Goal: Task Accomplishment & Management: Manage account settings

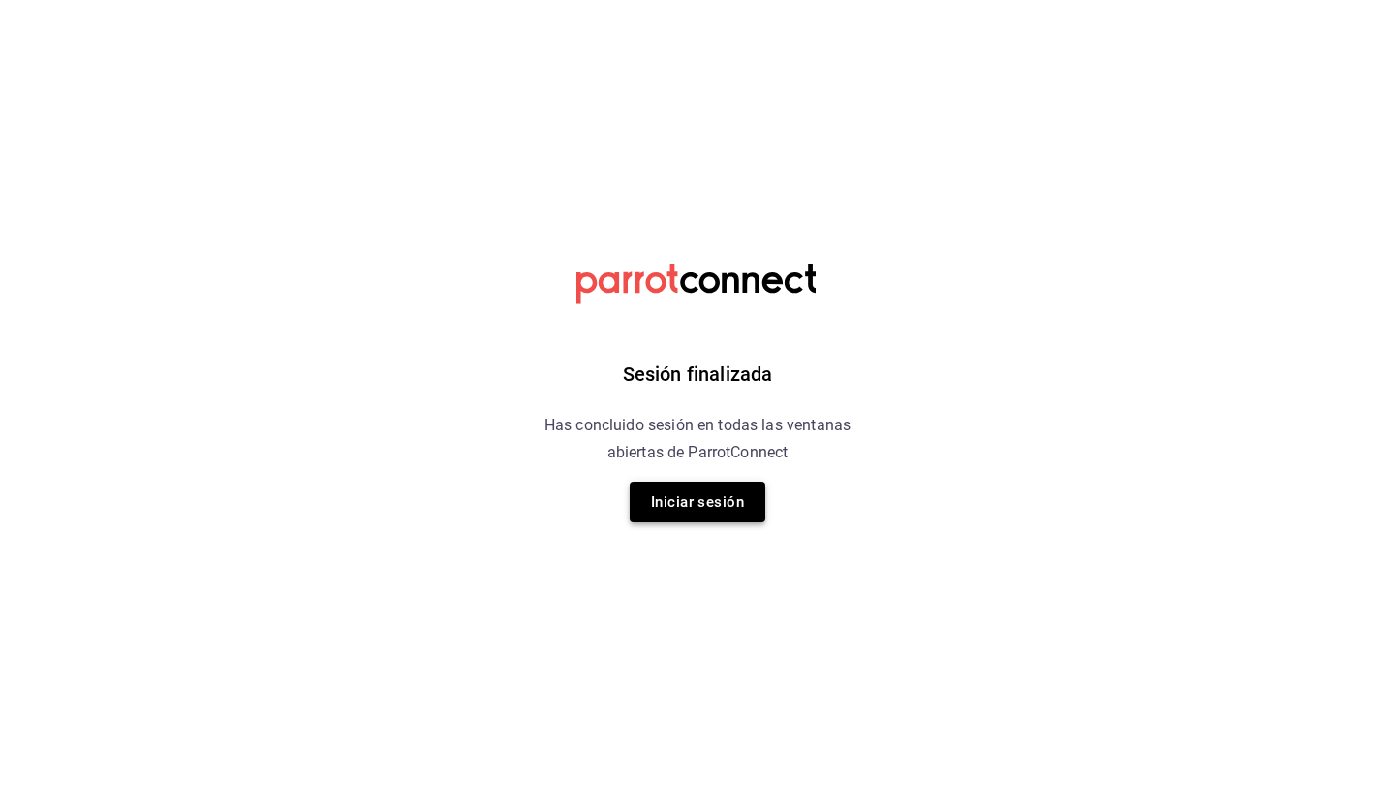
click at [705, 510] on button "Iniciar sesión" at bounding box center [698, 501] width 136 height 41
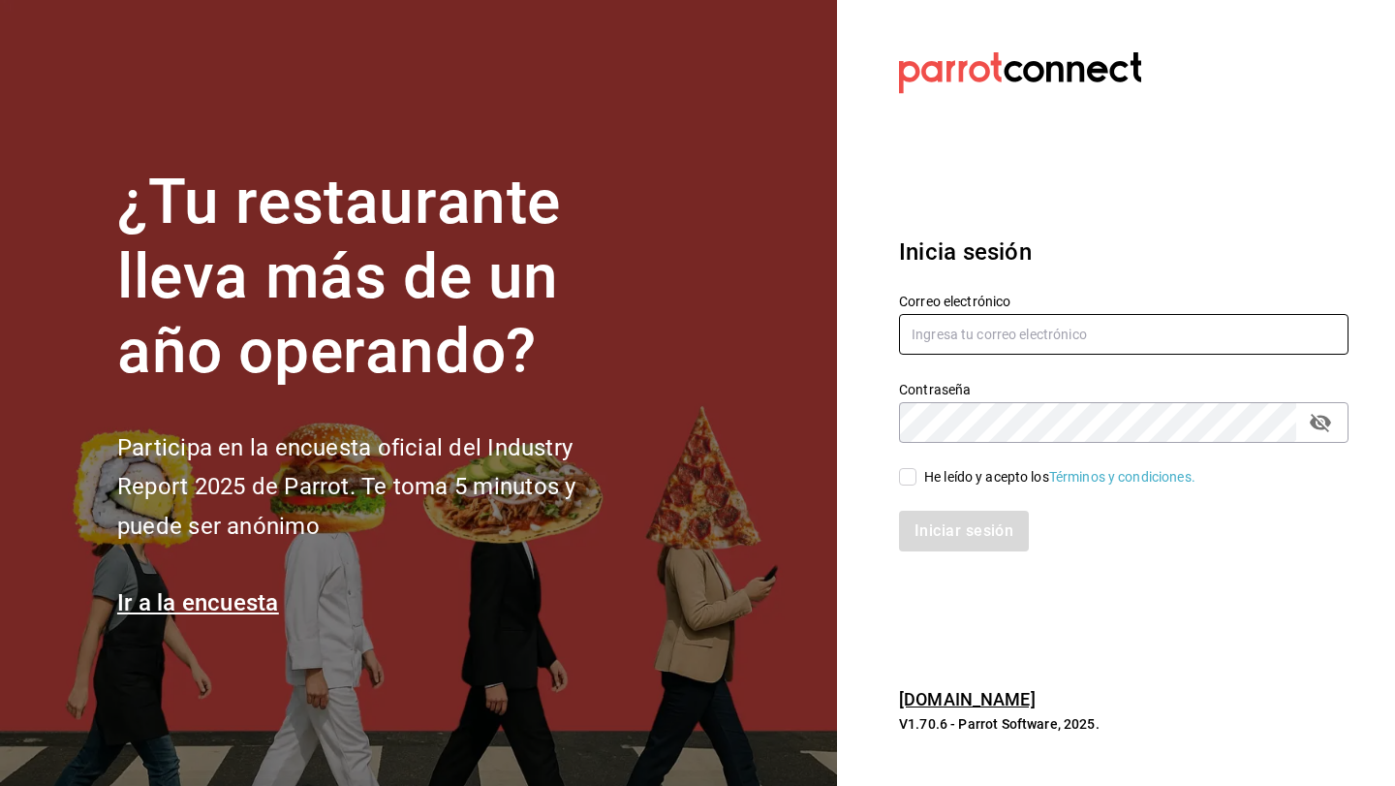
click at [951, 338] on input "text" at bounding box center [1123, 334] width 449 height 41
type input "luischong@playabichis.mx"
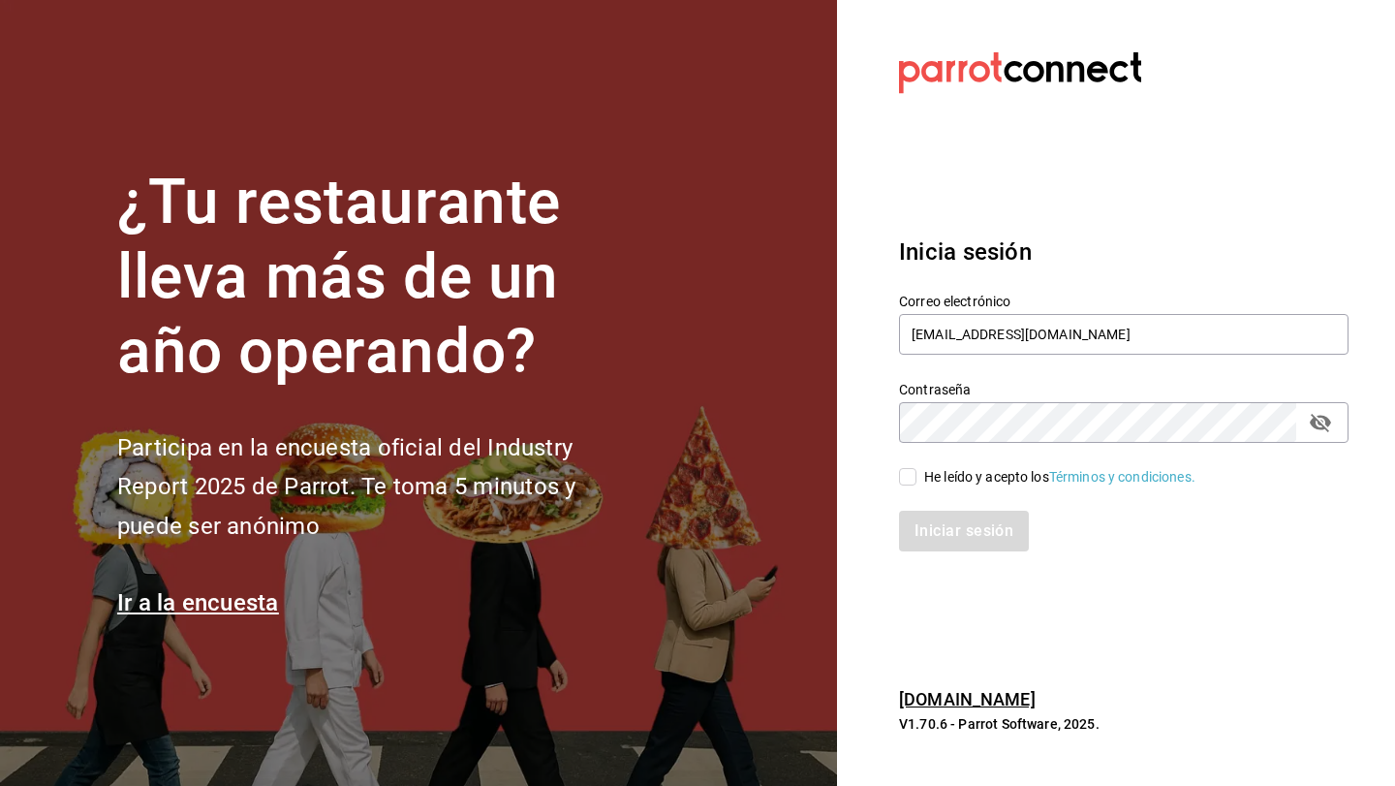
click at [911, 480] on input "He leído y acepto los Términos y condiciones." at bounding box center [907, 476] width 17 height 17
checkbox input "true"
click at [928, 511] on button "Iniciar sesión" at bounding box center [965, 530] width 132 height 41
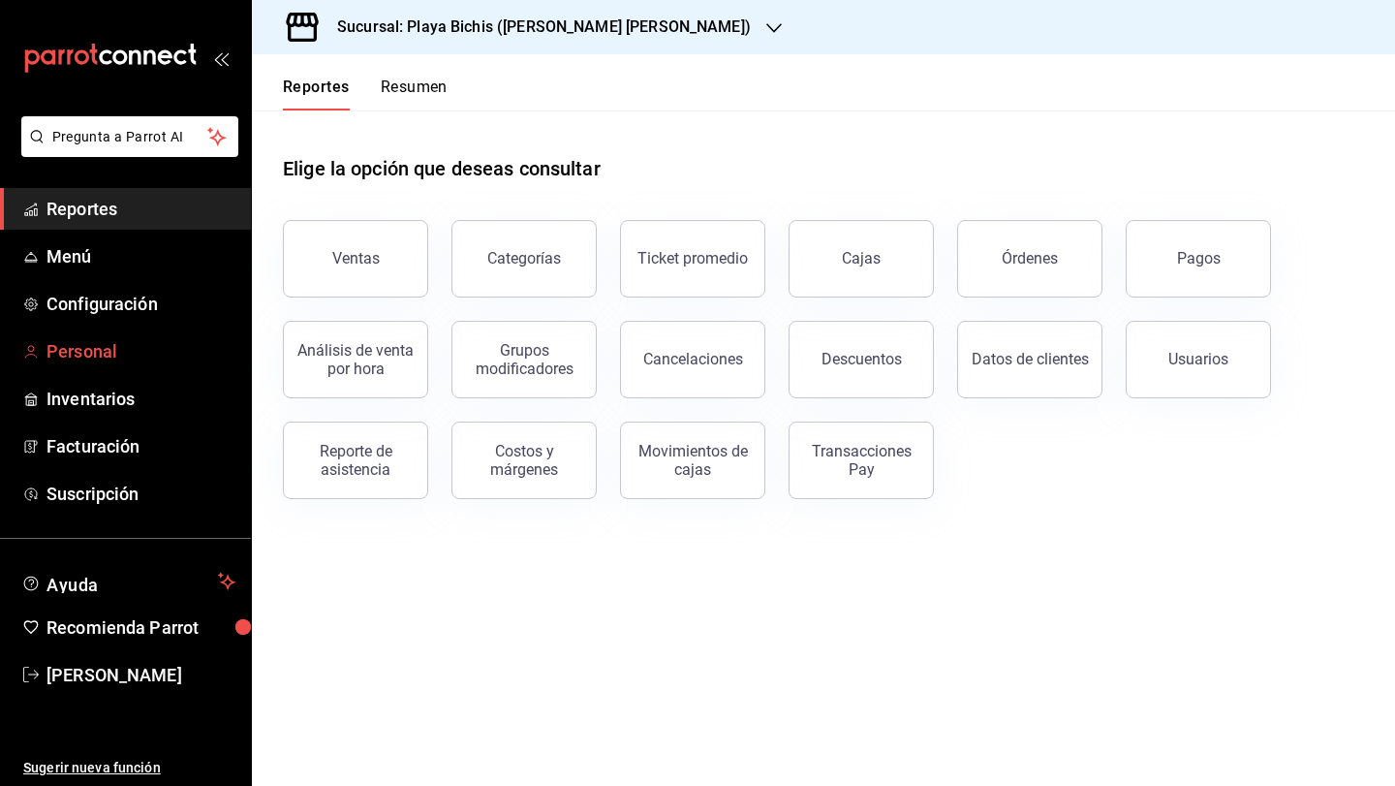
click at [114, 344] on span "Personal" at bounding box center [140, 351] width 189 height 26
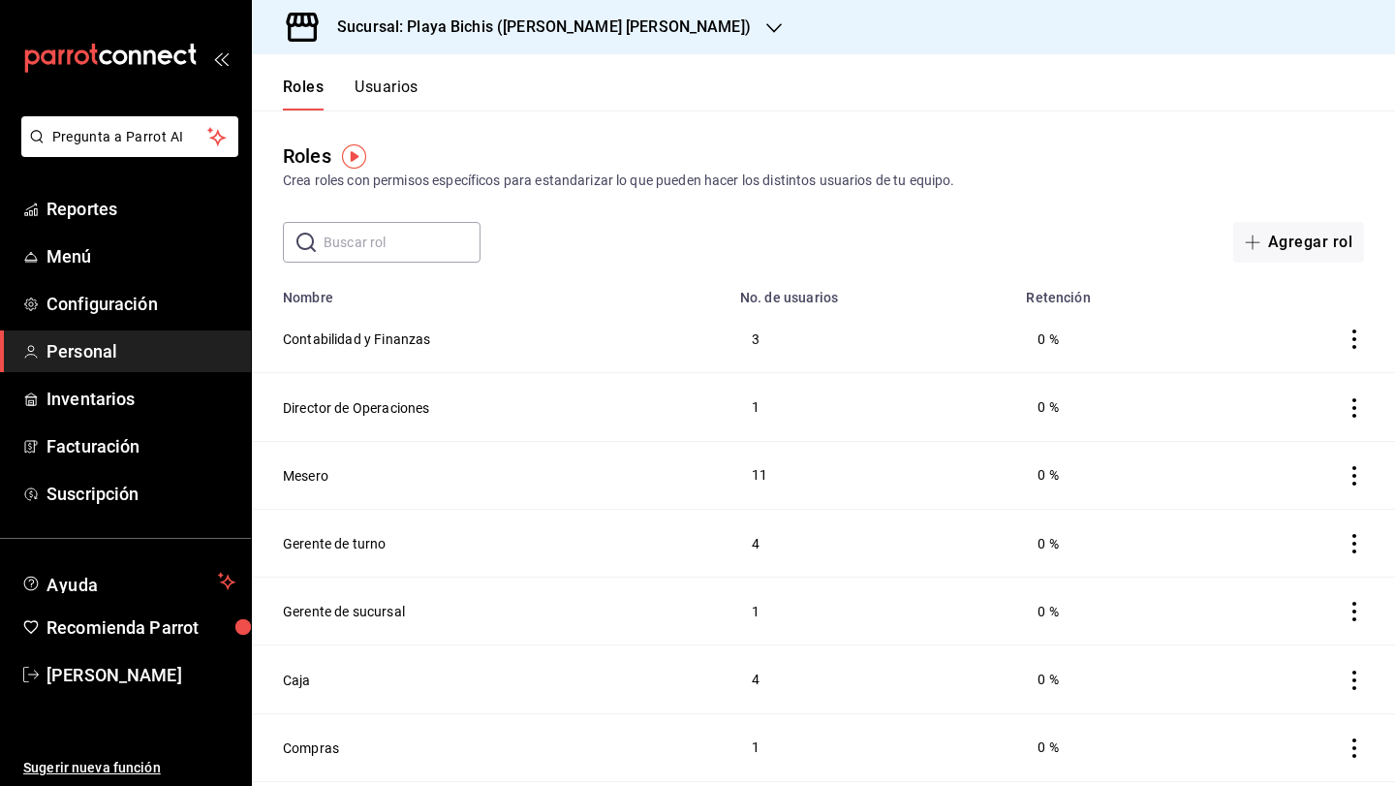
click at [384, 94] on button "Usuarios" at bounding box center [387, 93] width 64 height 33
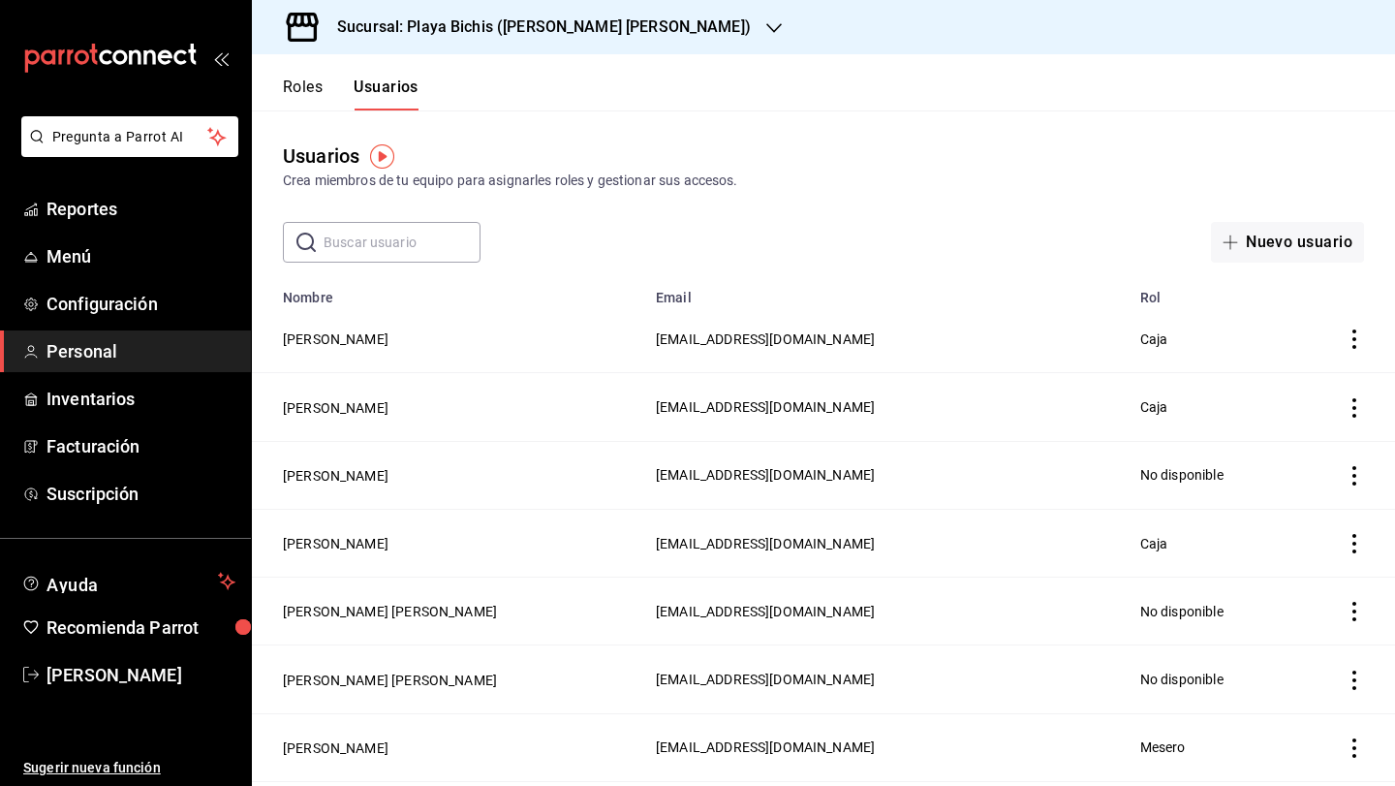
click at [399, 252] on input "text" at bounding box center [402, 242] width 157 height 39
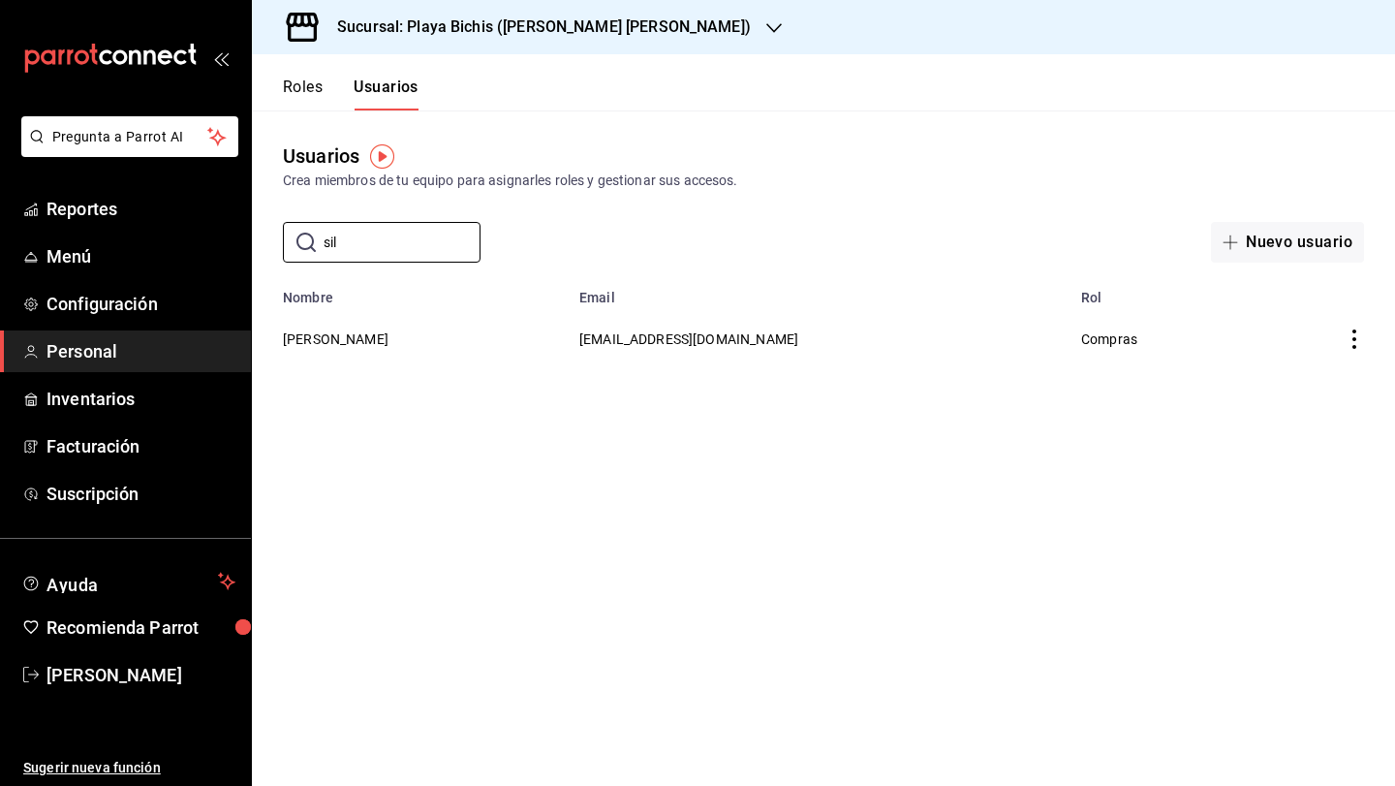
type input "sil"
click at [1354, 342] on icon "actions" at bounding box center [1354, 338] width 19 height 19
click at [543, 299] on div at bounding box center [697, 393] width 1395 height 786
click at [317, 335] on button "[PERSON_NAME]" at bounding box center [336, 338] width 106 height 19
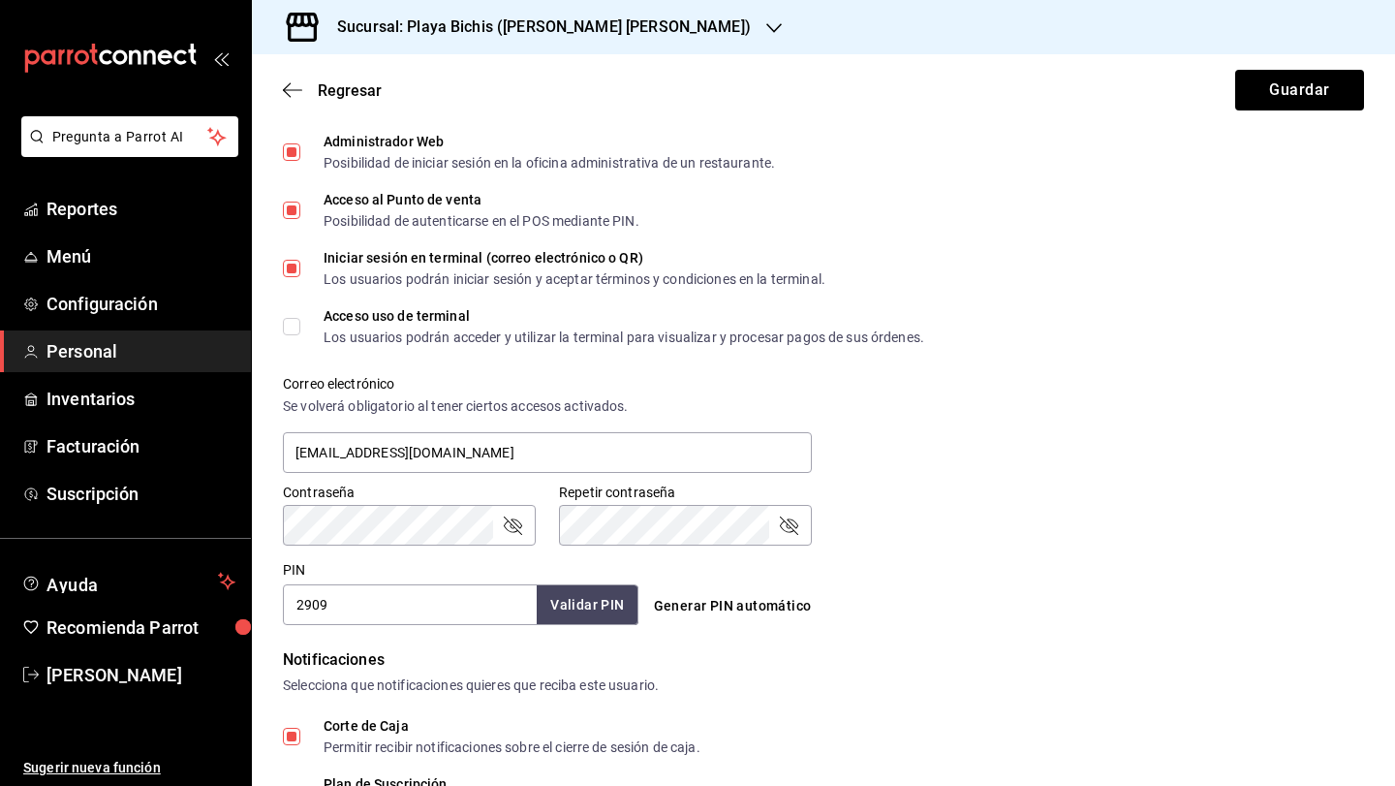
scroll to position [487, 0]
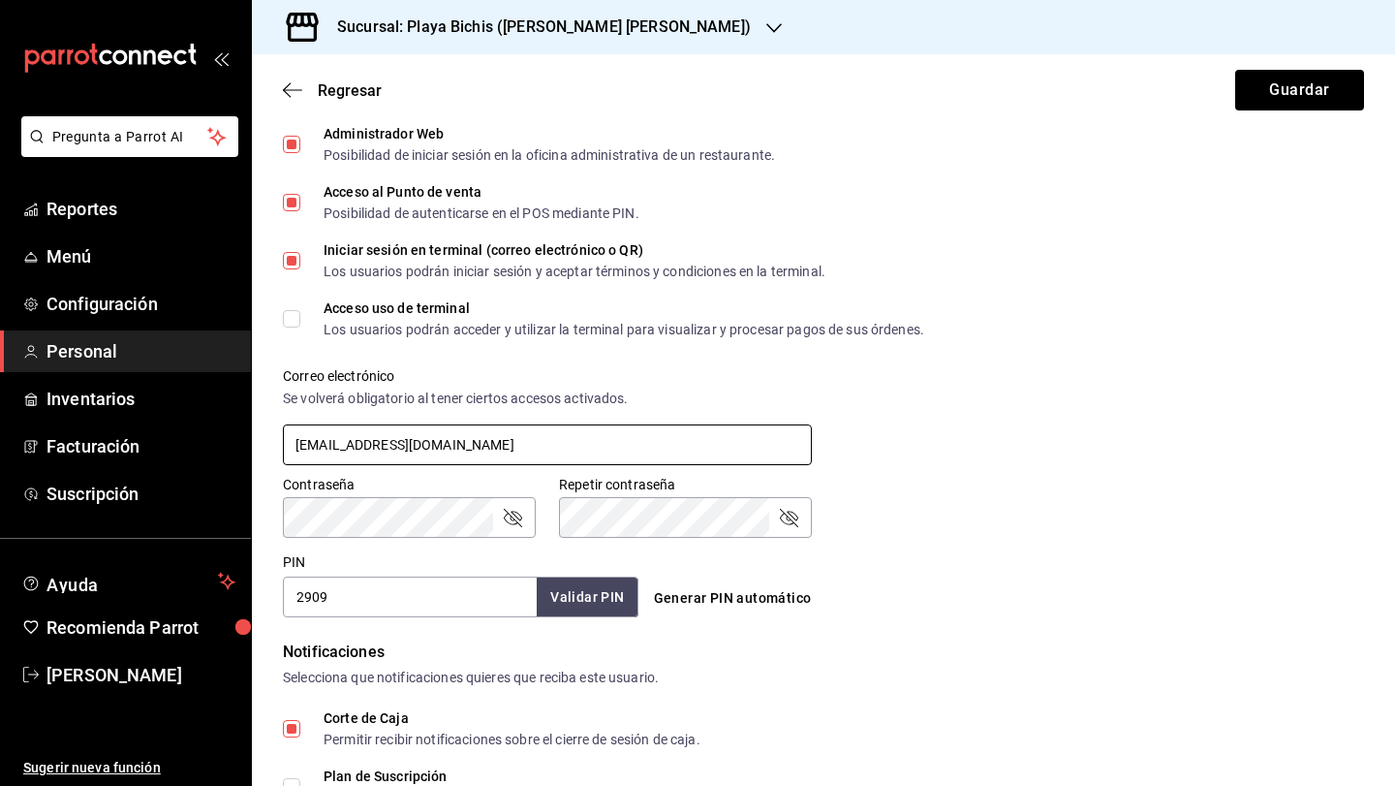
click at [392, 445] on input "[EMAIL_ADDRESS][DOMAIN_NAME]" at bounding box center [547, 444] width 529 height 41
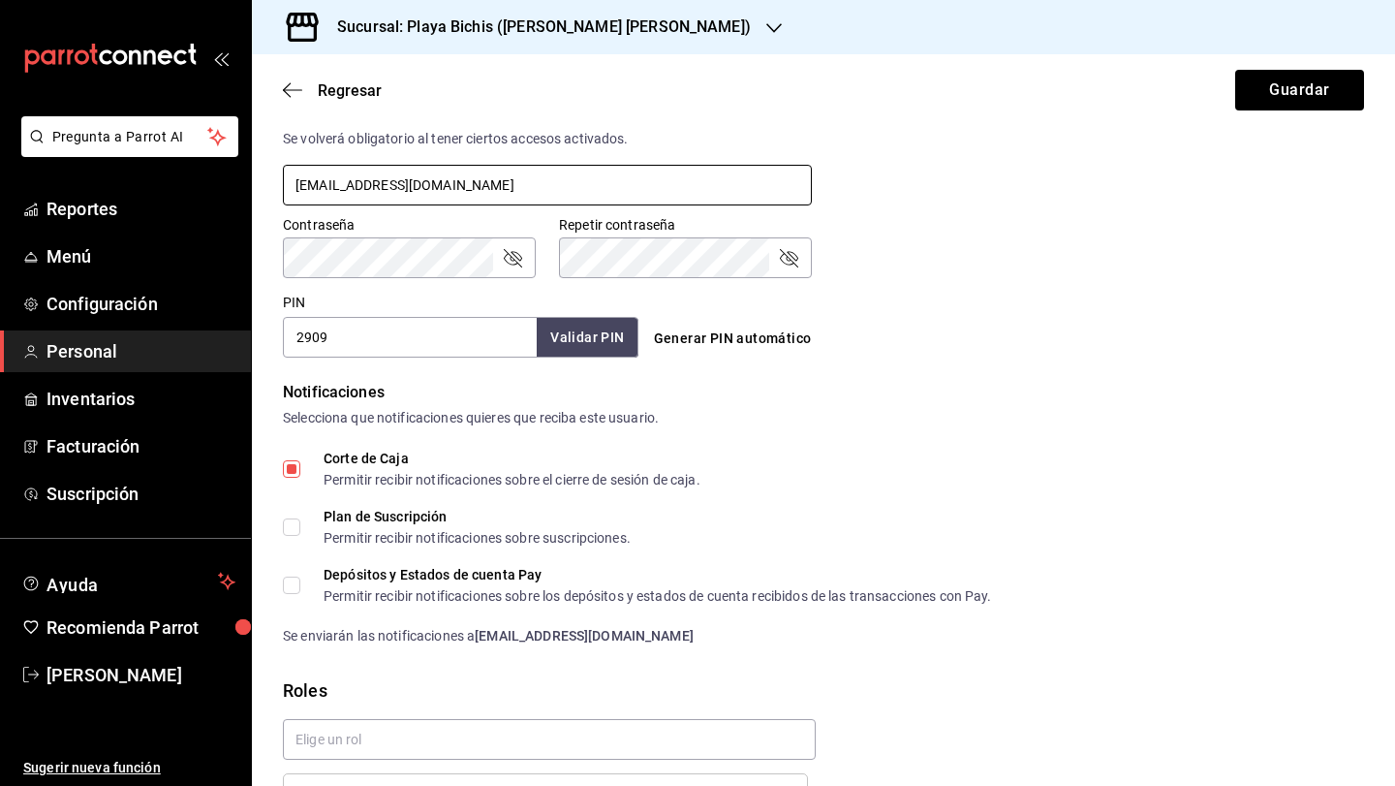
scroll to position [789, 0]
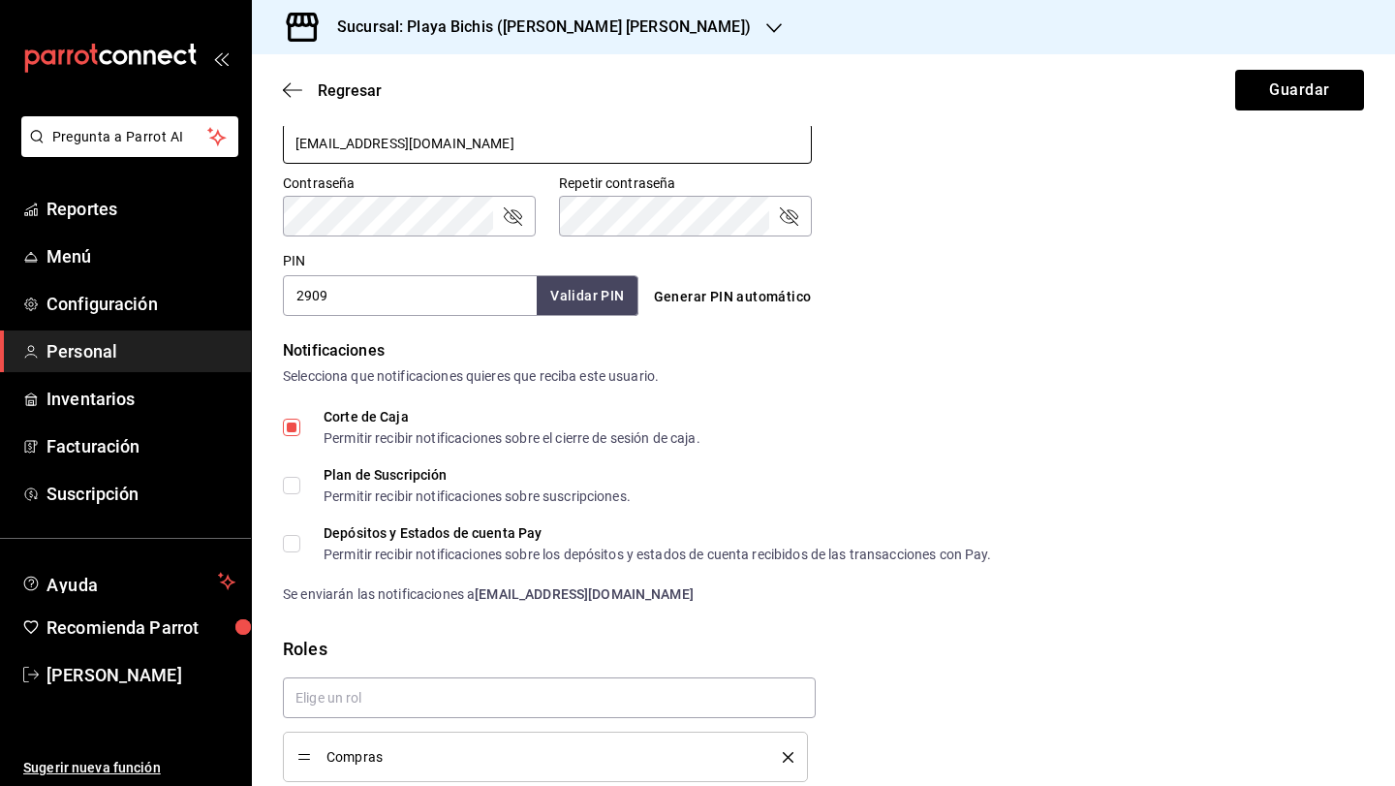
type input "[EMAIL_ADDRESS][DOMAIN_NAME]"
click at [1015, 183] on div "Contraseña Contraseña Repetir contraseña Repetir contraseña" at bounding box center [812, 193] width 1104 height 85
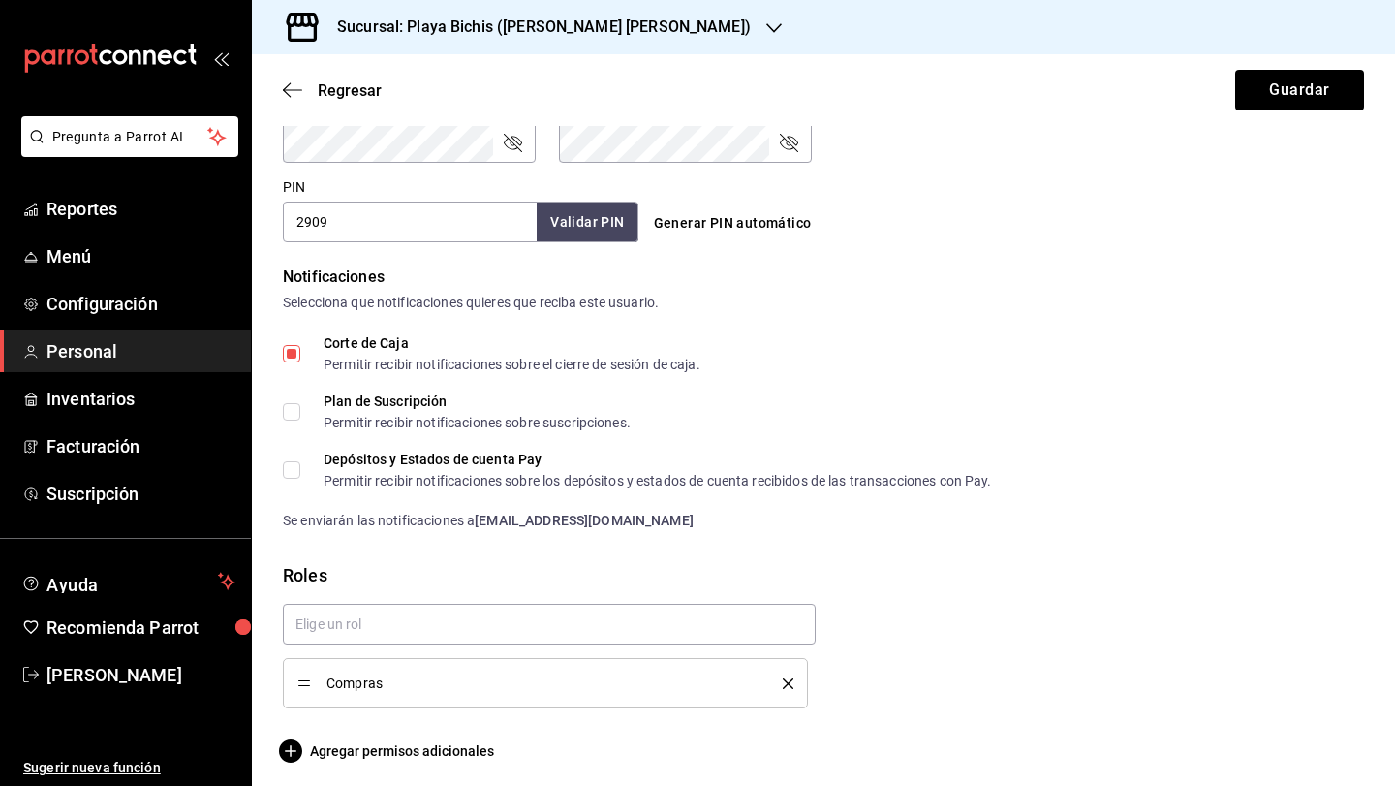
scroll to position [870, 0]
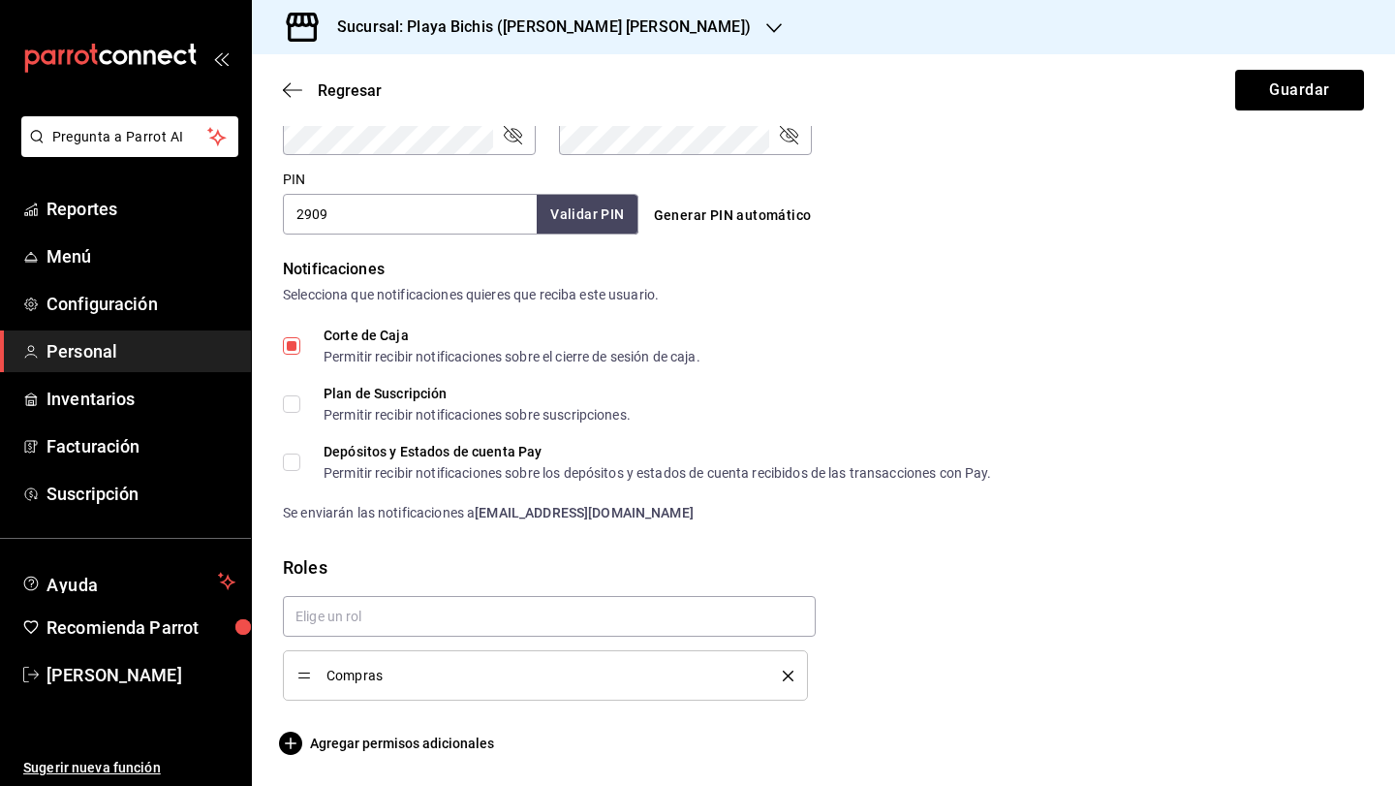
click at [294, 340] on input "Corte de Caja Permitir recibir notificaciones sobre el cierre de sesión de caja." at bounding box center [291, 345] width 17 height 17
checkbox input "false"
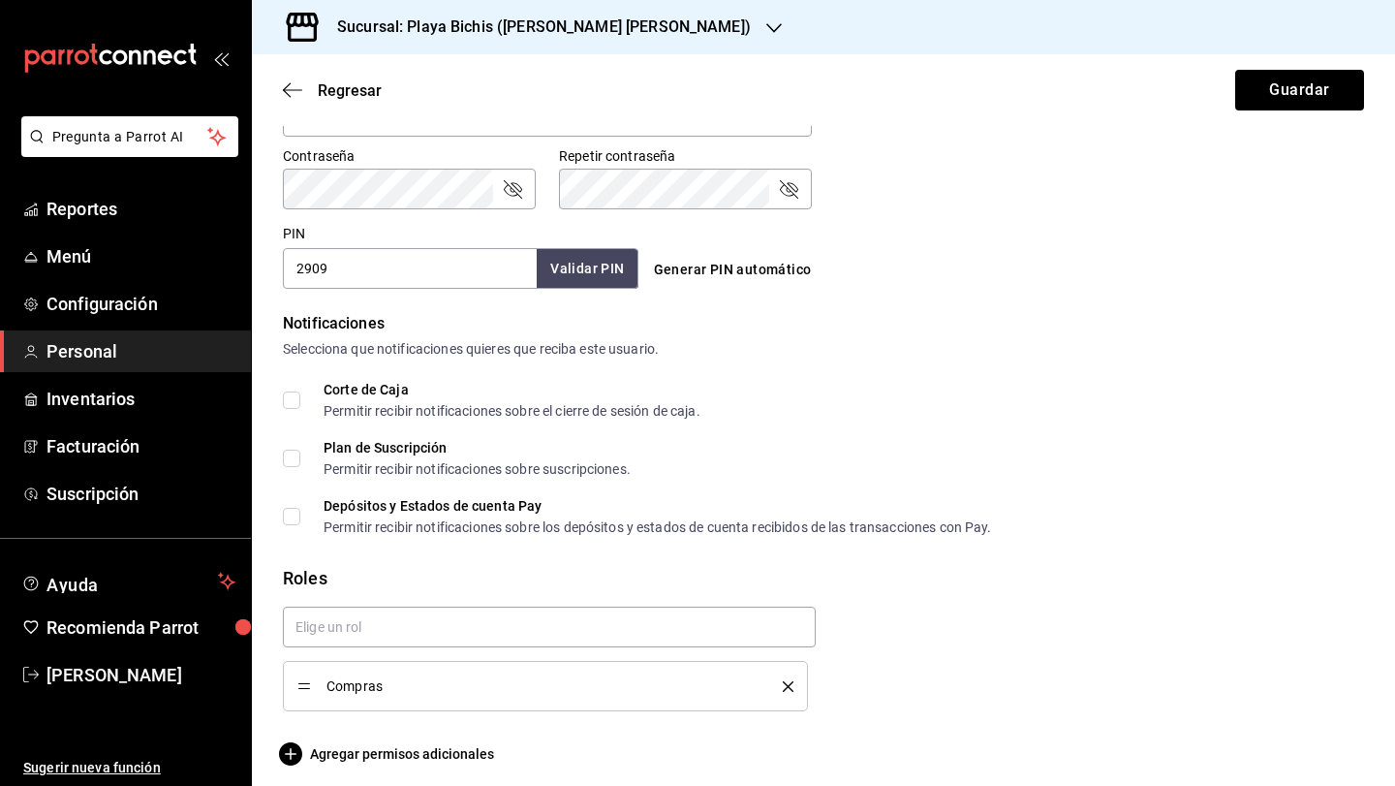
scroll to position [826, 0]
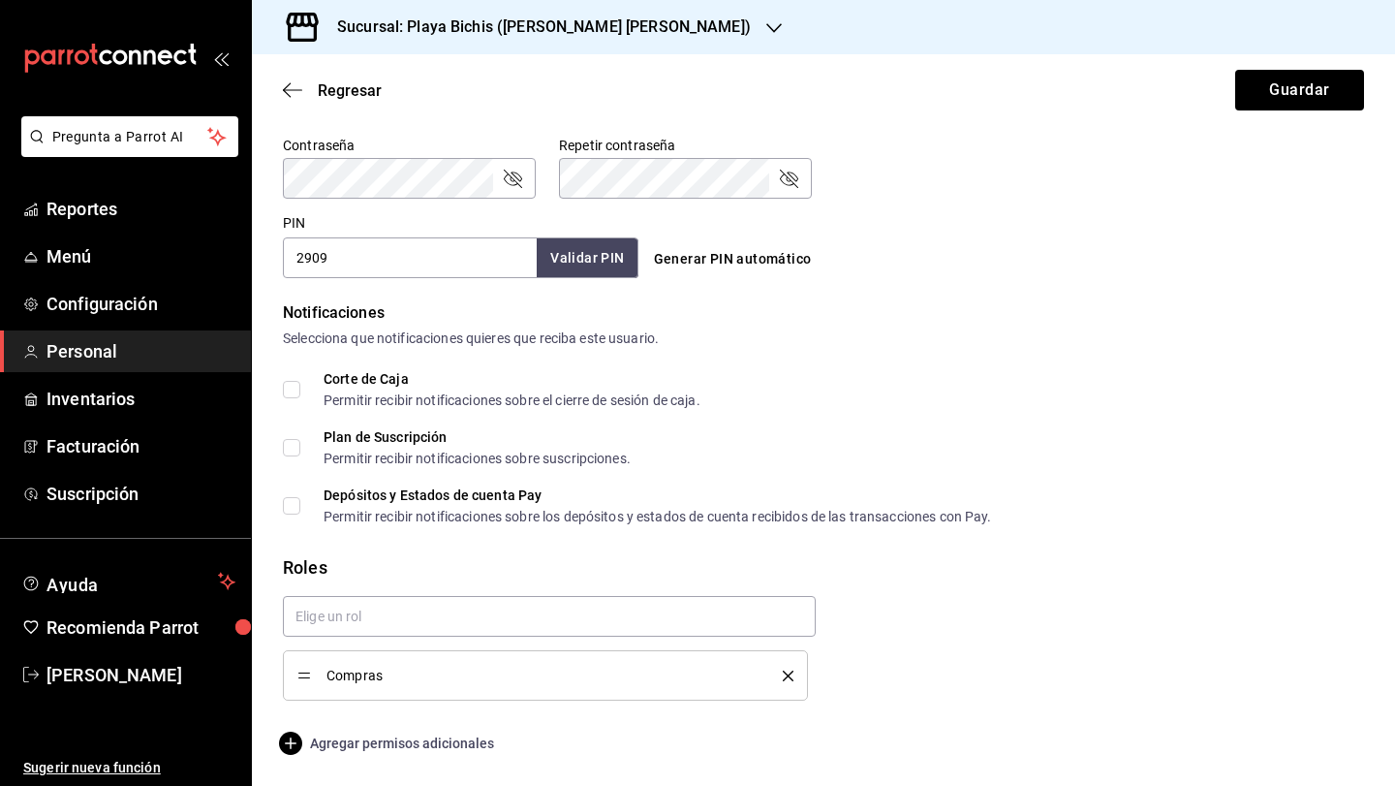
click at [305, 740] on span "Agregar permisos adicionales" at bounding box center [388, 742] width 211 height 23
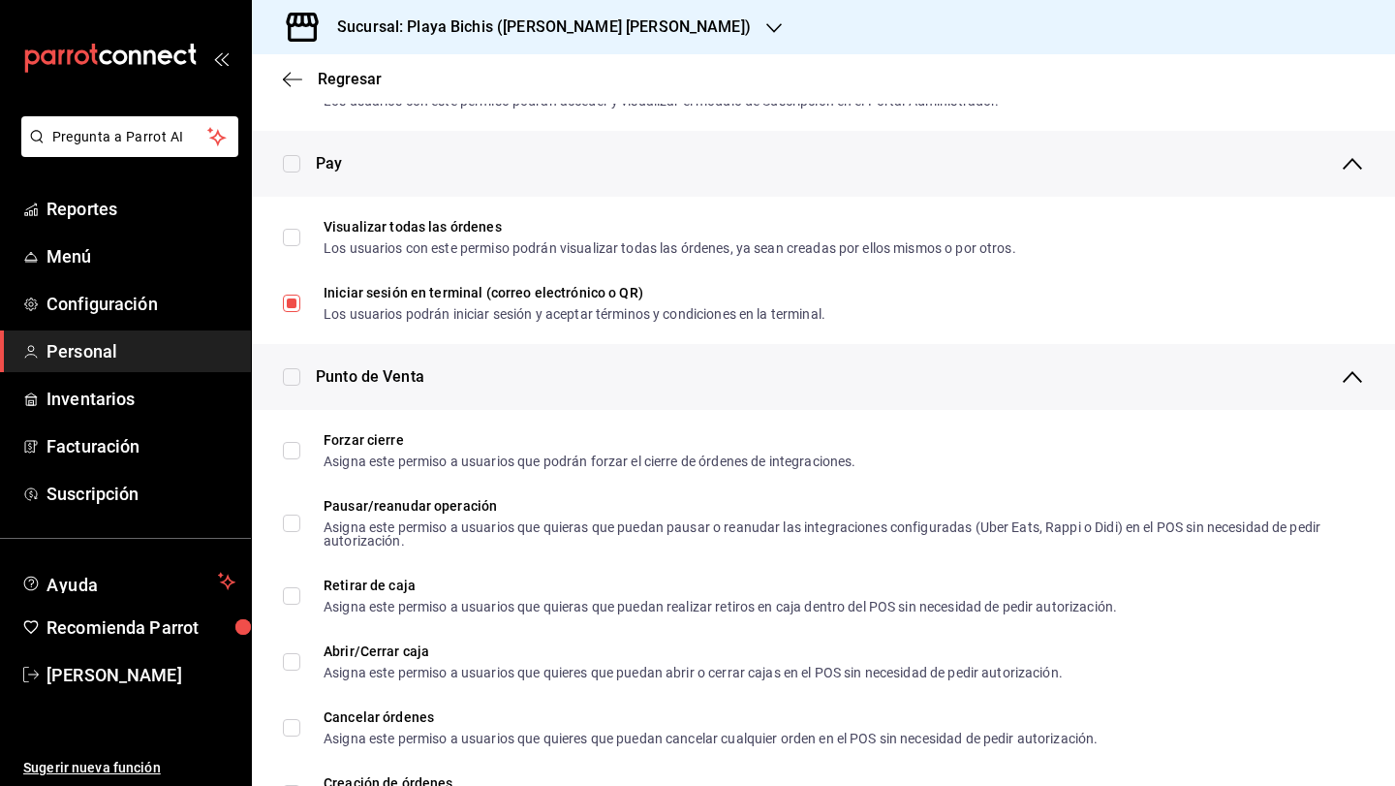
scroll to position [1396, 0]
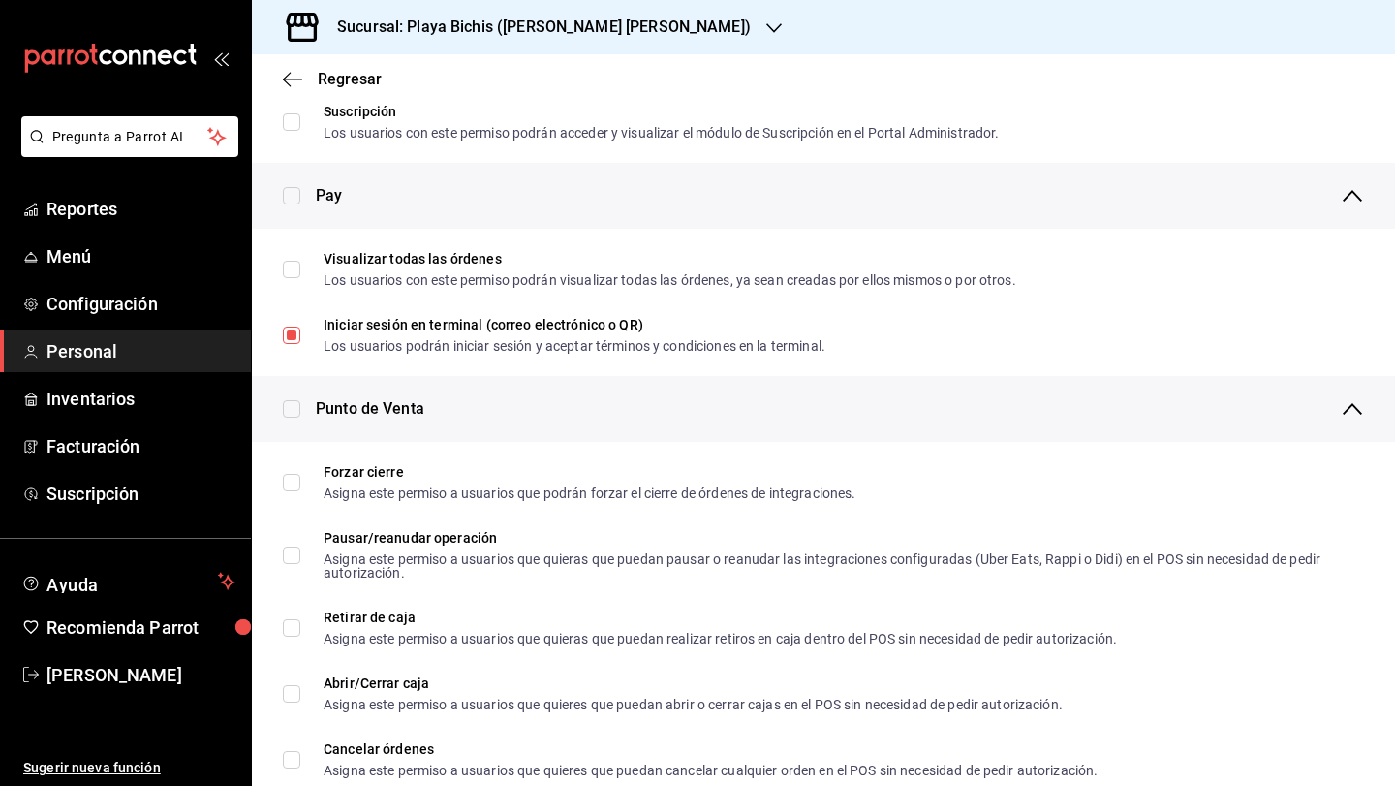
click at [1350, 408] on icon "button" at bounding box center [1352, 408] width 23 height 23
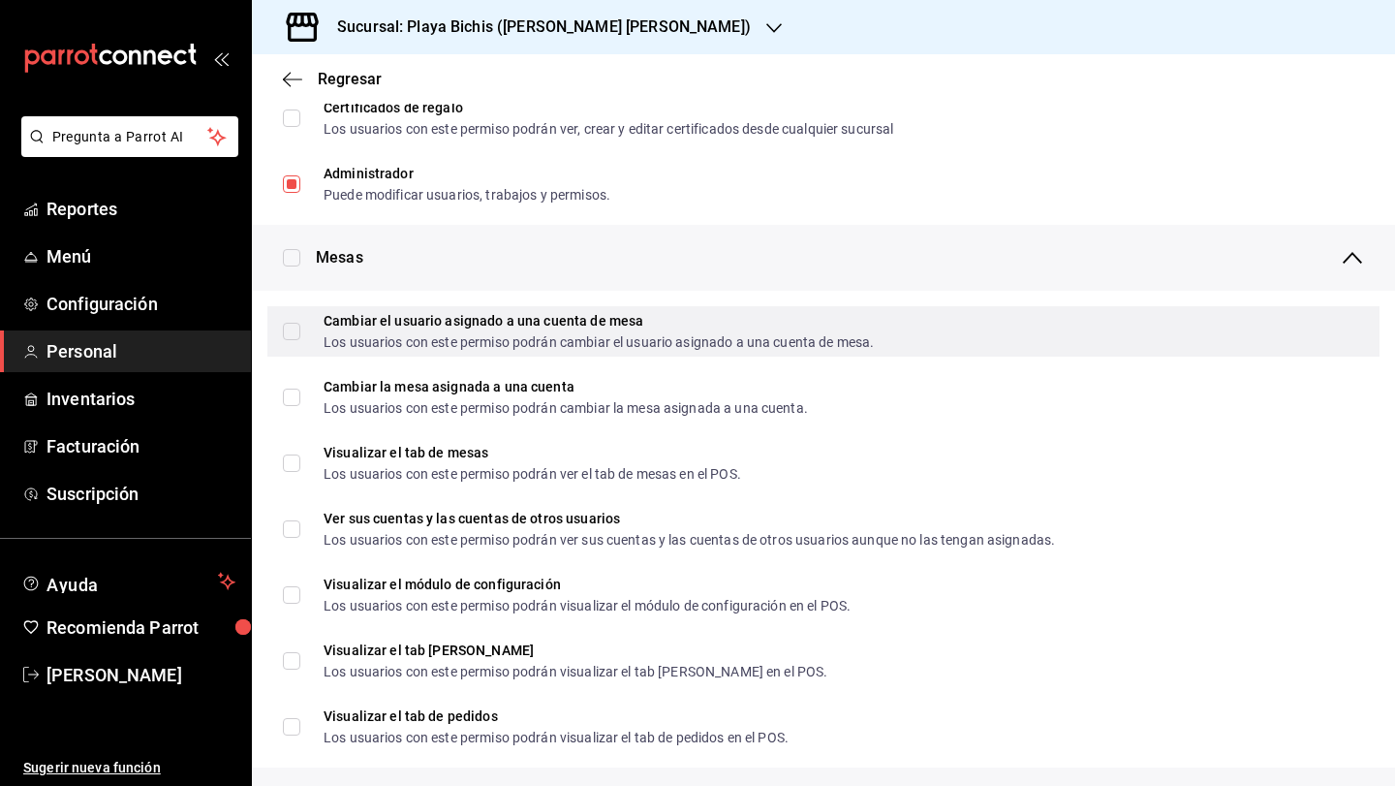
scroll to position [269, 0]
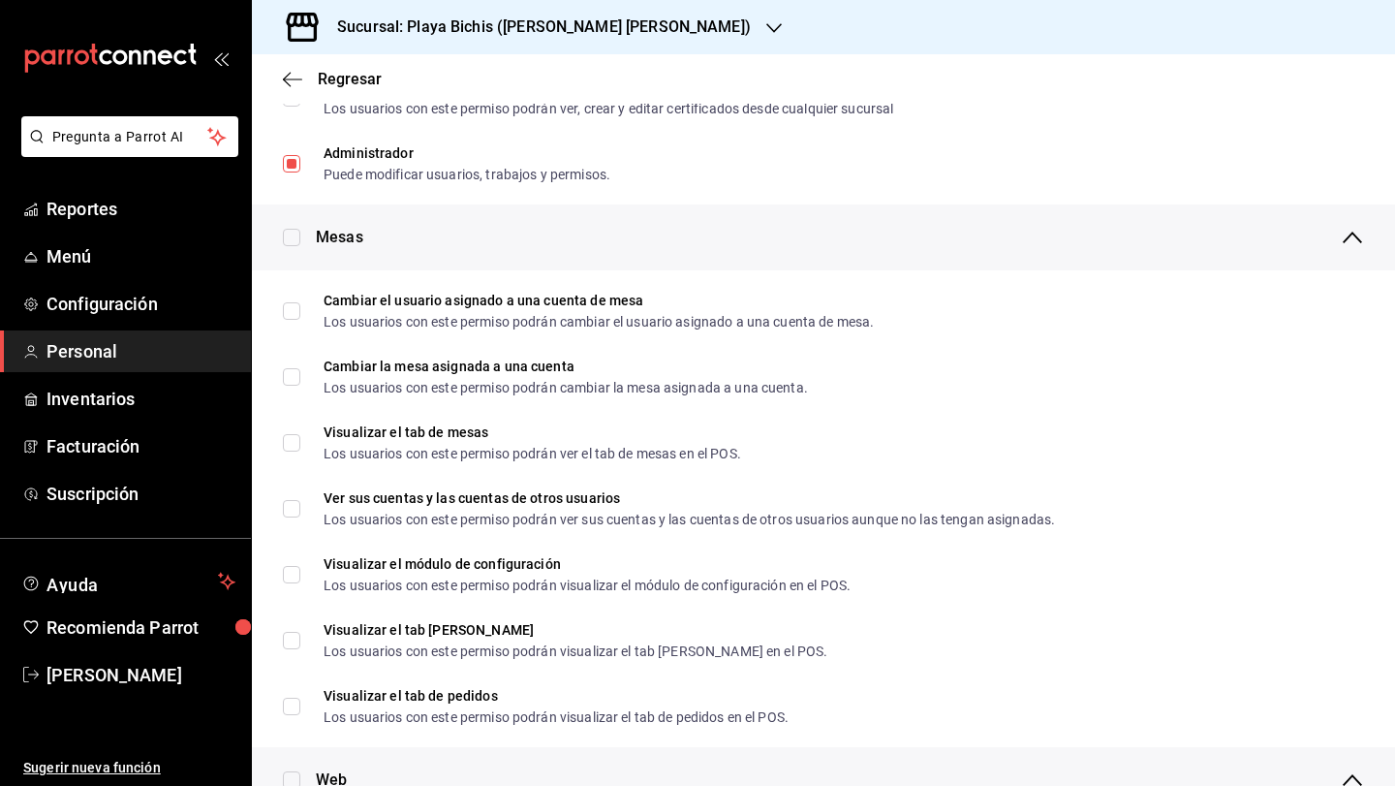
click at [1347, 234] on icon "button" at bounding box center [1352, 237] width 23 height 23
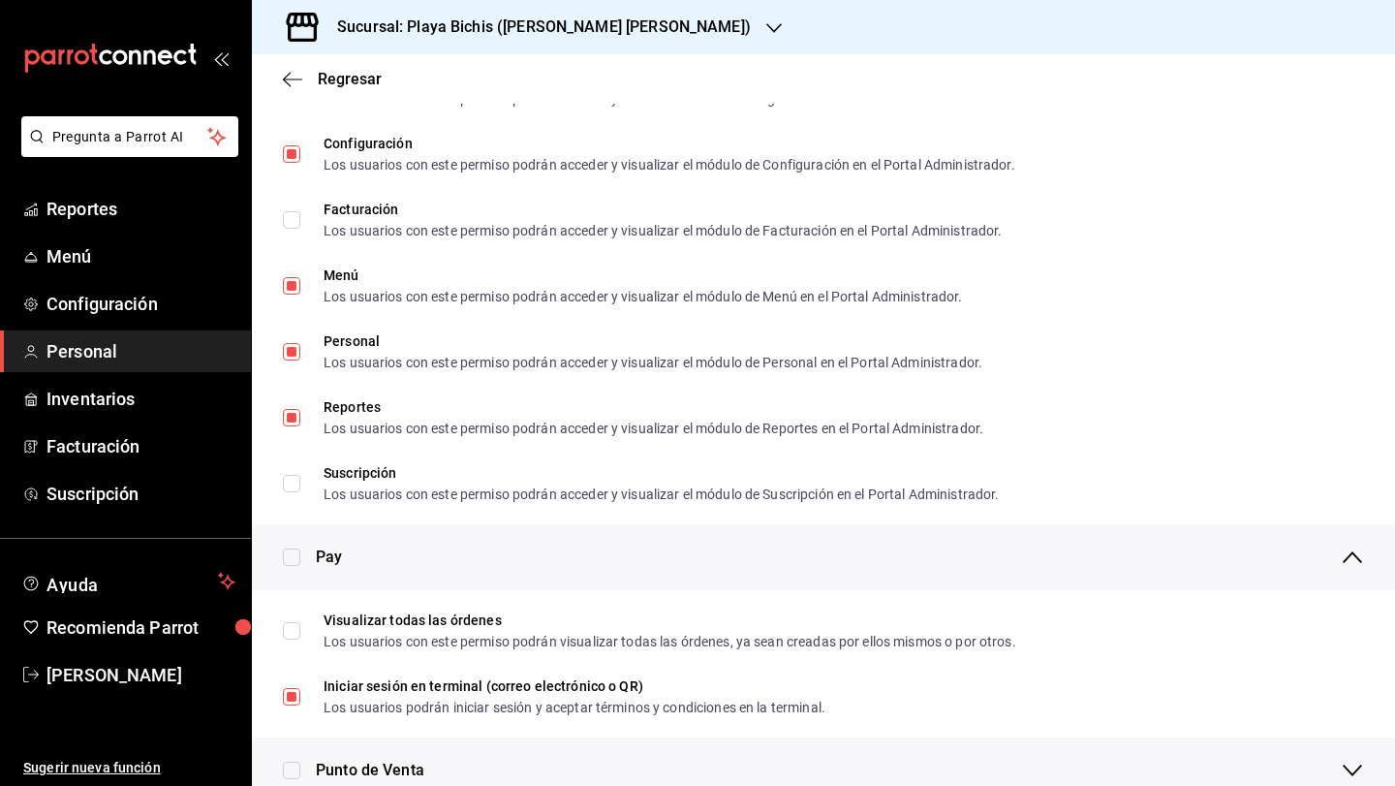
scroll to position [605, 0]
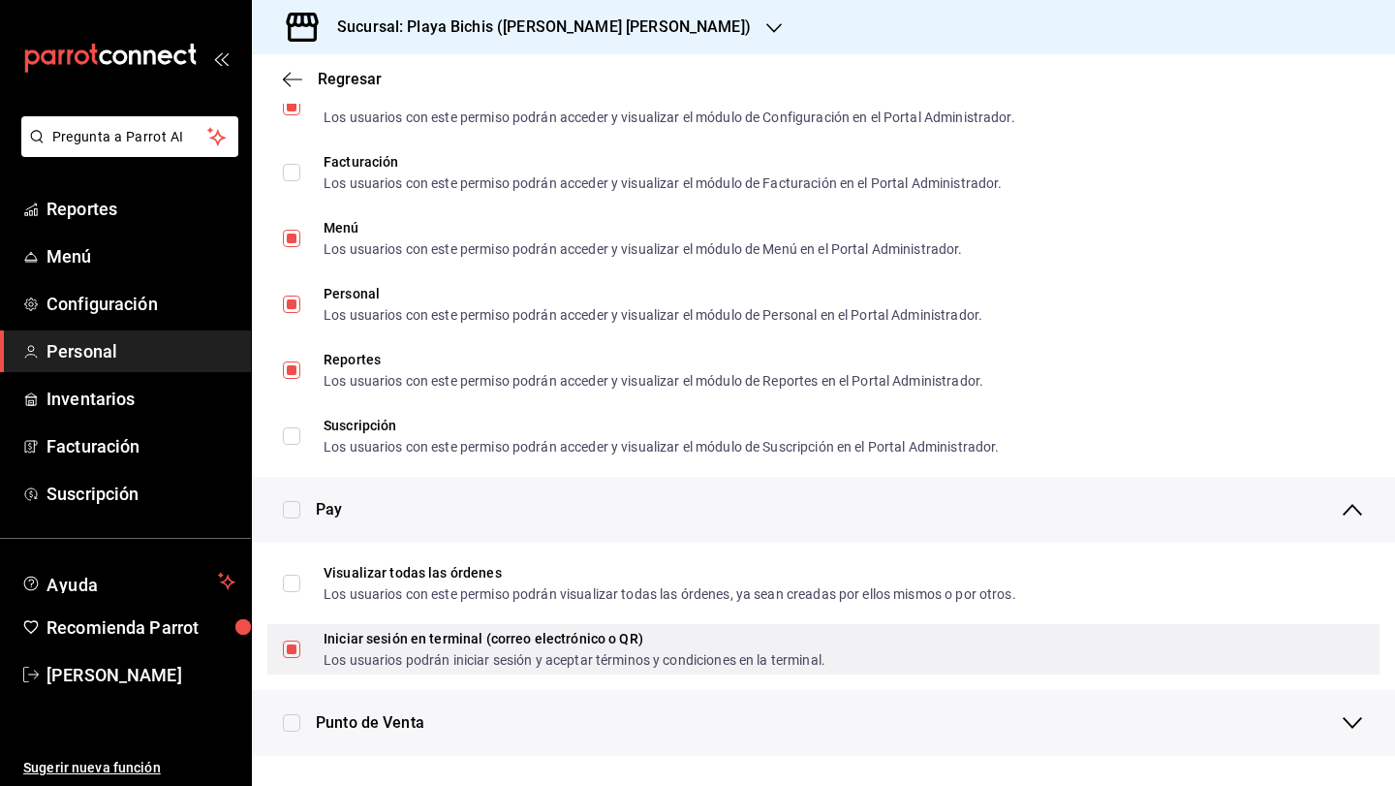
click at [287, 651] on input "Iniciar sesión en terminal (correo electrónico o QR) Los usuarios podrán inicia…" at bounding box center [291, 648] width 17 height 17
checkbox input "false"
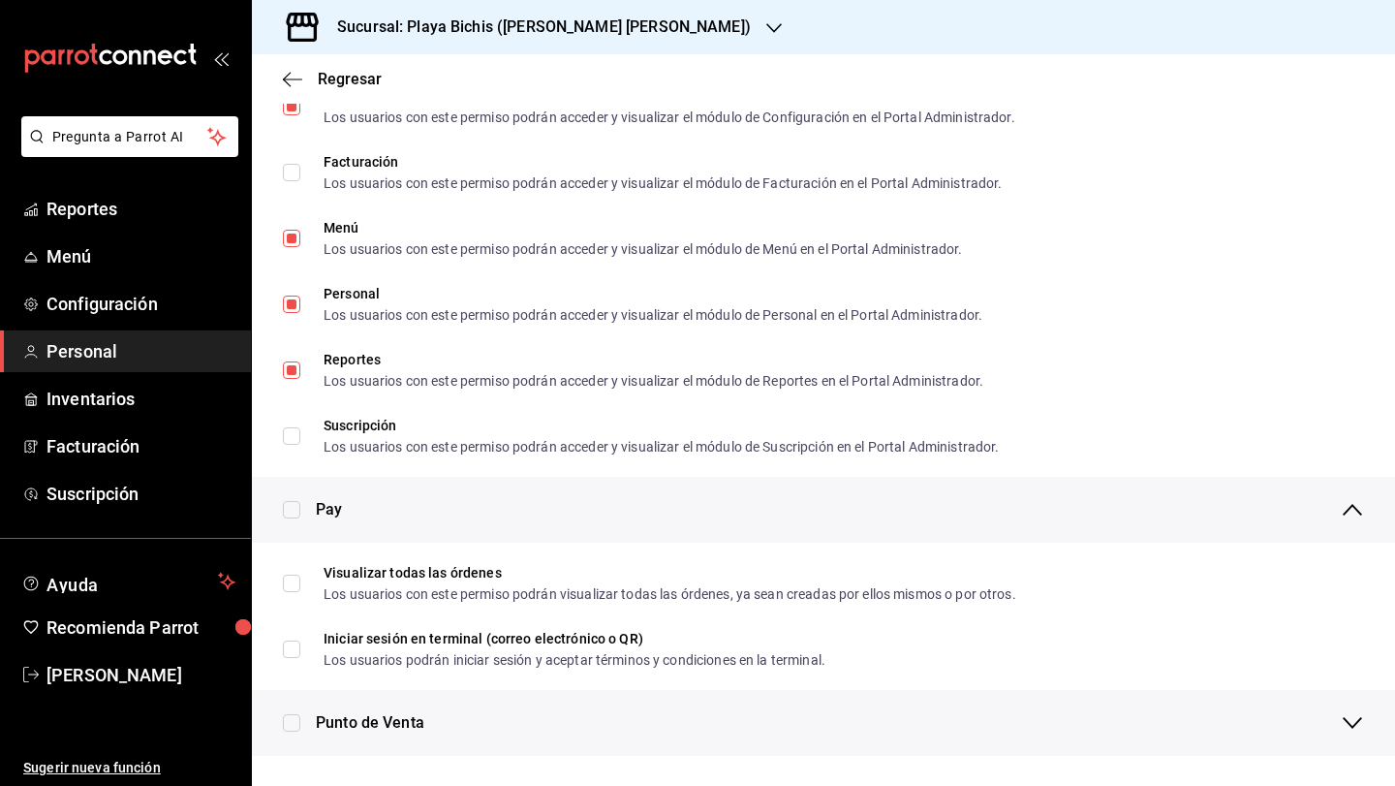
click at [1355, 502] on icon "button" at bounding box center [1352, 509] width 23 height 23
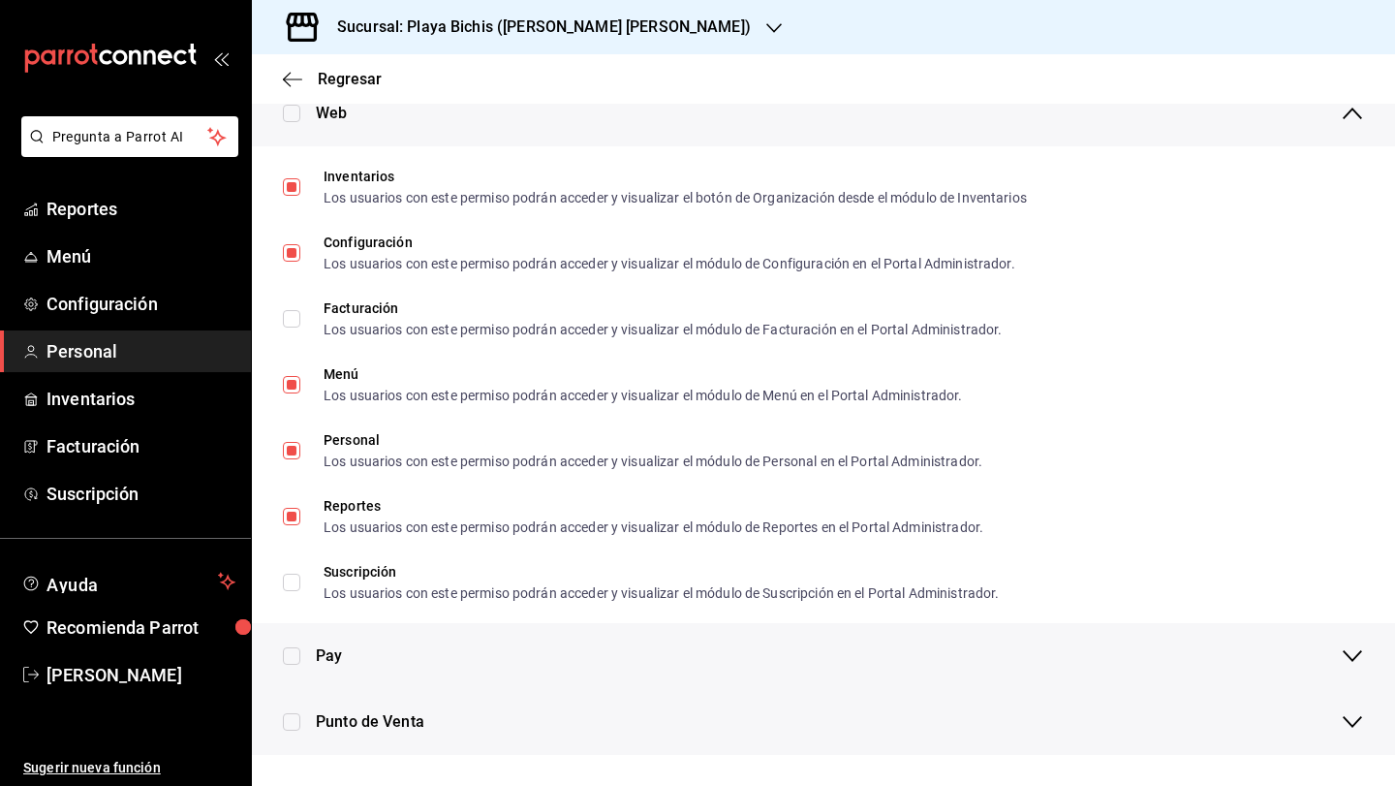
scroll to position [458, 0]
click at [1346, 718] on icon "button" at bounding box center [1352, 722] width 23 height 23
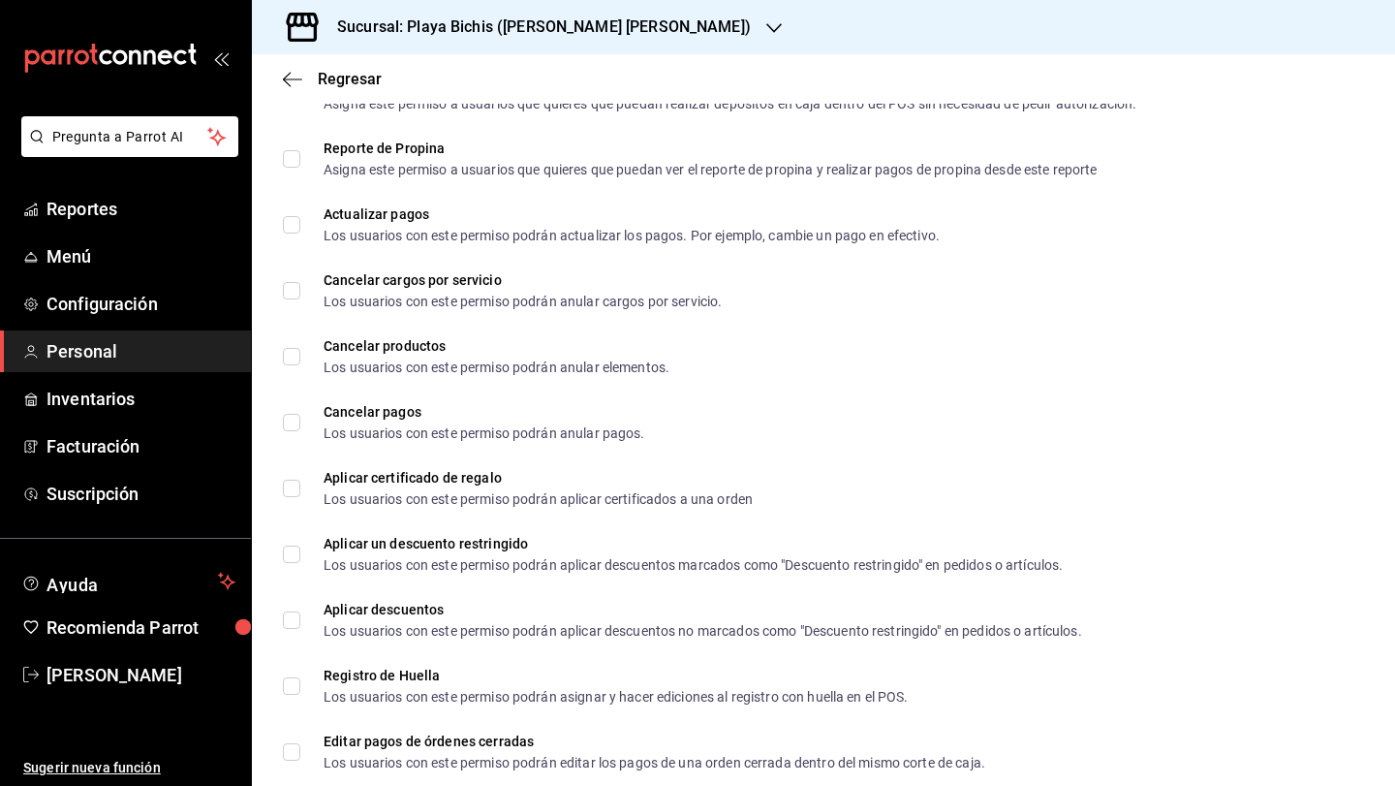
scroll to position [1647, 0]
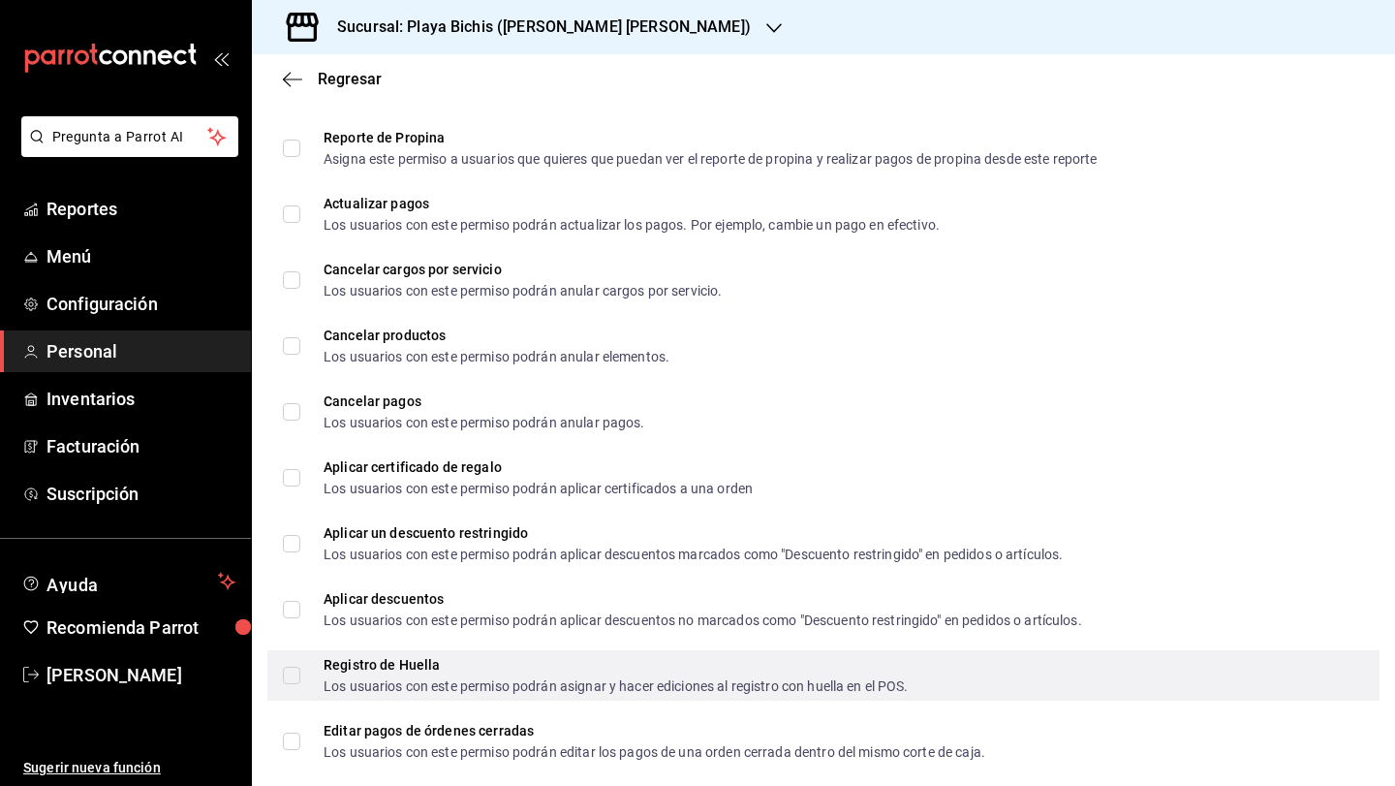
click at [294, 678] on input "Registro de Huella Los usuarios con este permiso podrán asignar y hacer edicion…" at bounding box center [291, 674] width 17 height 17
checkbox input "true"
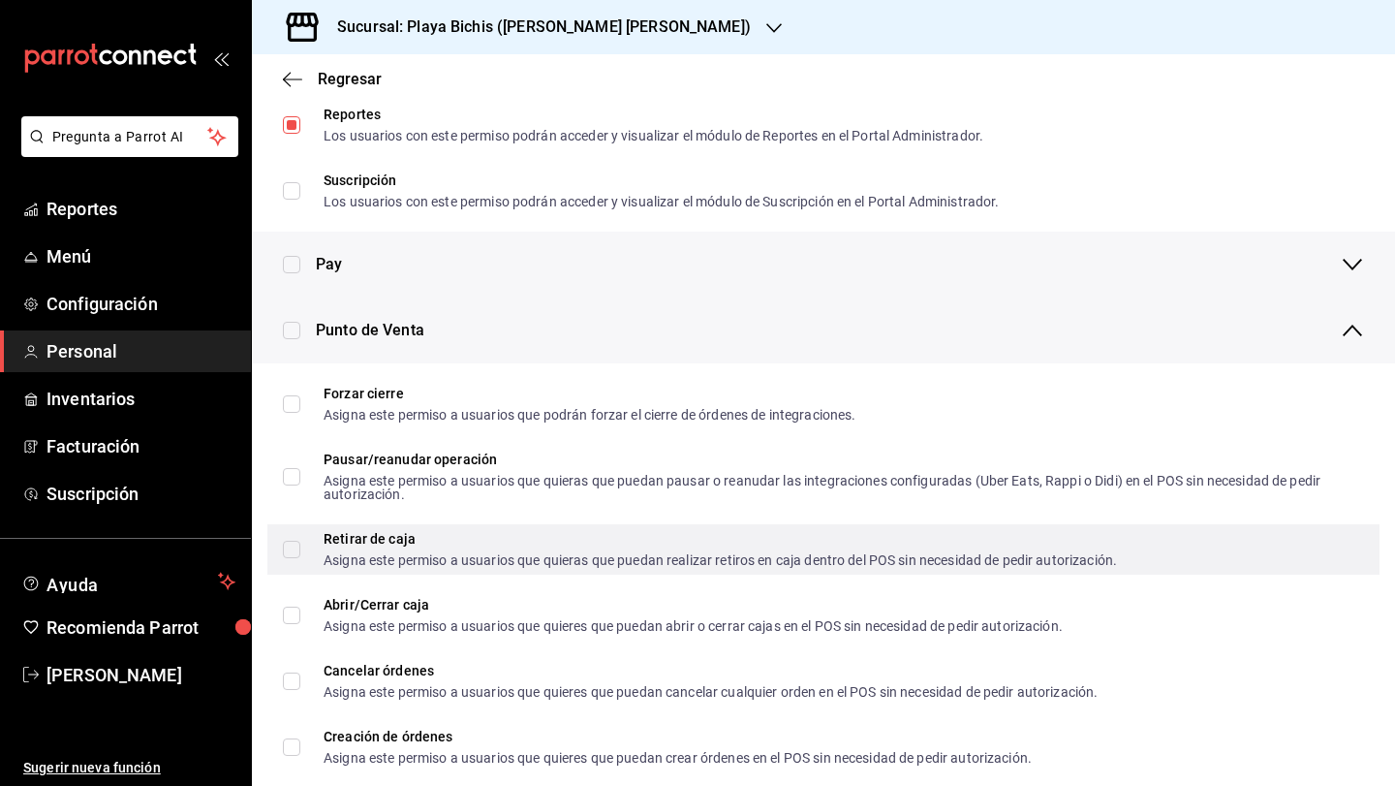
scroll to position [801, 0]
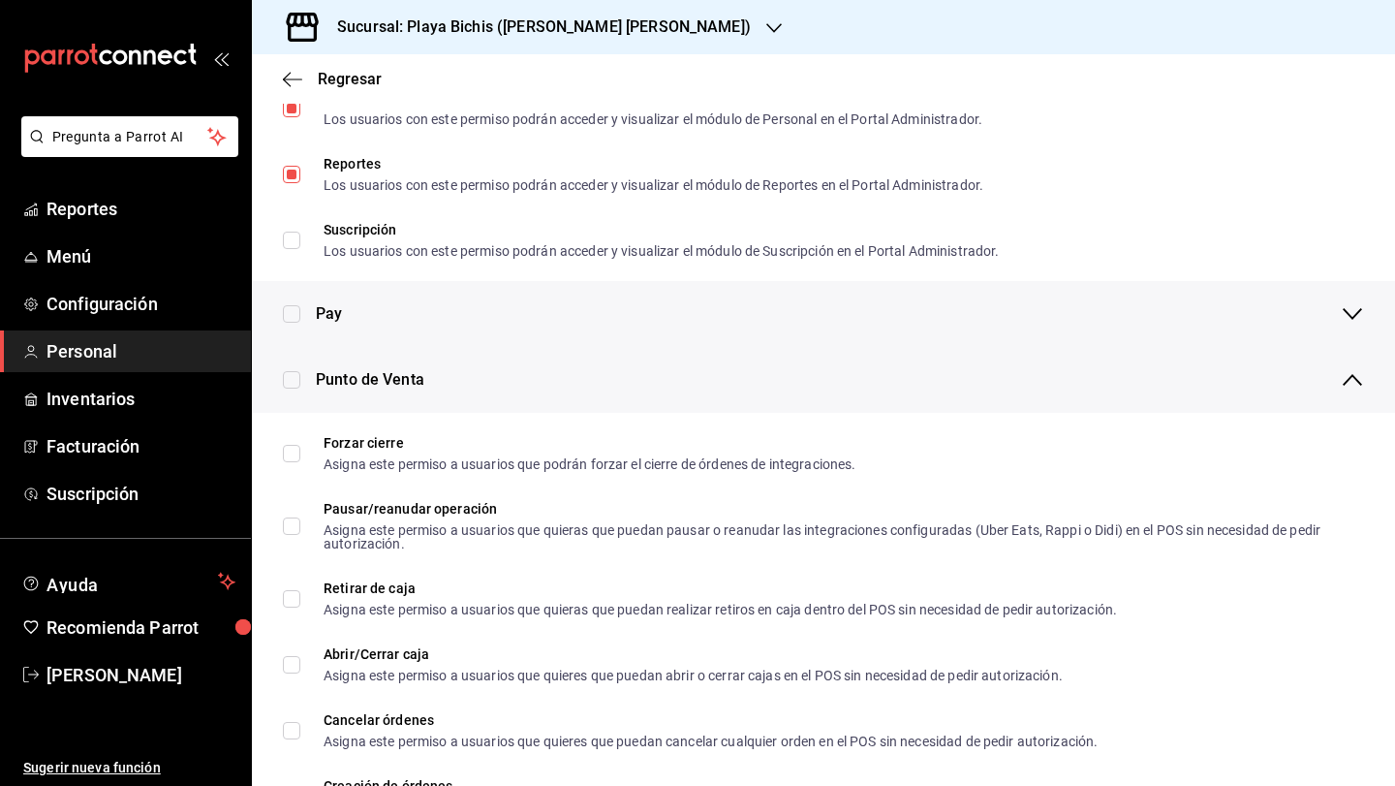
click at [1336, 386] on div "Punto de Venta" at bounding box center [840, 380] width 1048 height 66
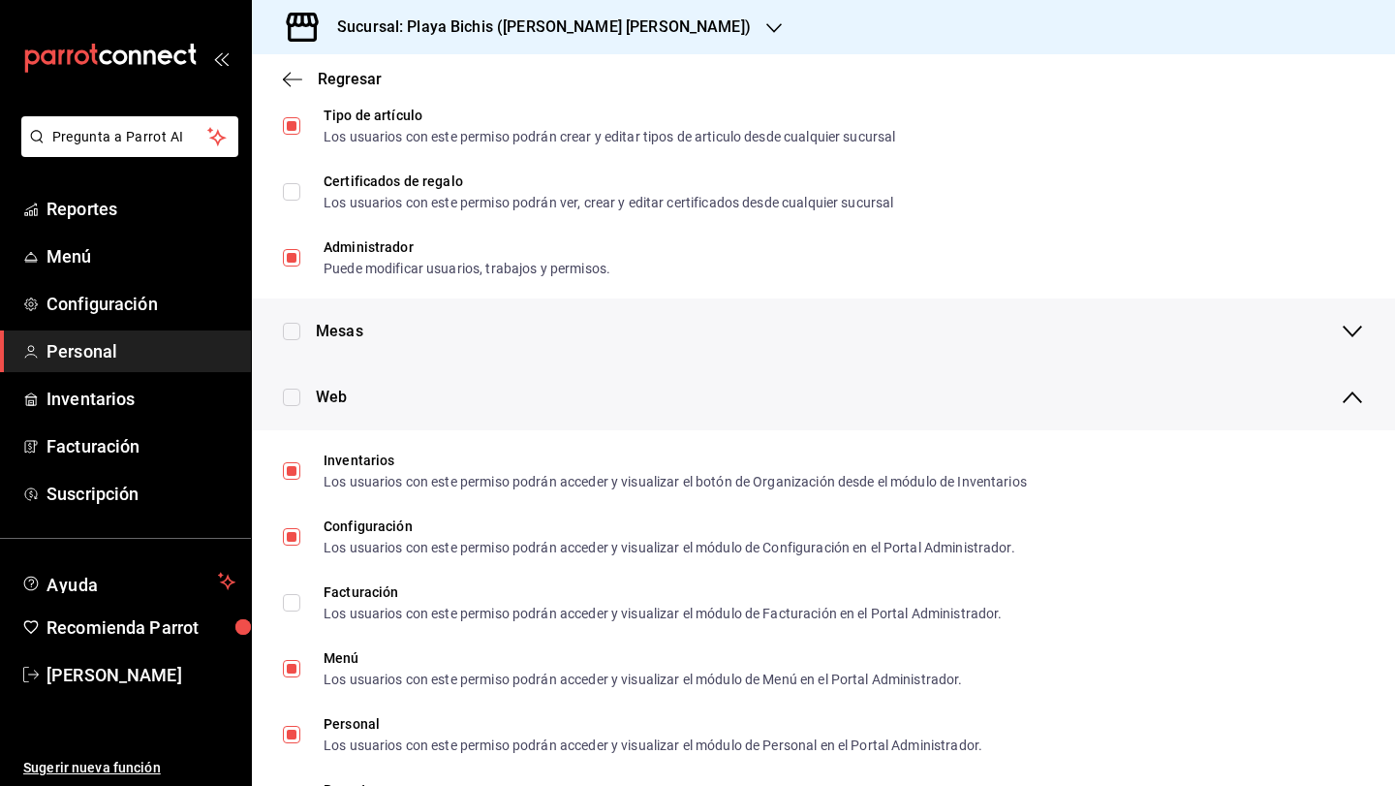
scroll to position [0, 0]
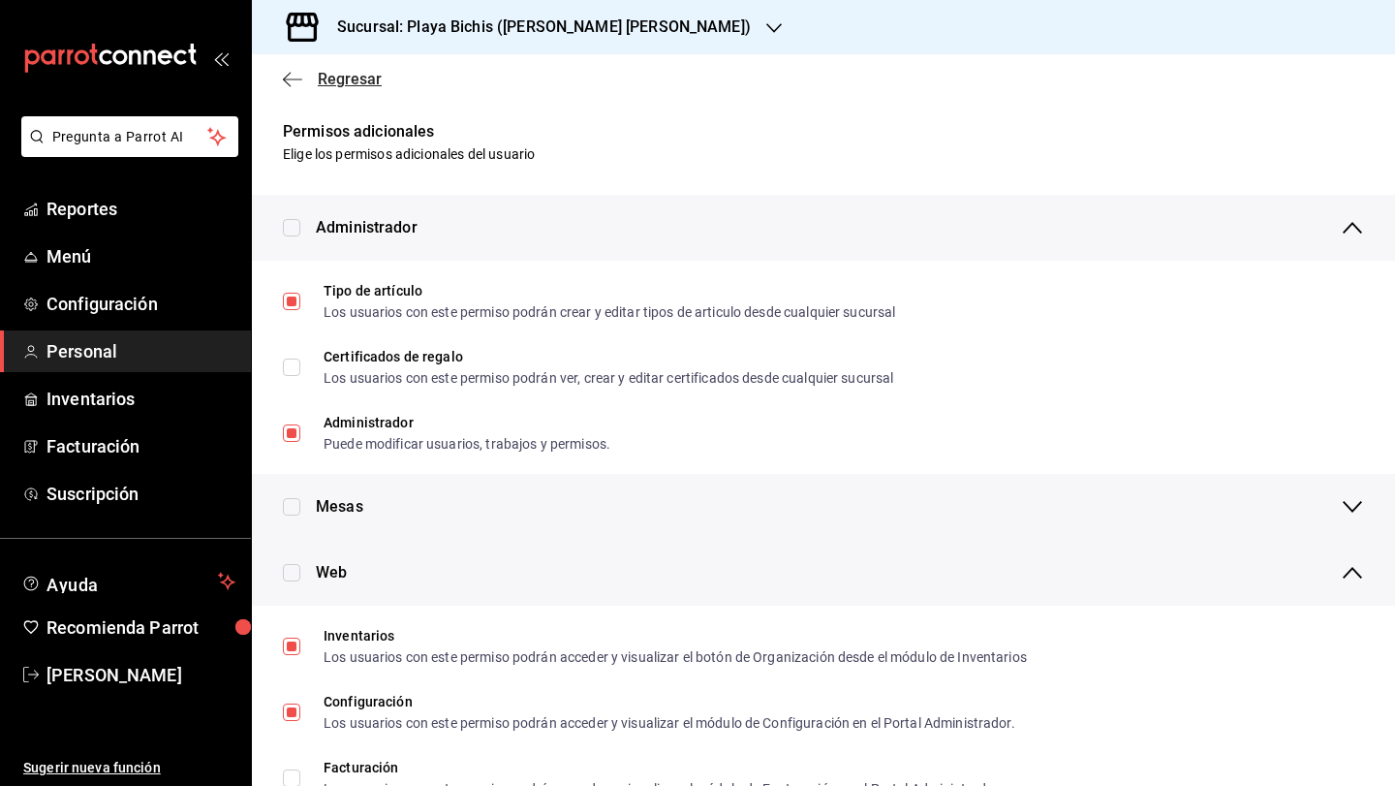
click at [289, 77] on icon "button" at bounding box center [292, 79] width 19 height 17
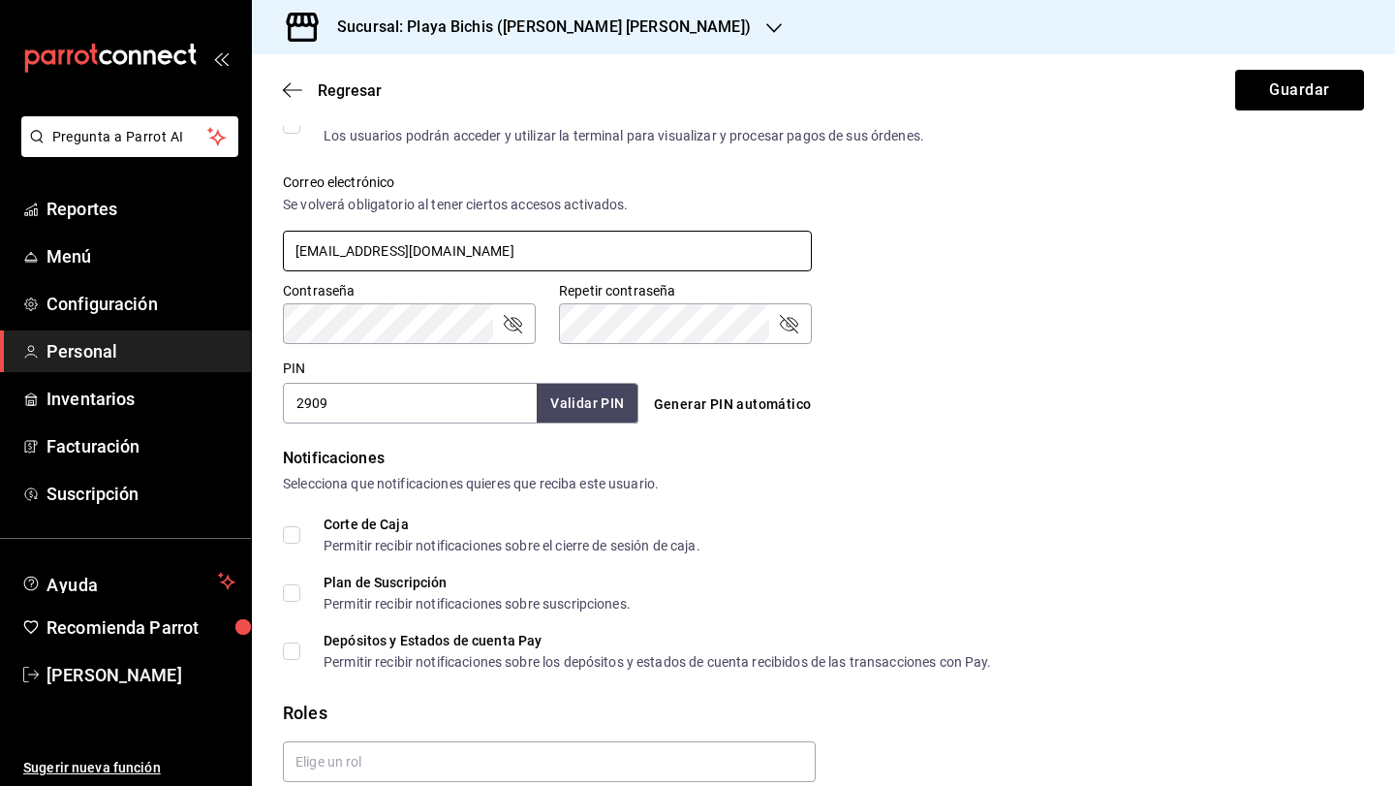
scroll to position [709, 0]
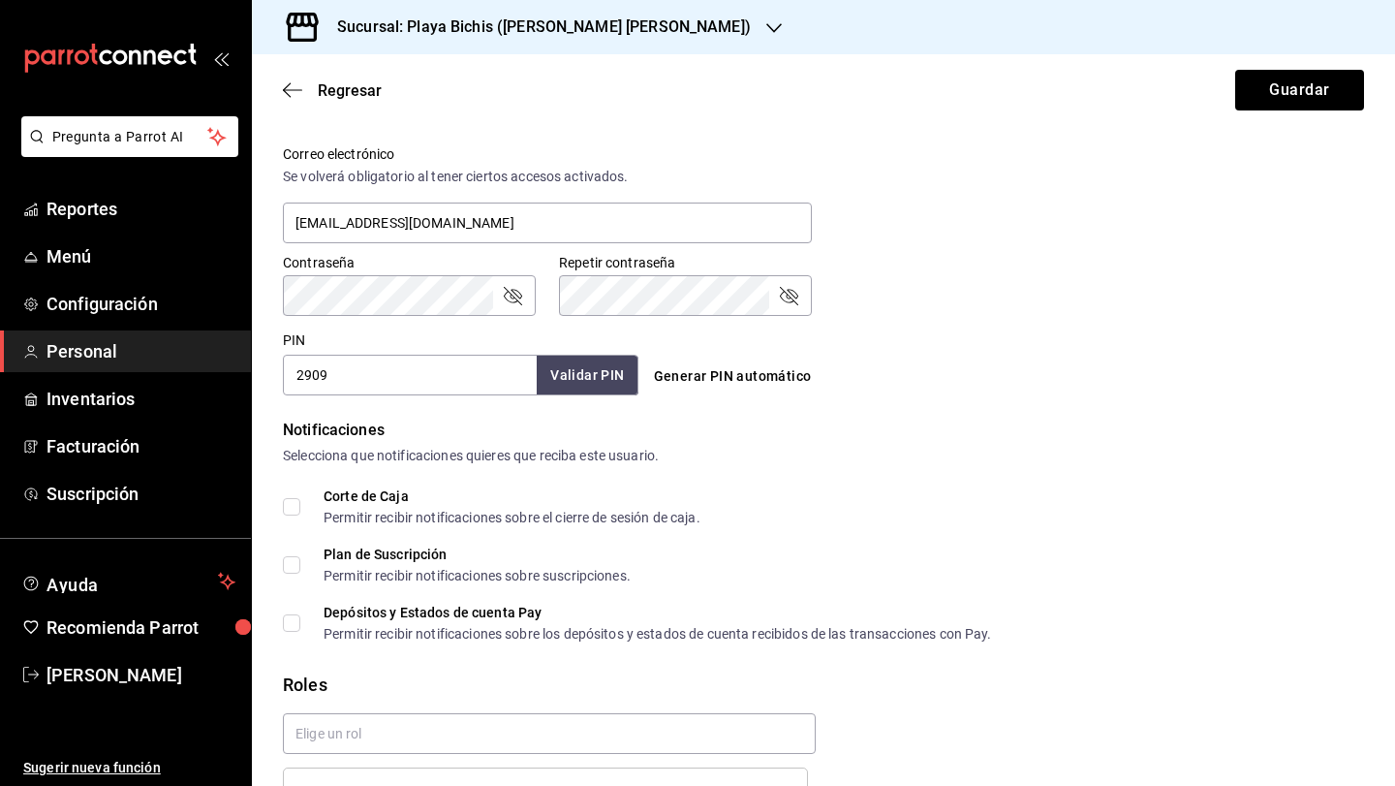
click at [786, 300] on icon "passwordField" at bounding box center [788, 295] width 23 height 23
click at [1313, 91] on button "Guardar" at bounding box center [1299, 90] width 129 height 41
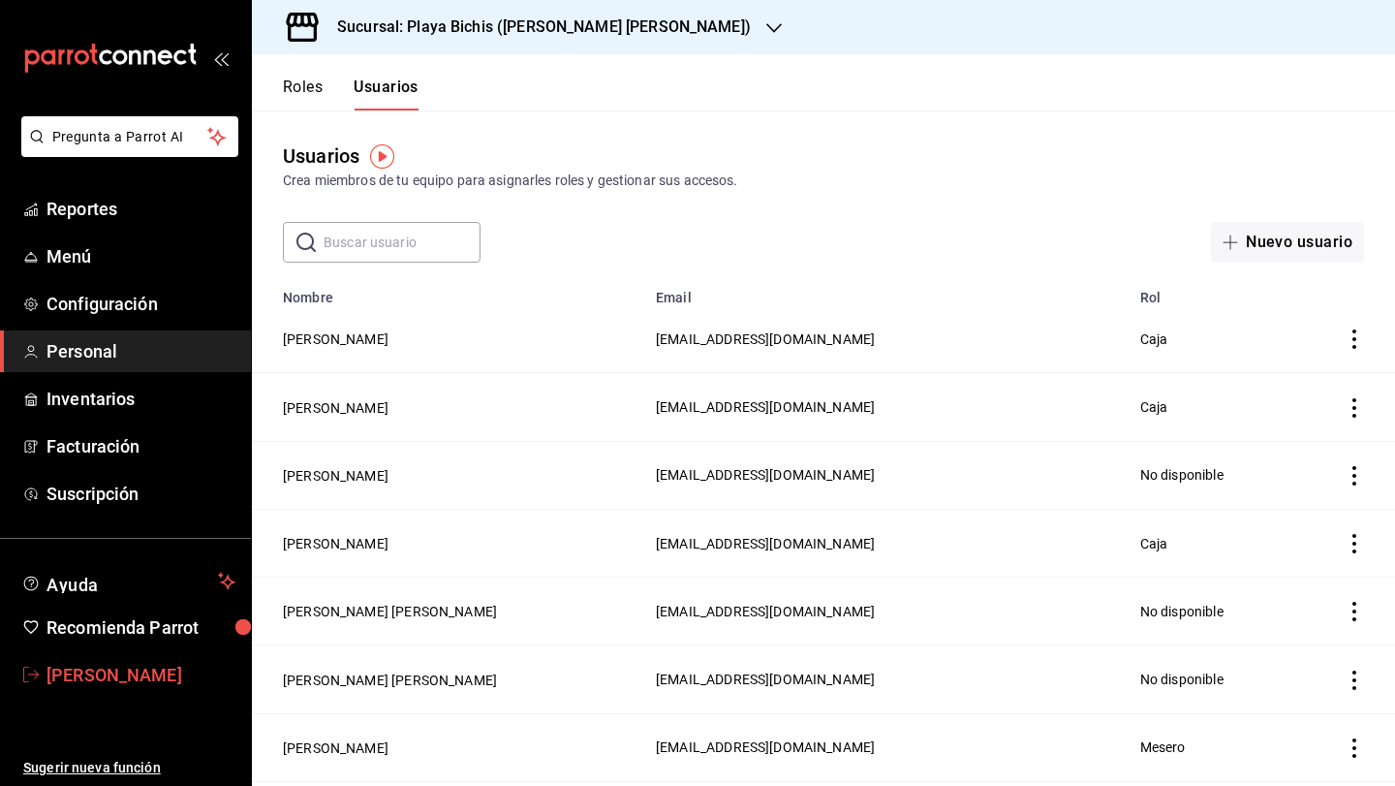
click at [145, 674] on span "[PERSON_NAME]" at bounding box center [140, 675] width 189 height 26
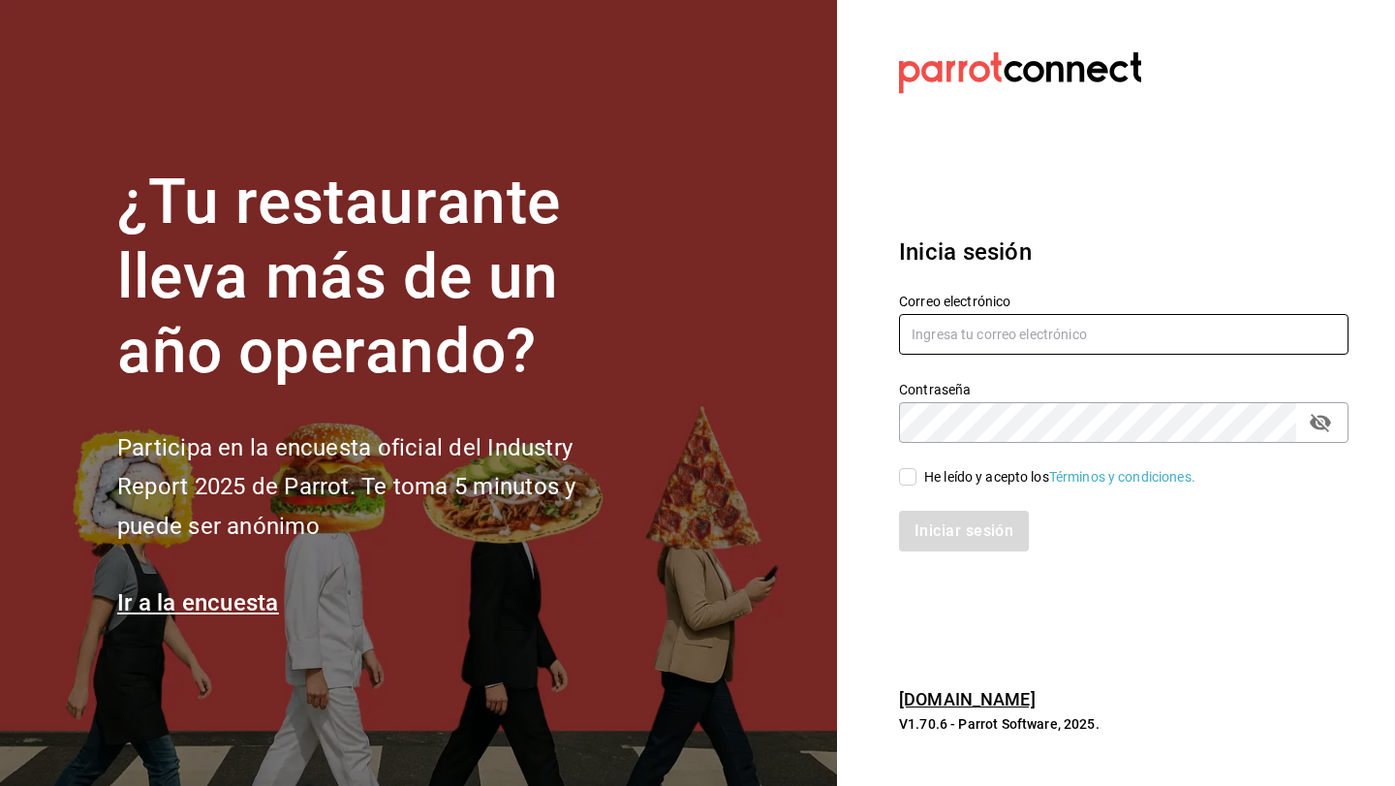
click at [985, 342] on input "text" at bounding box center [1123, 334] width 449 height 41
type input "[EMAIL_ADDRESS][DOMAIN_NAME]"
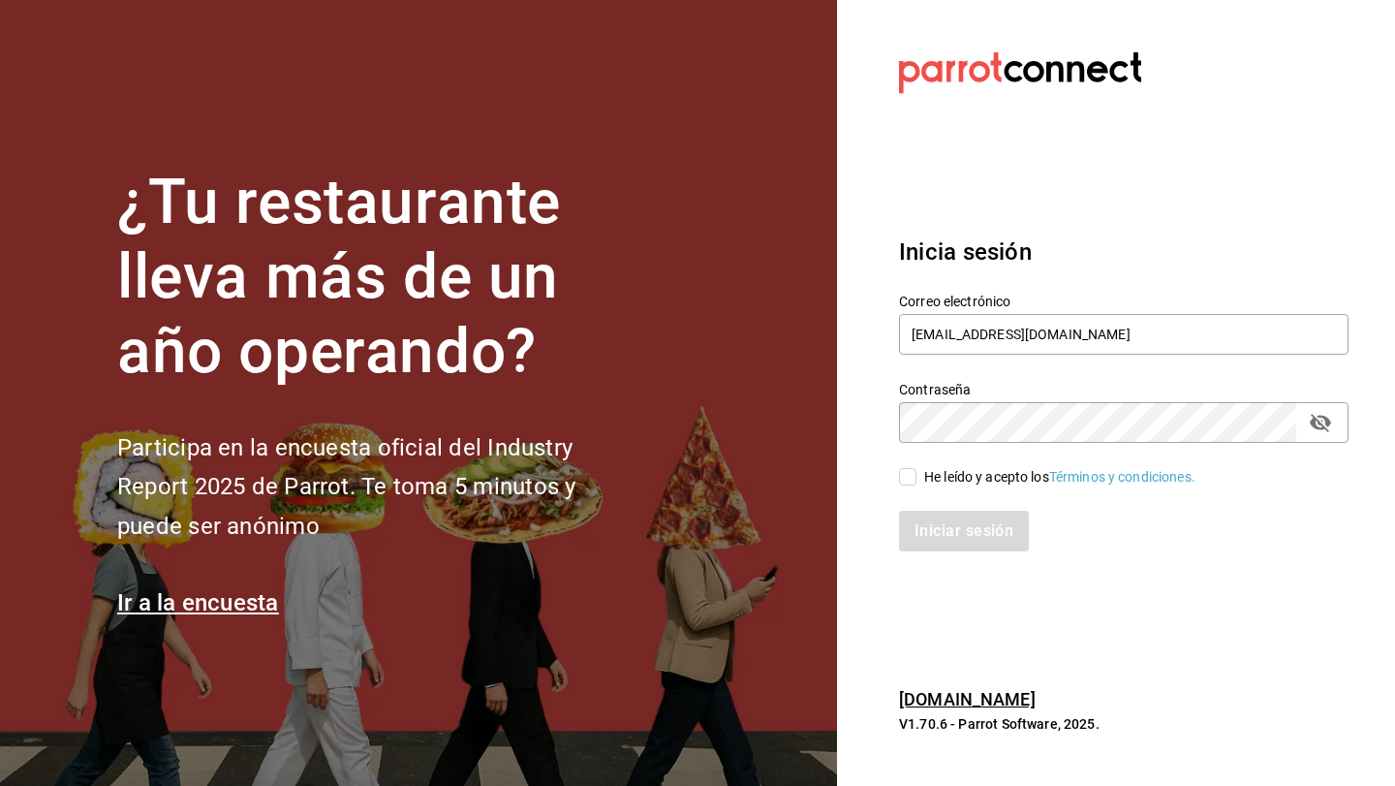
click at [913, 476] on input "He leído y acepto los Términos y condiciones." at bounding box center [907, 476] width 17 height 17
checkbox input "true"
click at [957, 541] on button "Iniciar sesión" at bounding box center [965, 530] width 132 height 41
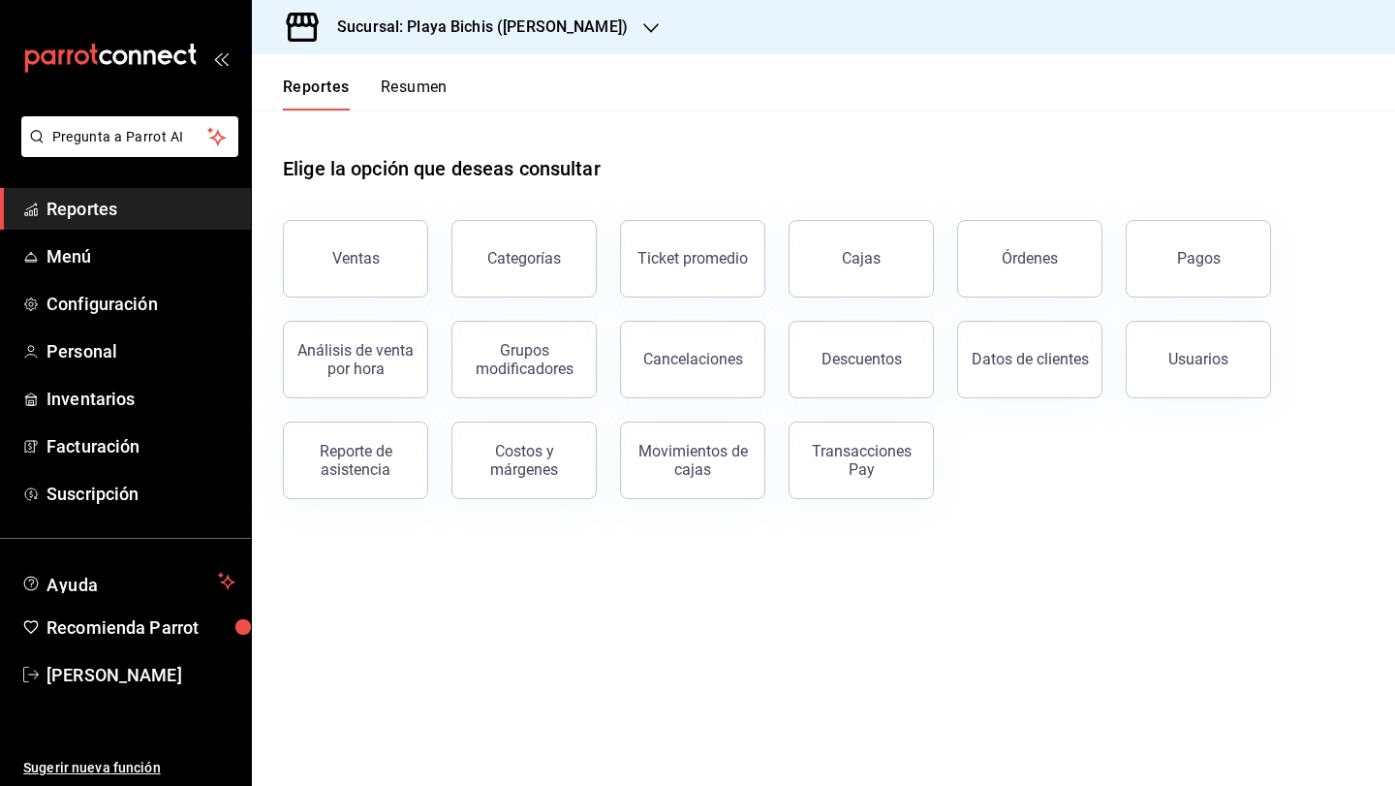
click at [418, 94] on button "Resumen" at bounding box center [414, 93] width 67 height 33
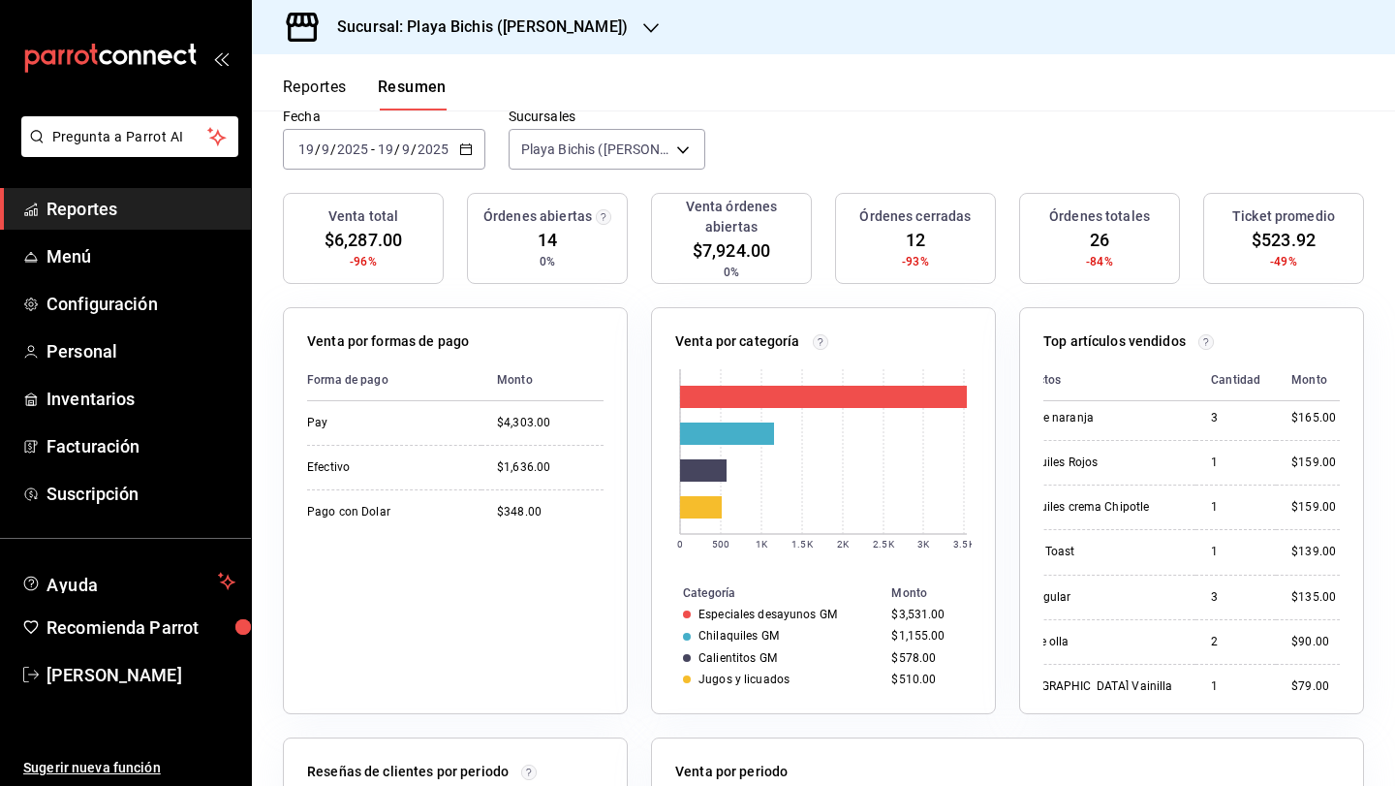
scroll to position [538, 38]
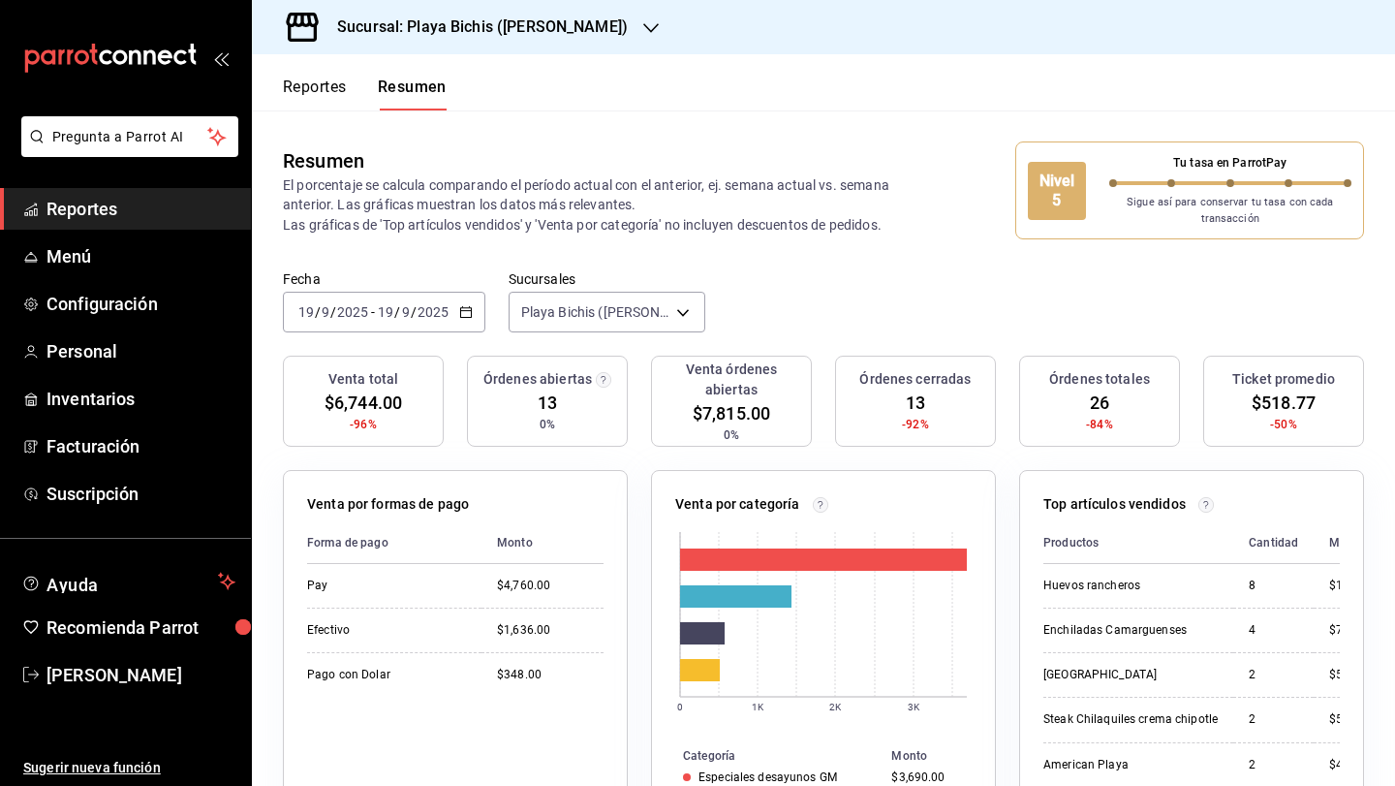
click at [588, 27] on h3 "Sucursal: Playa Bichis ([PERSON_NAME] [PERSON_NAME])" at bounding box center [475, 26] width 306 height 23
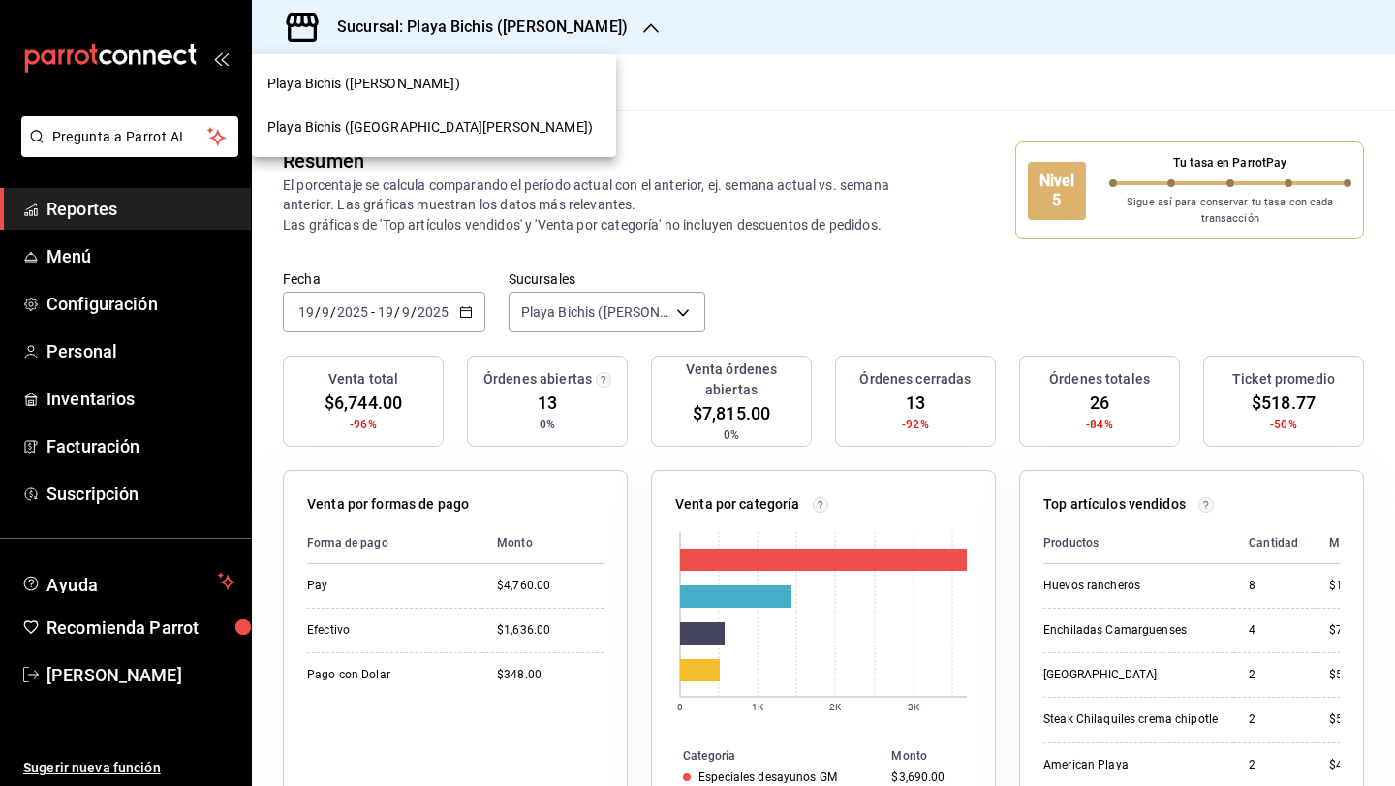
click at [508, 133] on div "Playa Bichis (San Lorenzo)" at bounding box center [433, 127] width 333 height 20
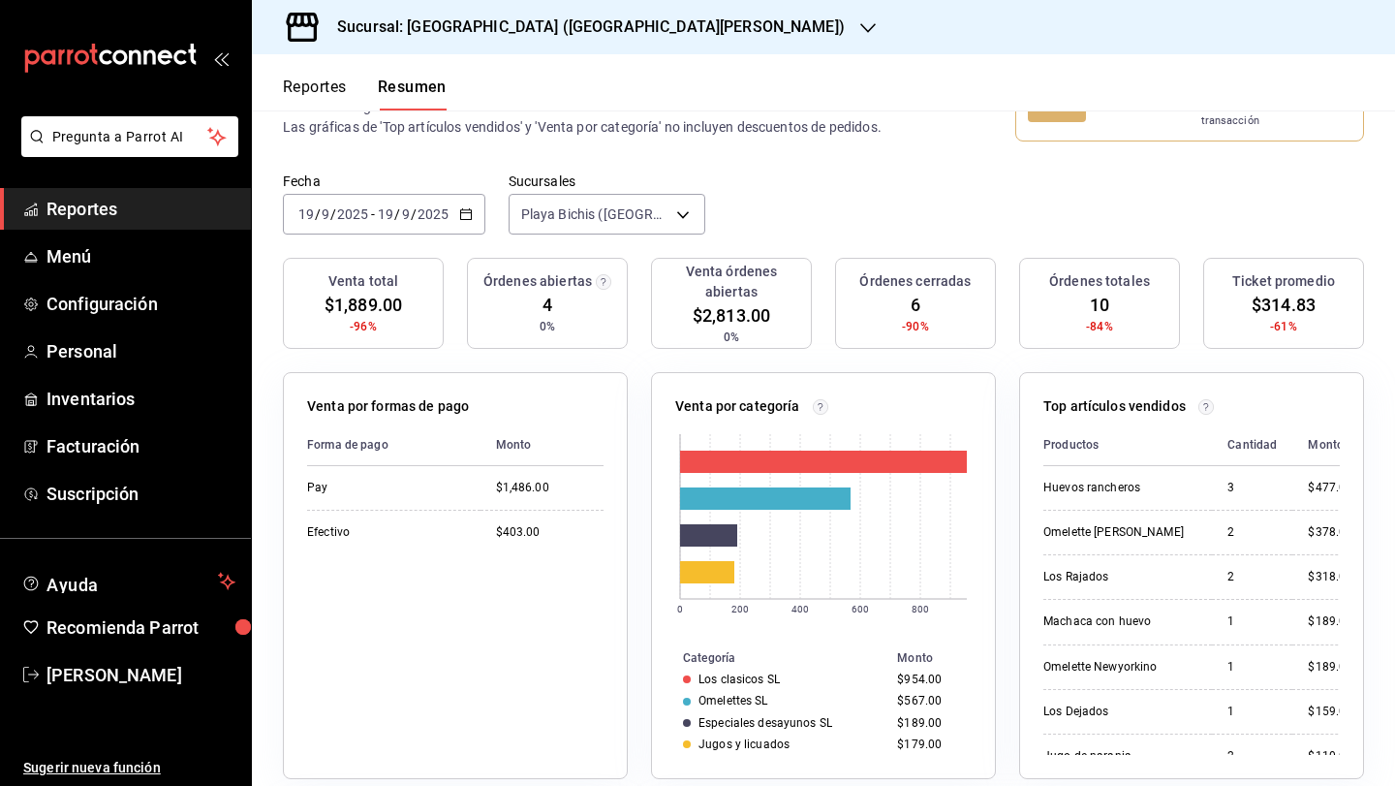
scroll to position [97, 0]
click at [419, 37] on h3 "Sucursal: Playa Bichis (San Lorenzo)" at bounding box center [583, 26] width 523 height 23
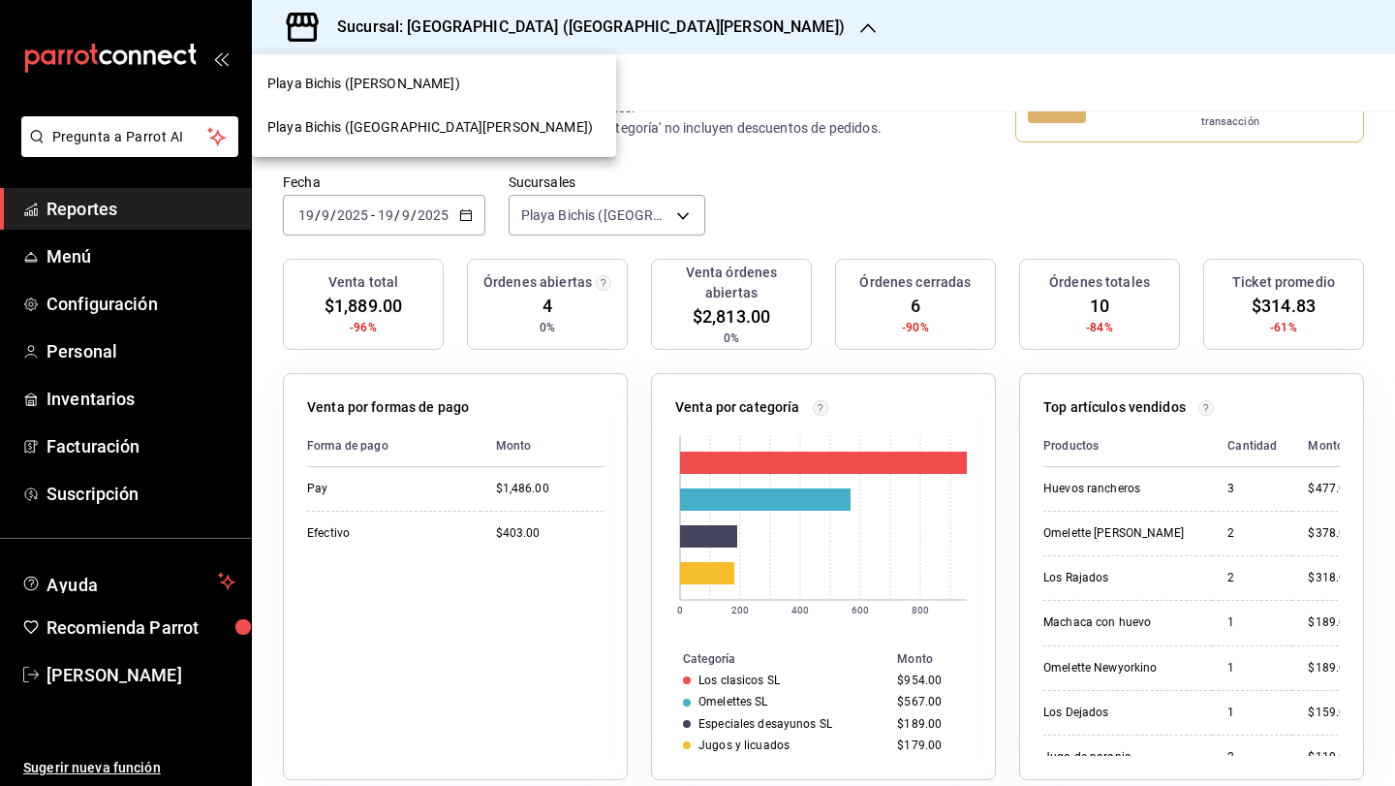
click at [416, 101] on div "Playa Bichis (Gomez Morin)" at bounding box center [434, 84] width 364 height 44
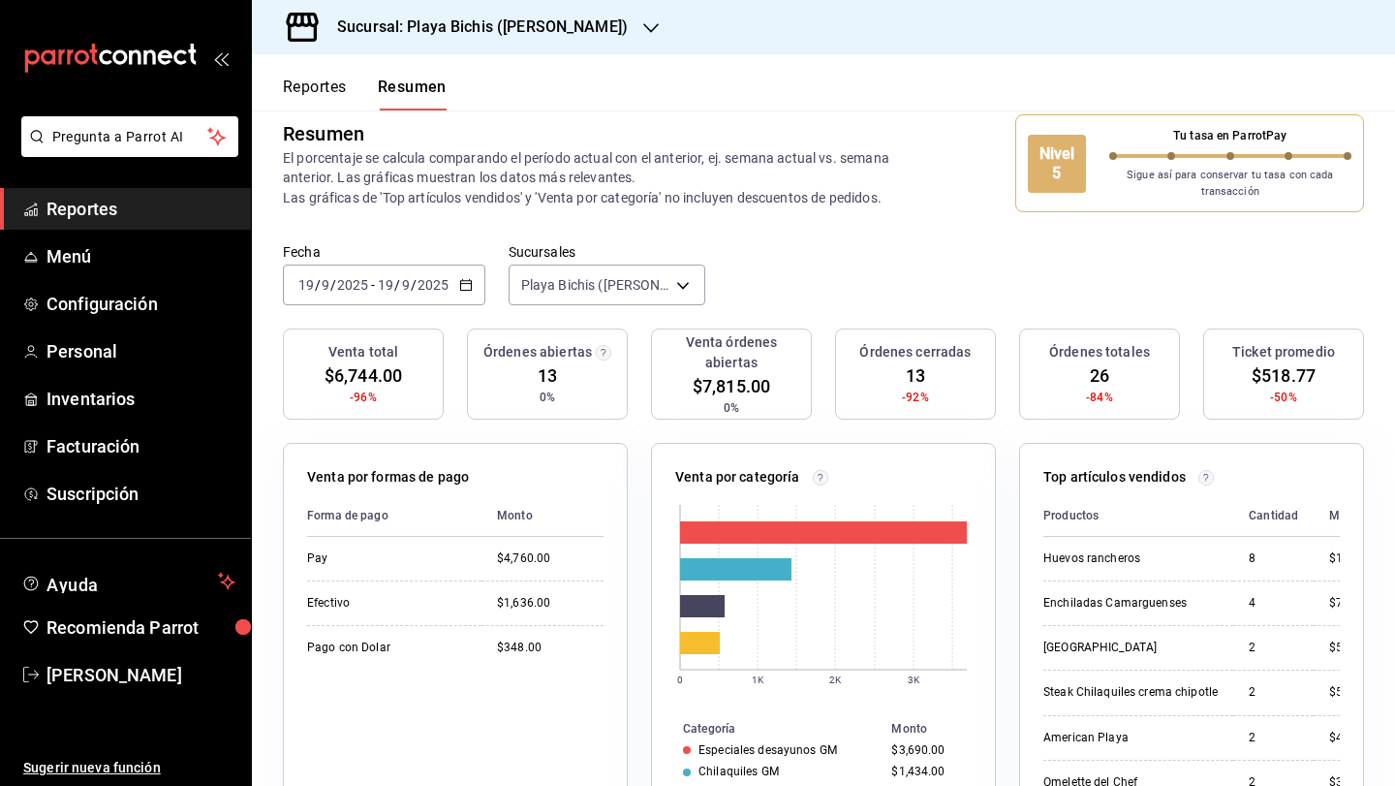
scroll to position [0, 0]
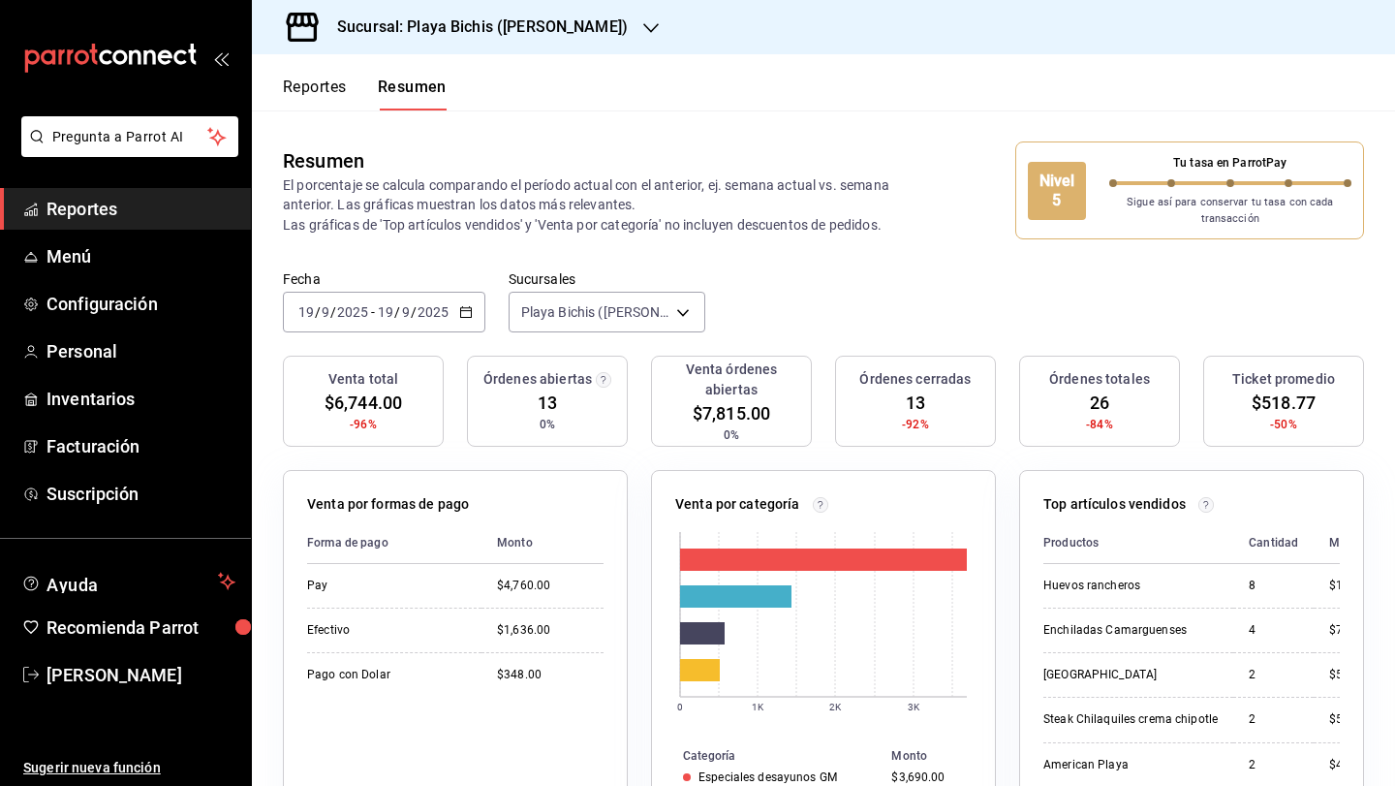
click at [780, 236] on div "Resumen El porcentaje se calcula comparando el período actual con el anterior, …" at bounding box center [823, 190] width 1143 height 160
click at [548, 46] on div "Sucursal: Playa Bichis ([PERSON_NAME] [PERSON_NAME])" at bounding box center [466, 27] width 399 height 54
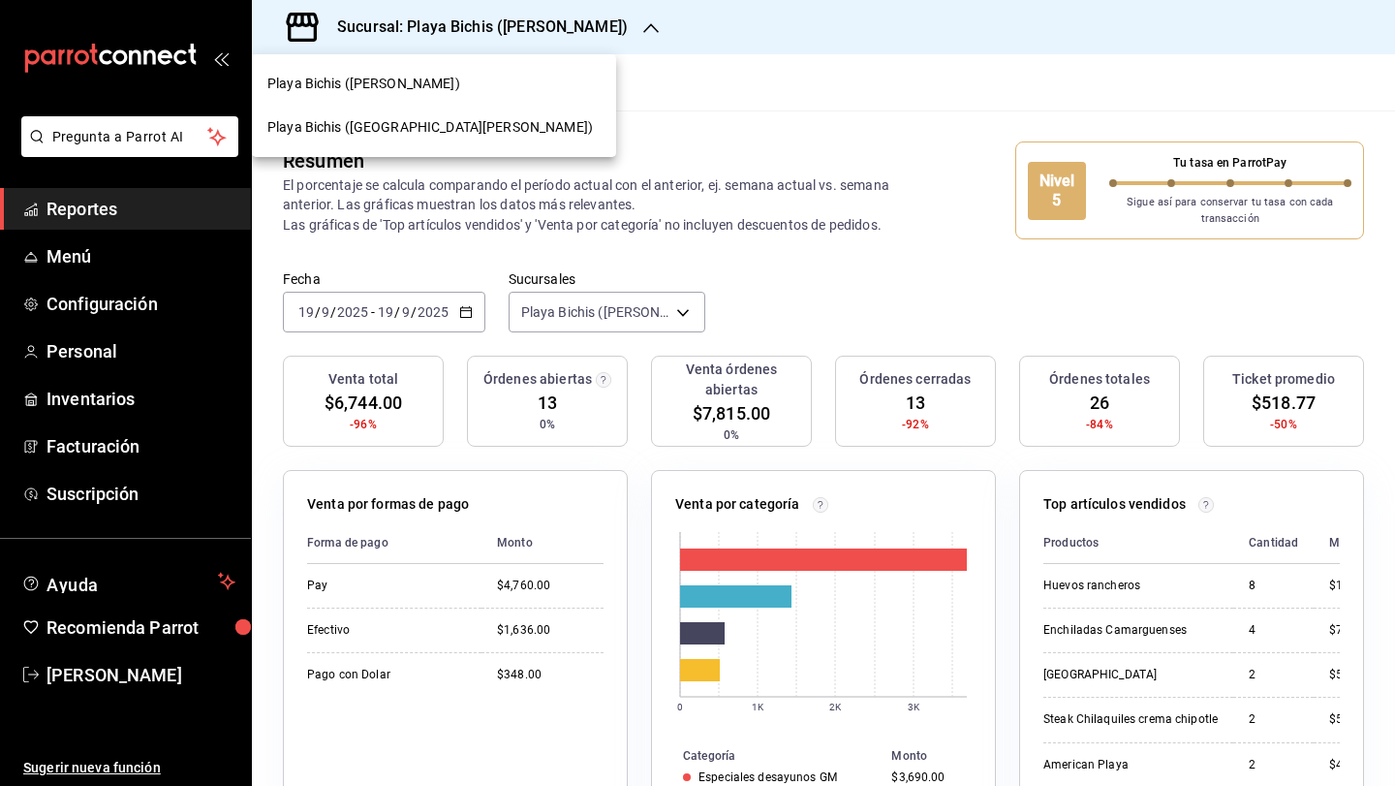
click at [173, 277] on div at bounding box center [697, 393] width 1395 height 786
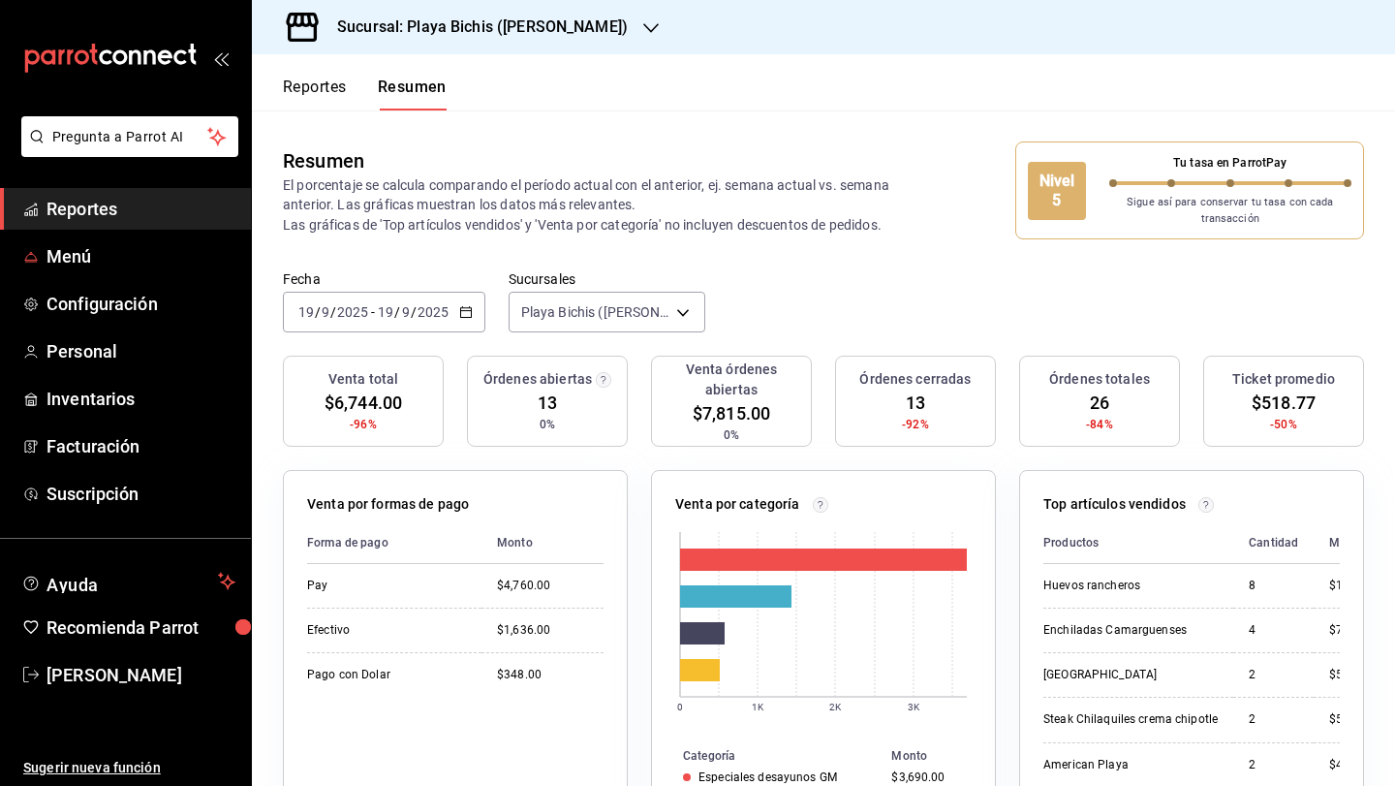
click at [173, 260] on span "Menú" at bounding box center [140, 256] width 189 height 26
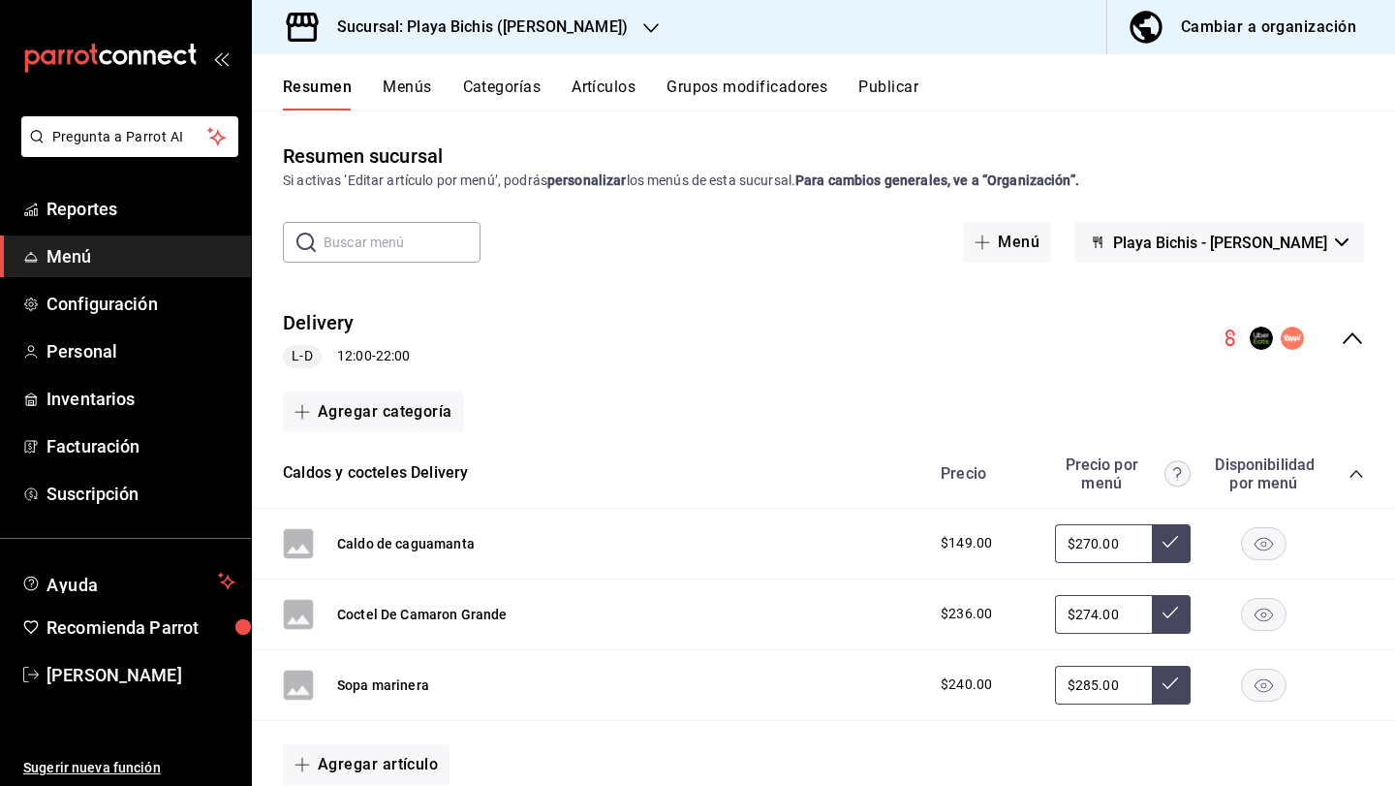
click at [1210, 32] on div "Cambiar a organización" at bounding box center [1268, 27] width 175 height 27
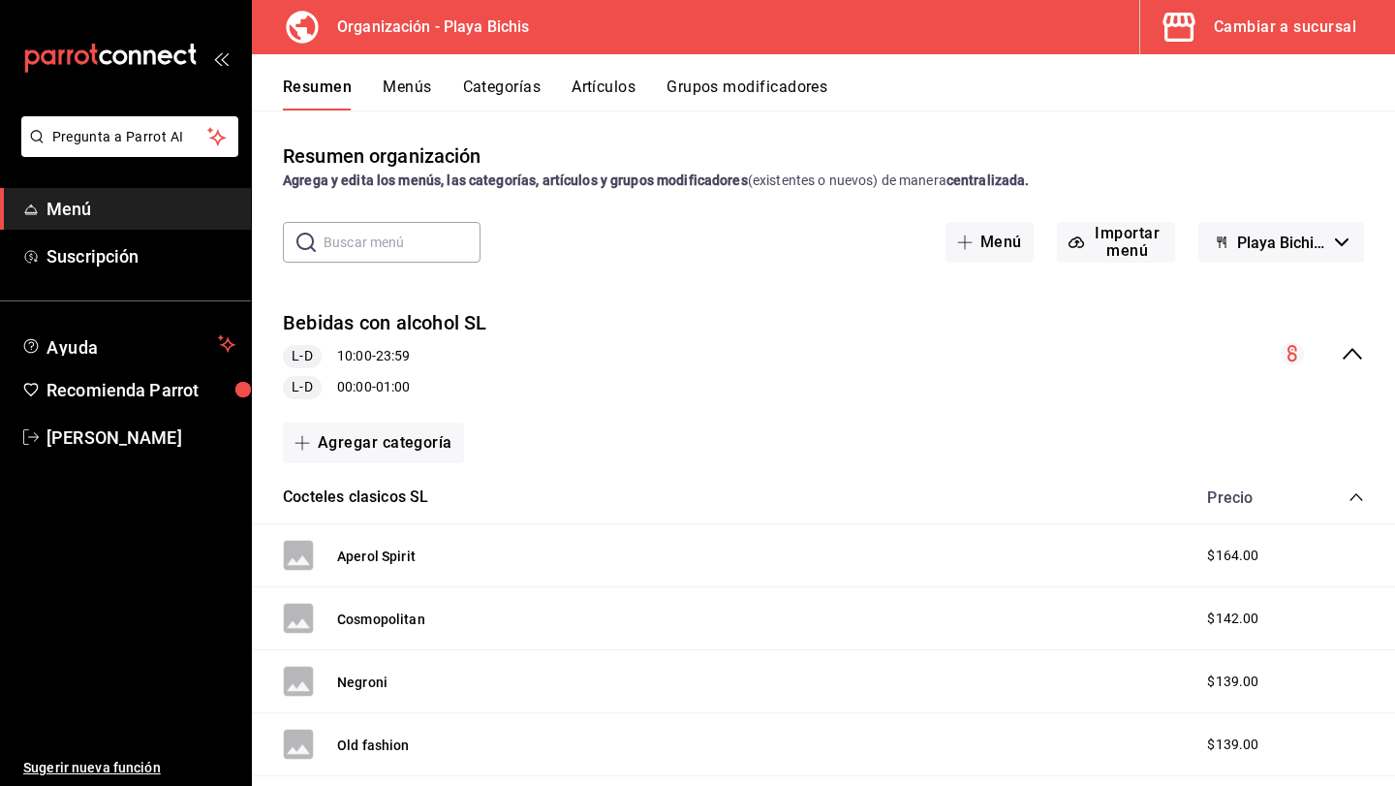
click at [1339, 349] on div "collapse-menu-row" at bounding box center [1322, 353] width 83 height 23
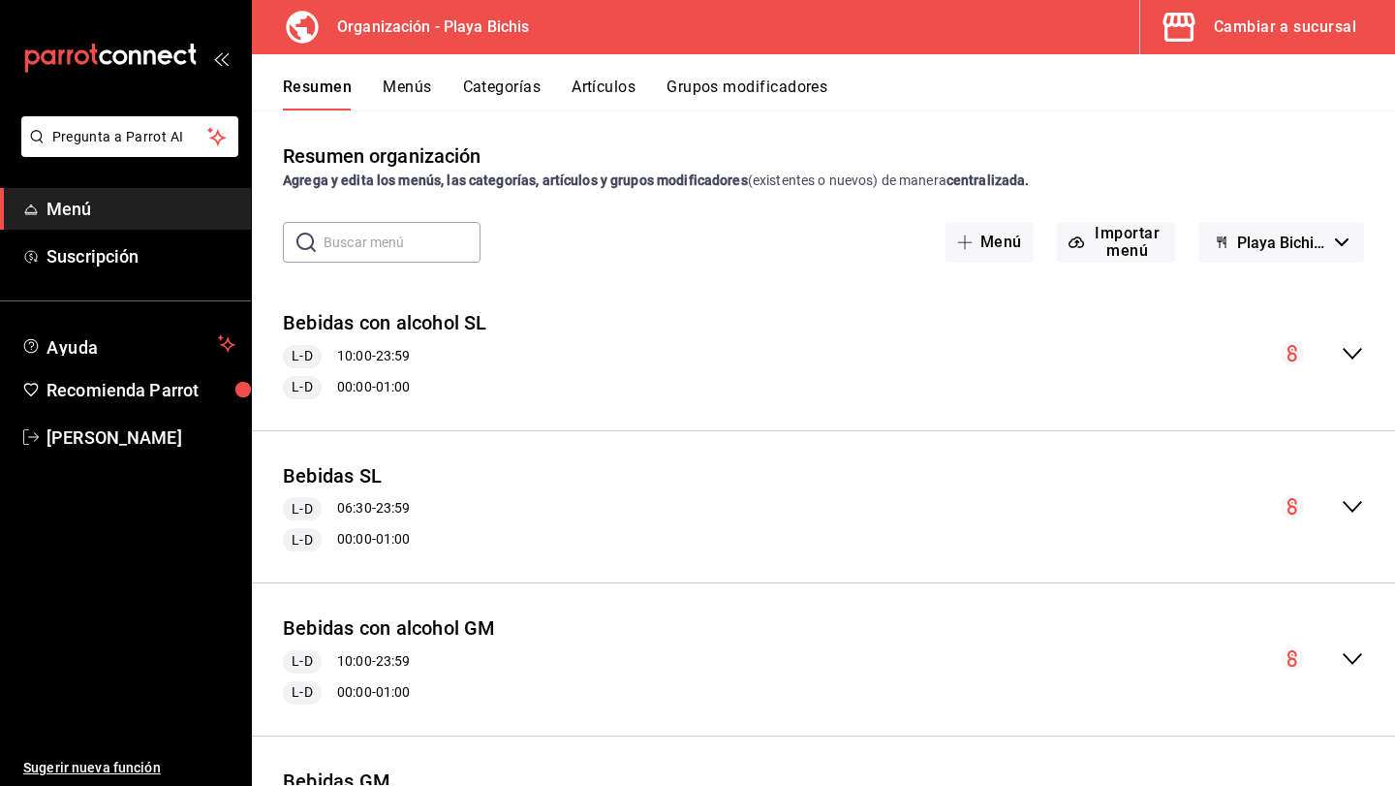
click at [414, 86] on button "Menús" at bounding box center [407, 93] width 48 height 33
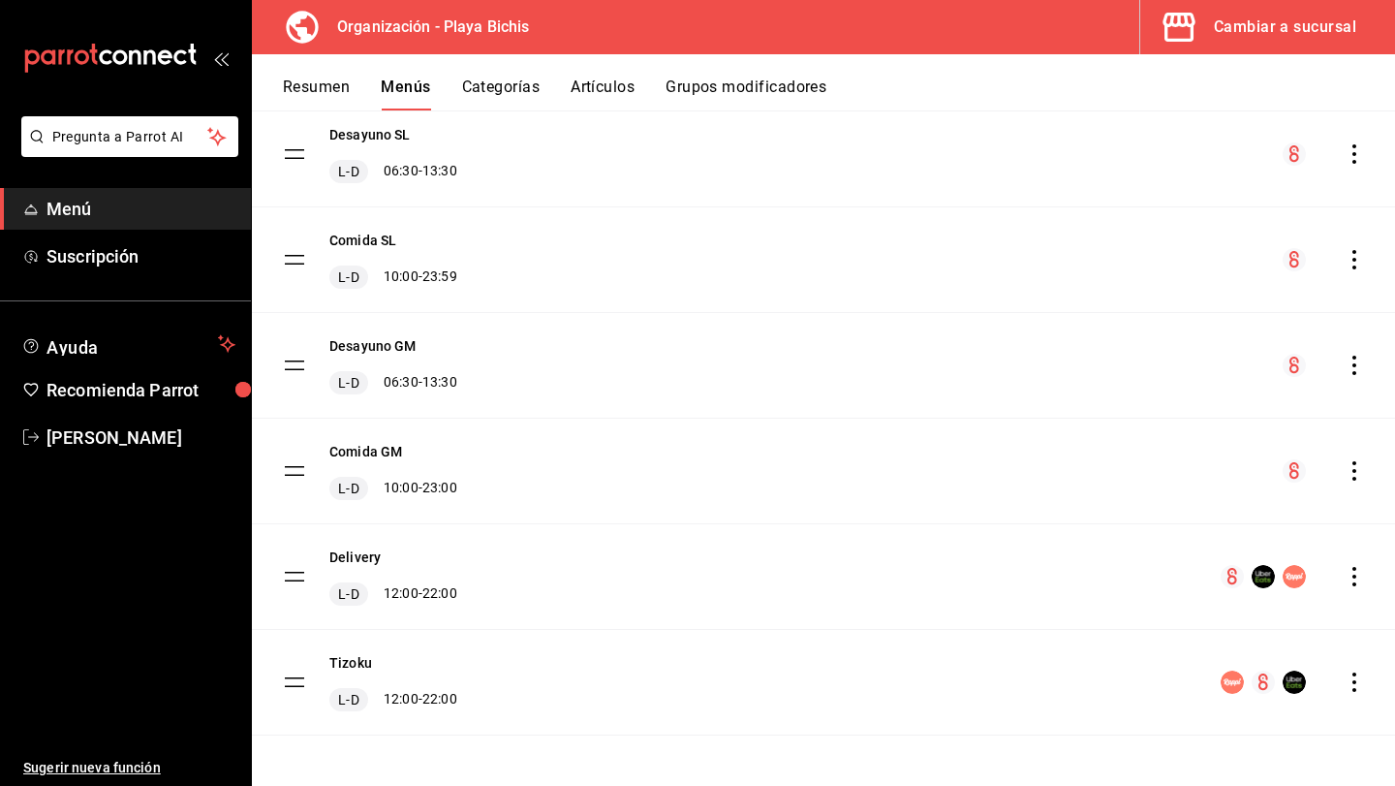
scroll to position [727, 0]
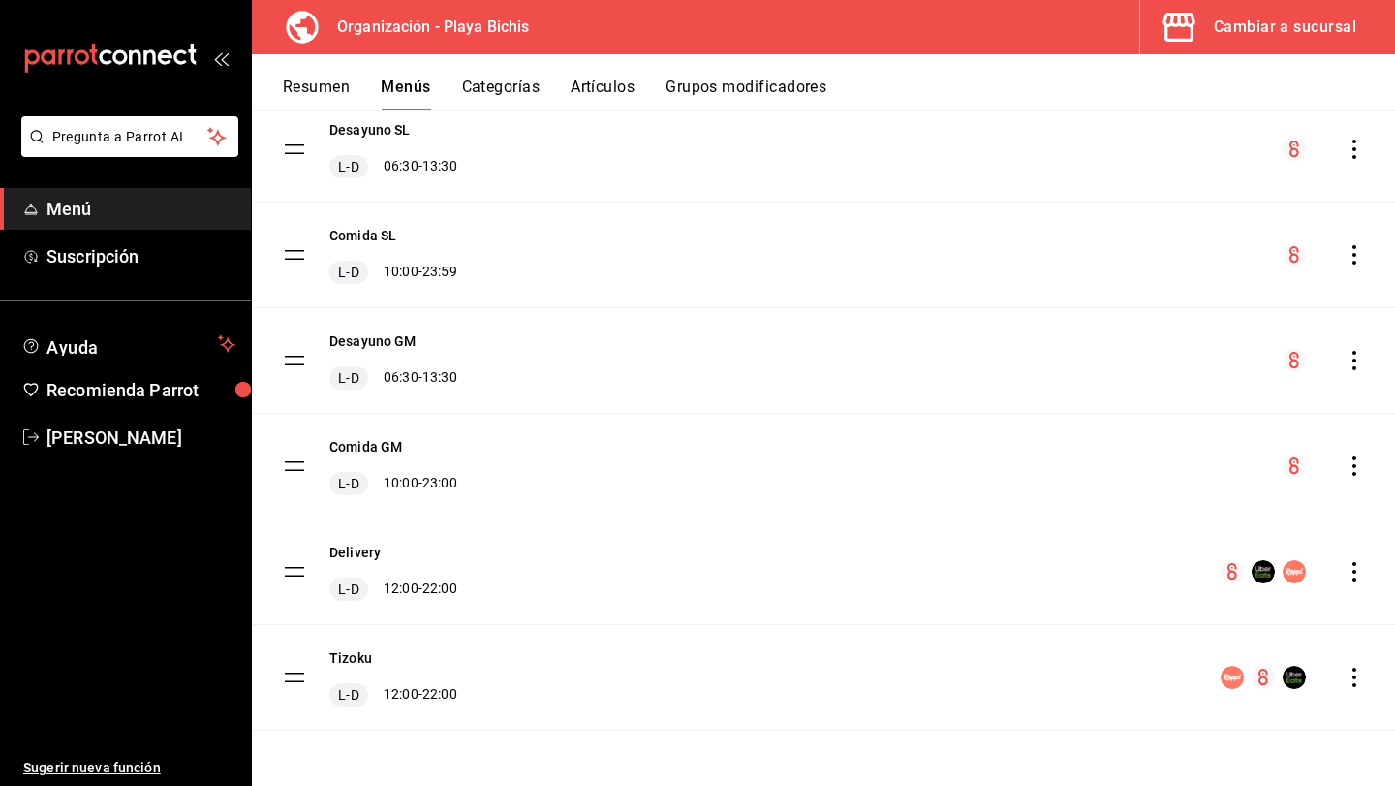
click at [1355, 473] on icon "actions" at bounding box center [1354, 465] width 4 height 19
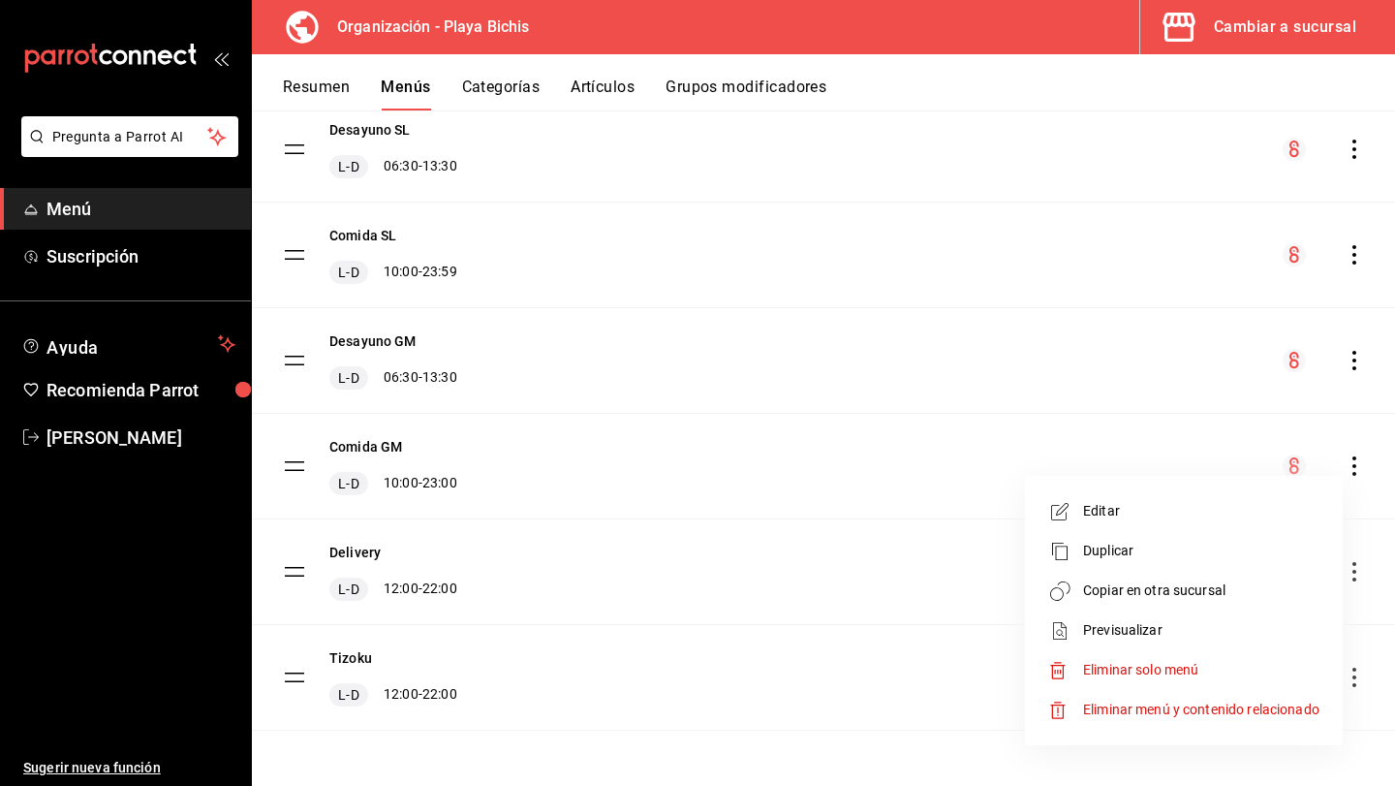
click at [1309, 580] on span "Copiar en otra sucursal" at bounding box center [1201, 590] width 236 height 20
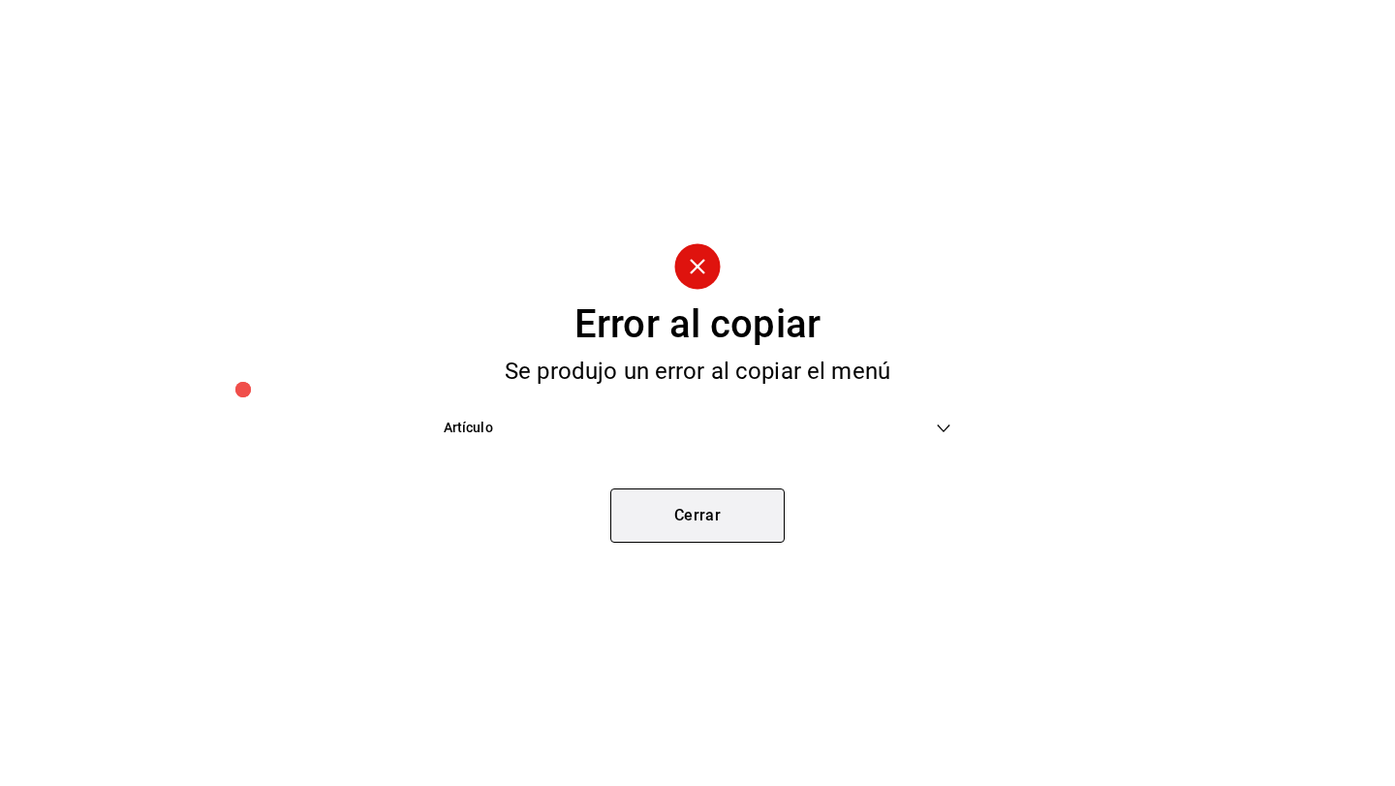
click at [645, 522] on button "Cerrar" at bounding box center [697, 515] width 174 height 54
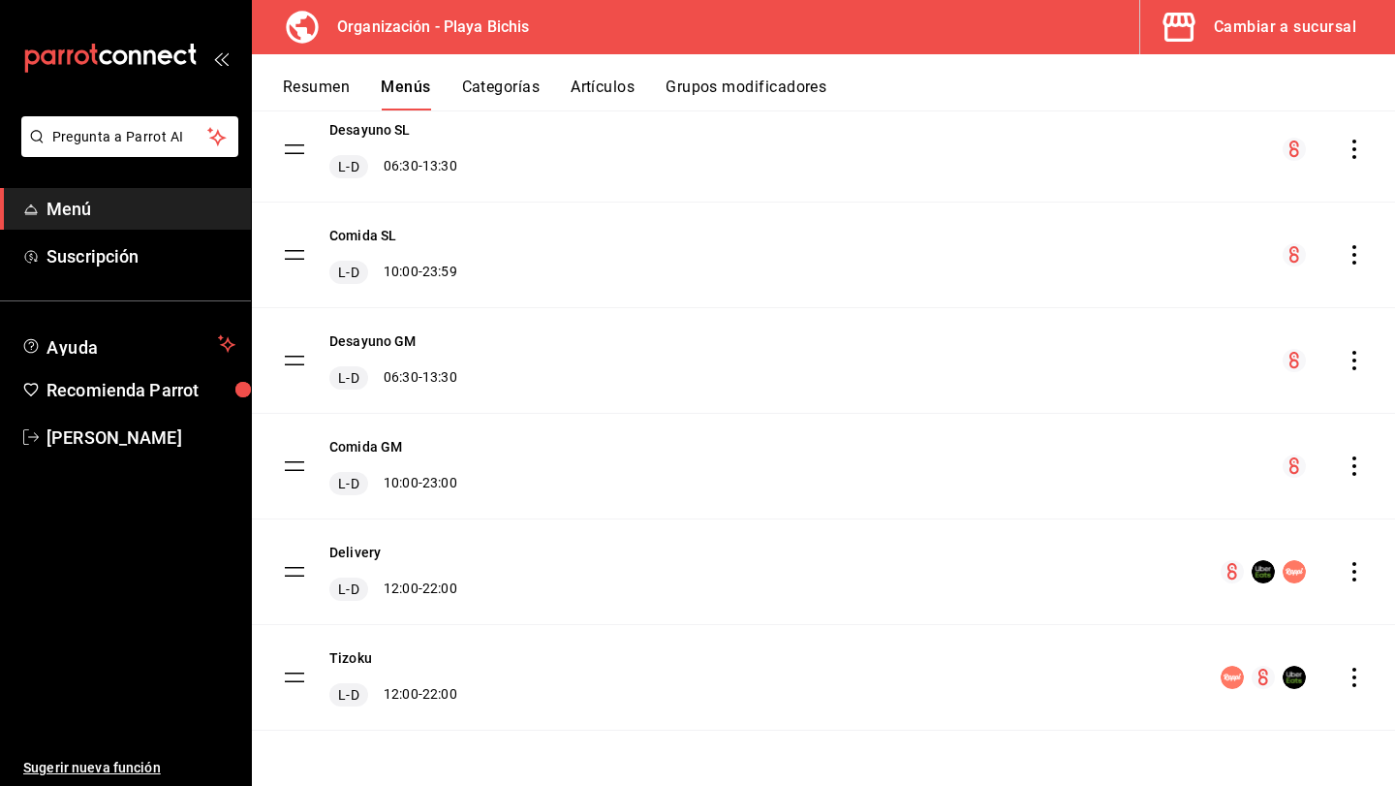
click at [1357, 466] on icon "actions" at bounding box center [1354, 465] width 19 height 19
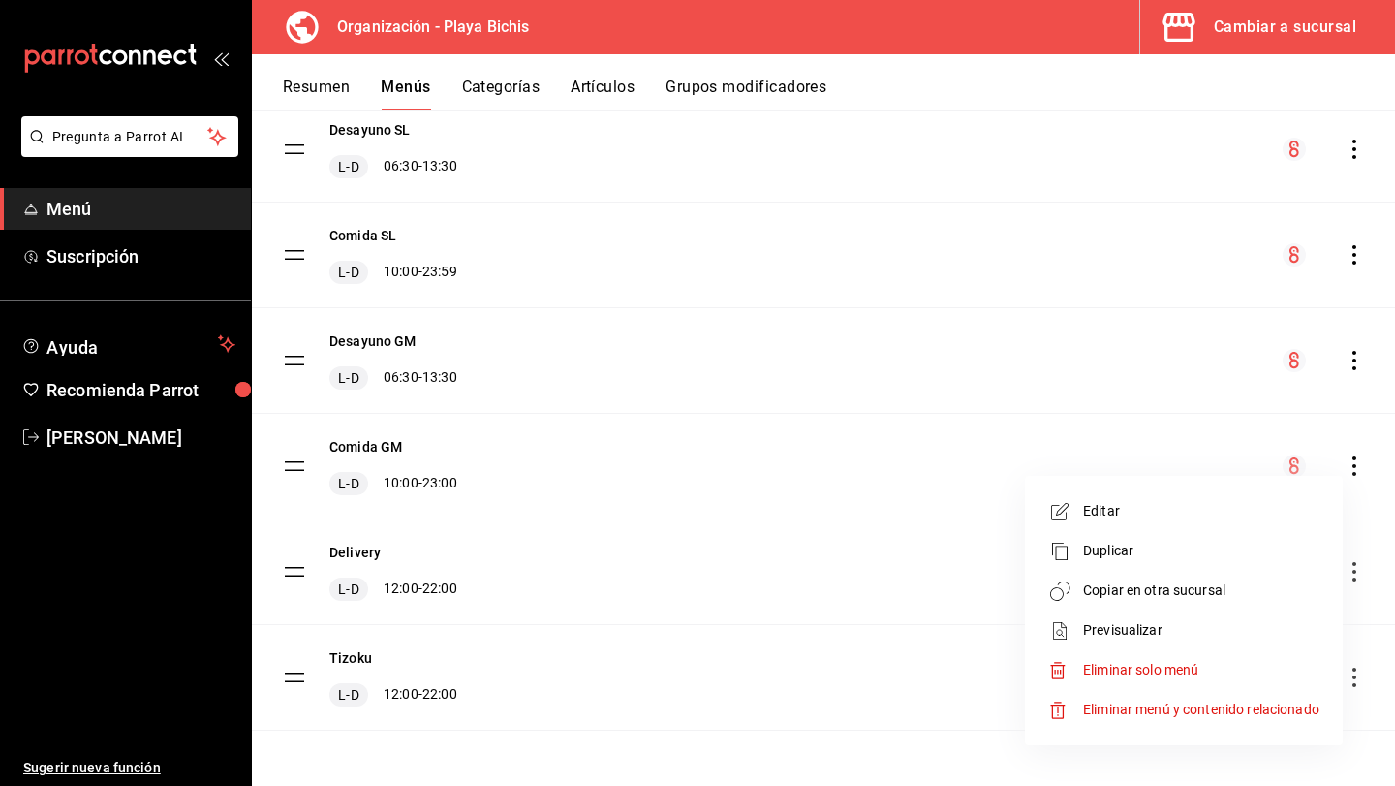
click at [308, 84] on div at bounding box center [697, 393] width 1395 height 786
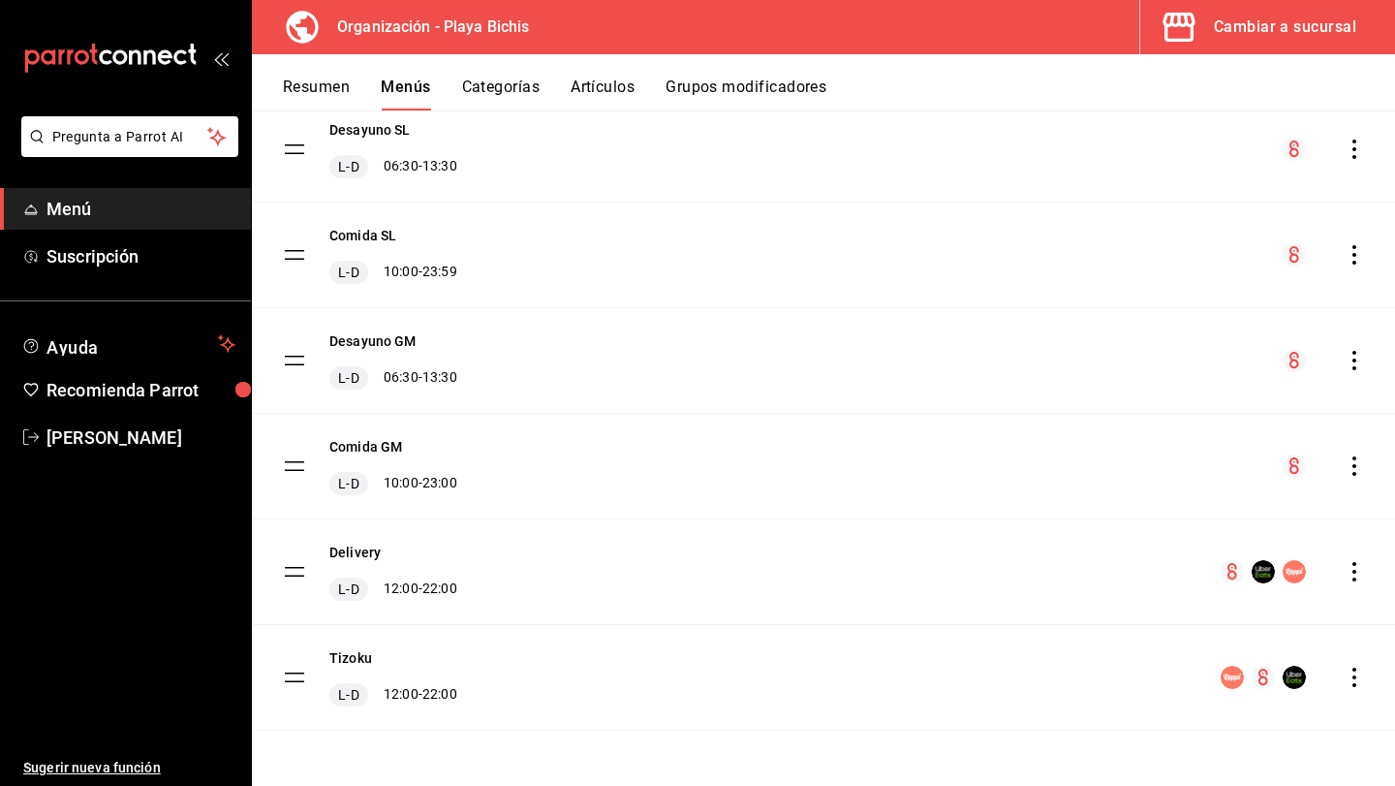
click at [305, 78] on button "Resumen" at bounding box center [316, 93] width 67 height 33
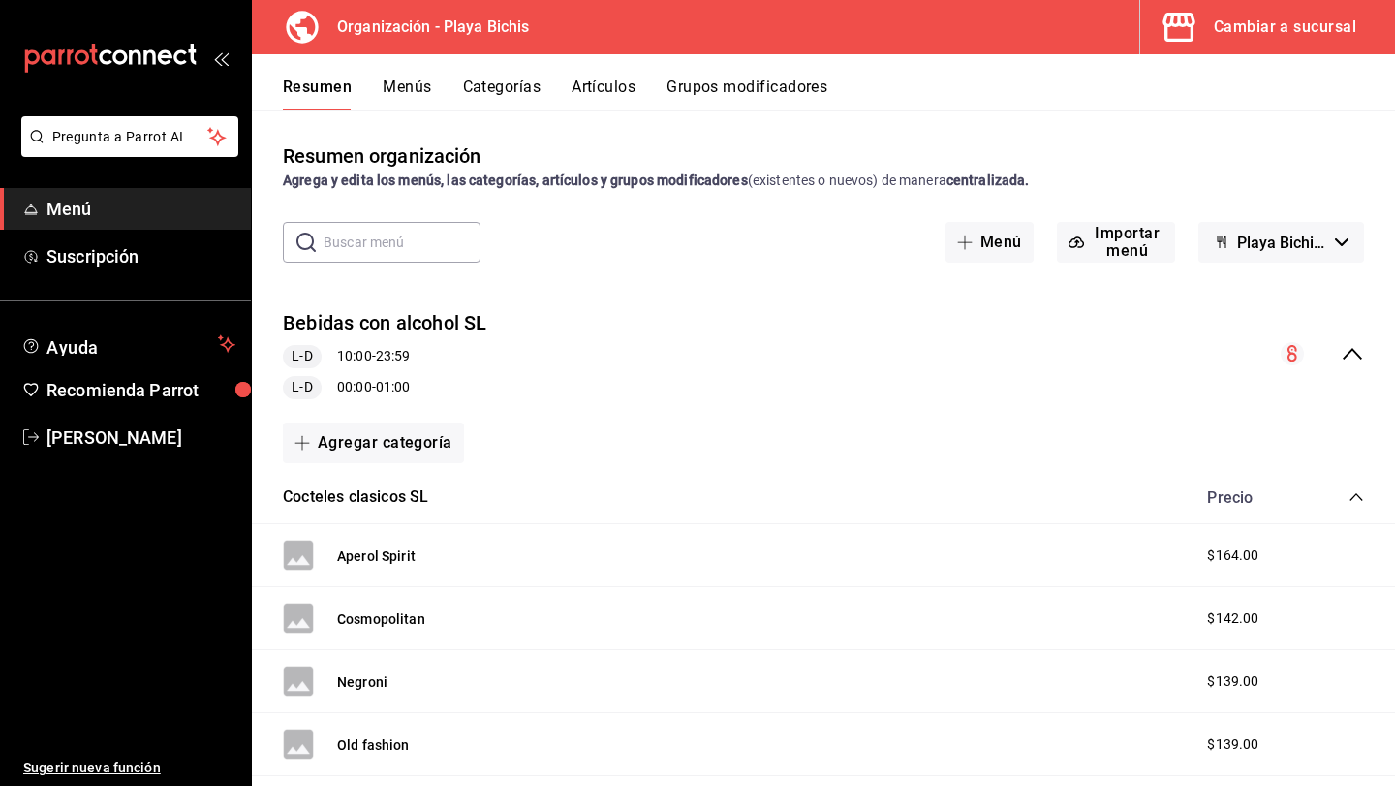
click at [1344, 348] on icon "collapse-menu-row" at bounding box center [1352, 353] width 23 height 23
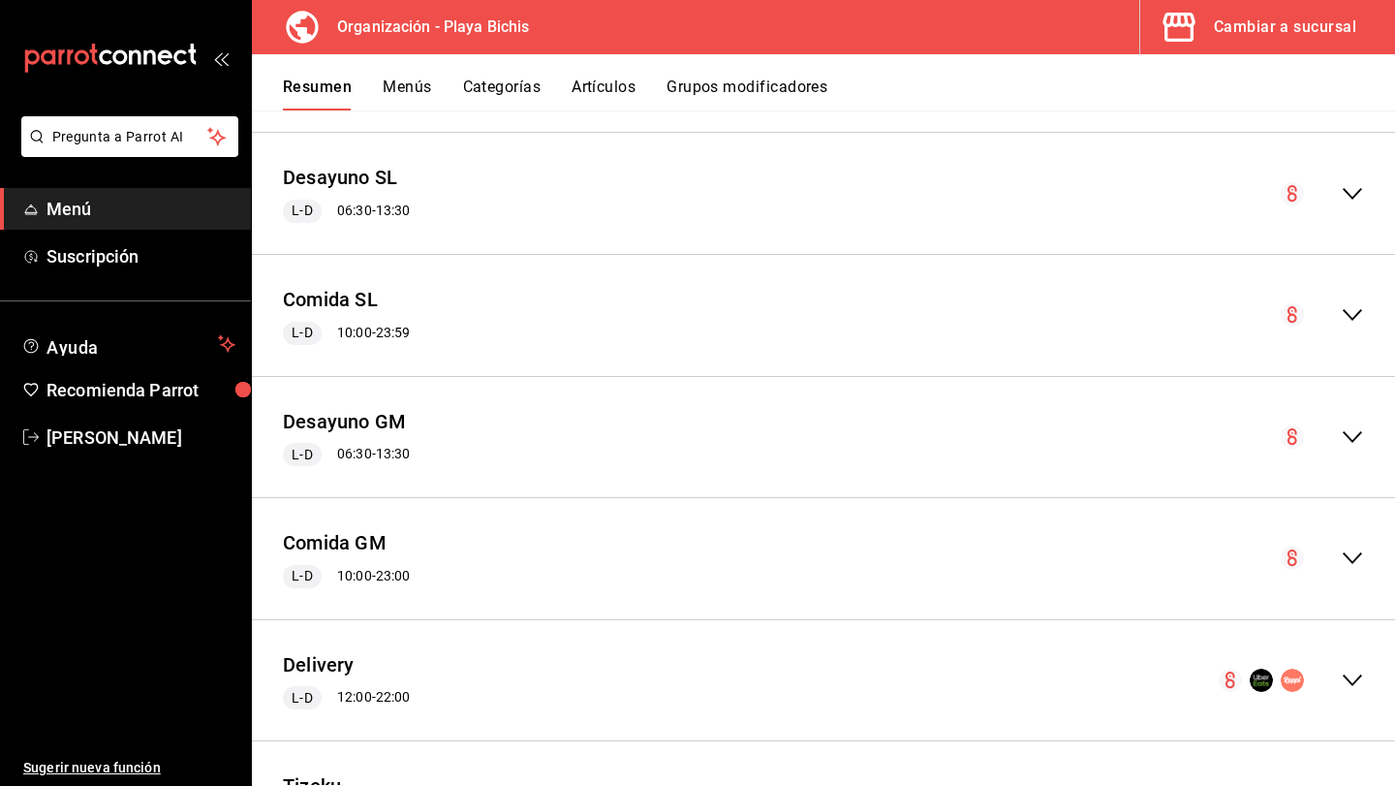
scroll to position [785, 0]
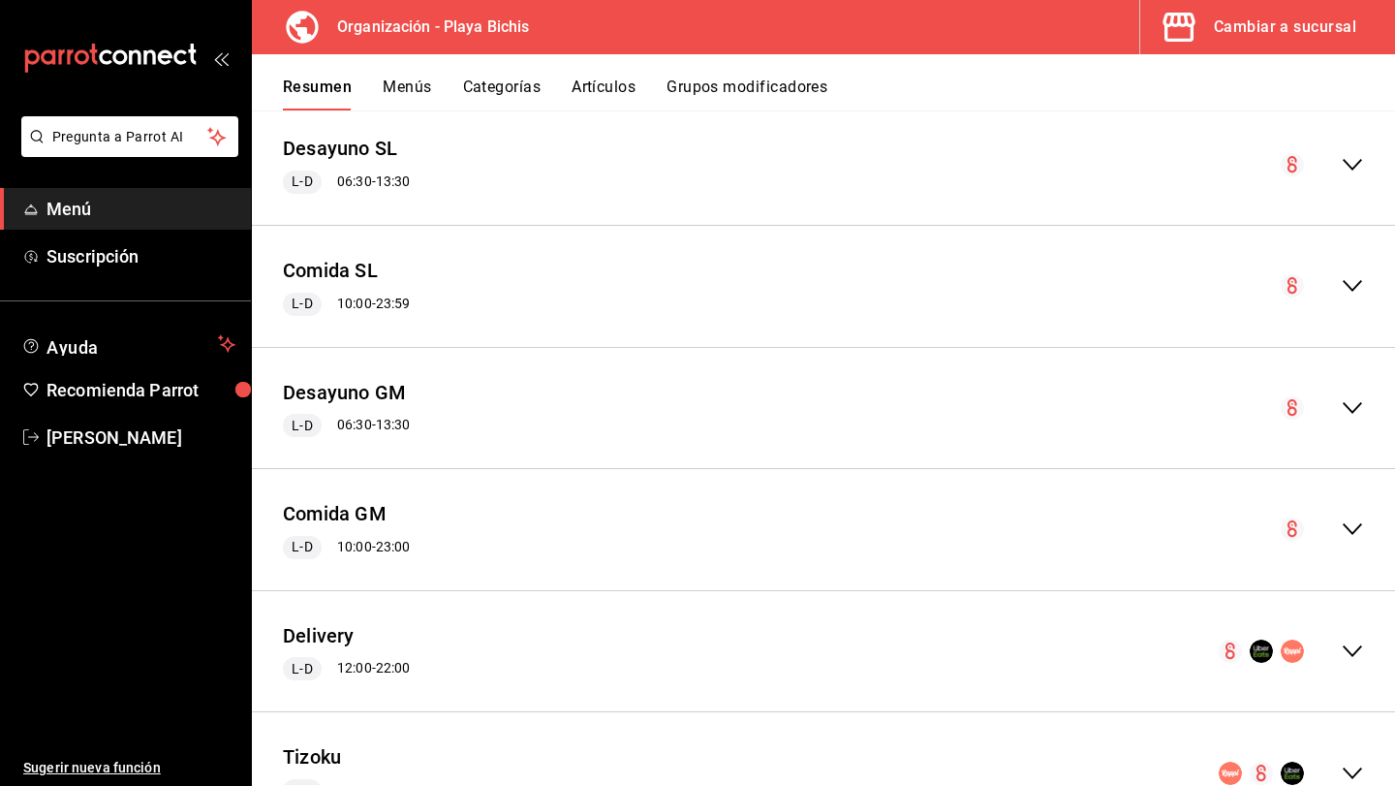
click at [1358, 526] on icon "collapse-menu-row" at bounding box center [1352, 530] width 19 height 12
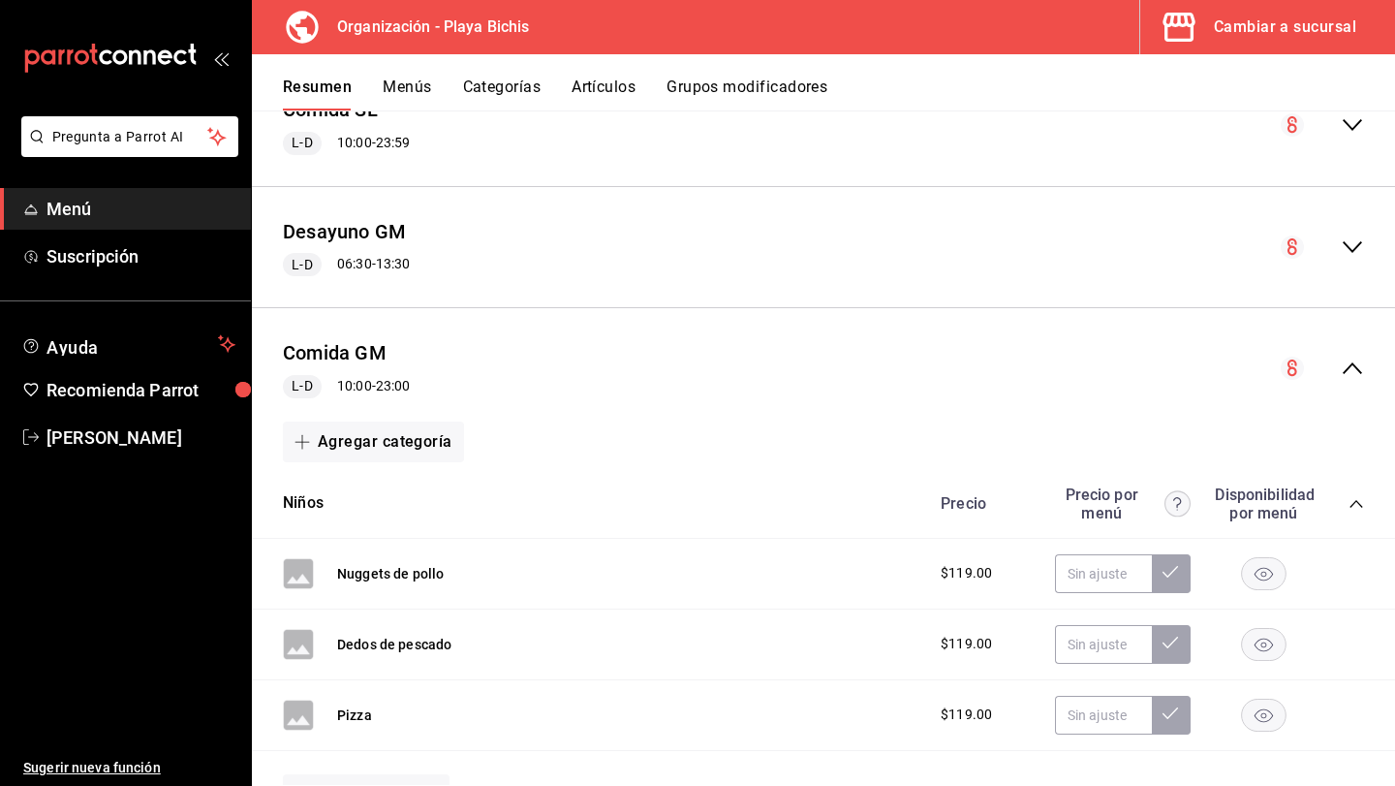
scroll to position [952, 0]
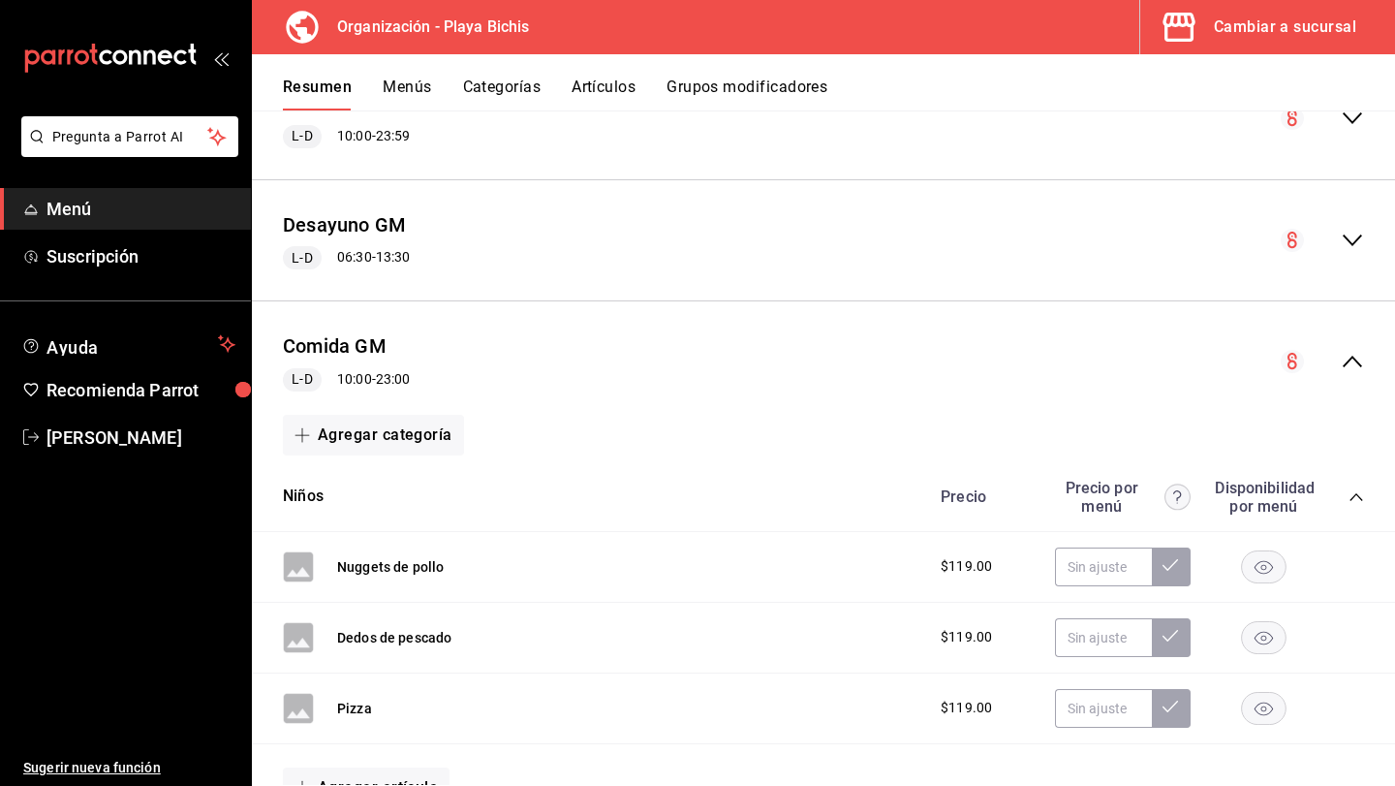
click at [1359, 494] on icon "collapse-category-row" at bounding box center [1355, 496] width 15 height 15
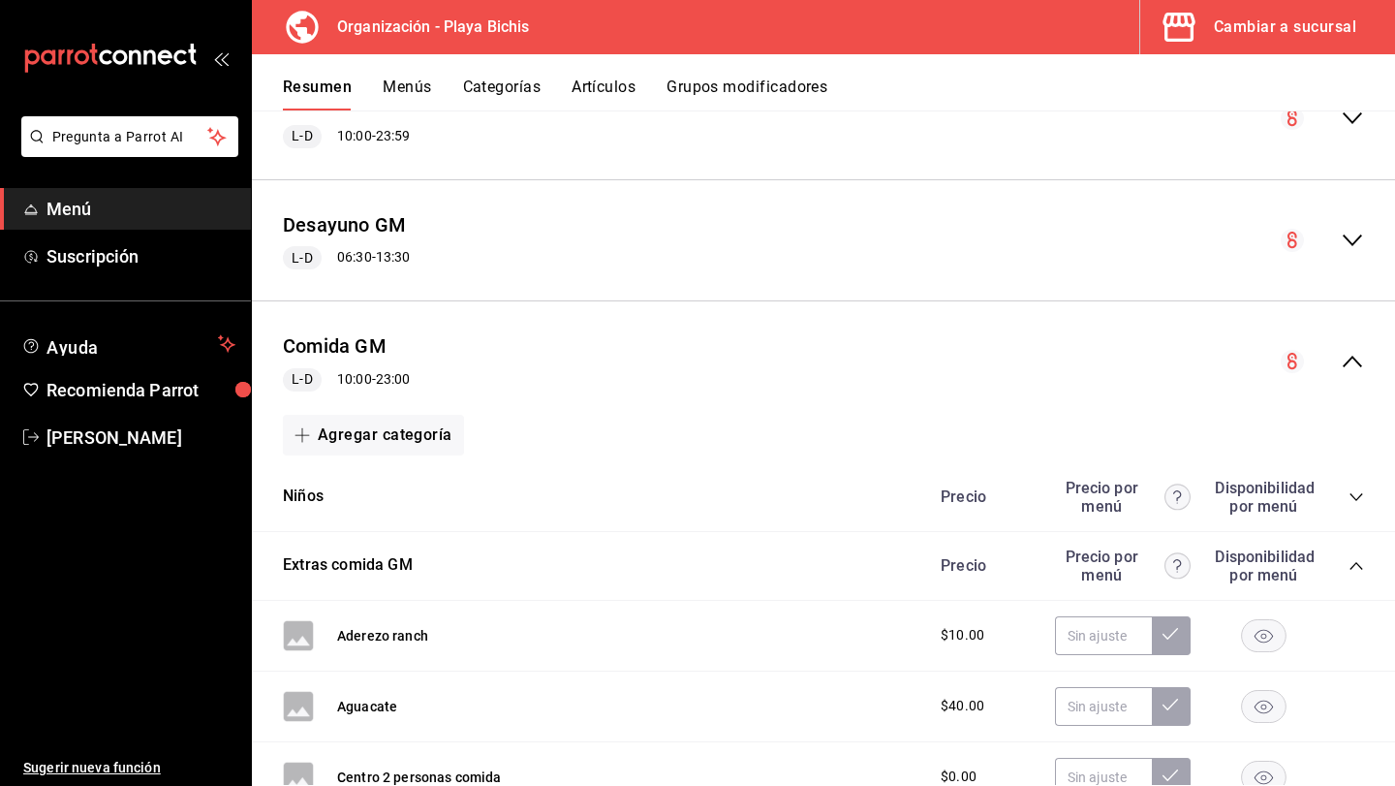
click at [1358, 494] on icon "collapse-category-row" at bounding box center [1355, 496] width 15 height 15
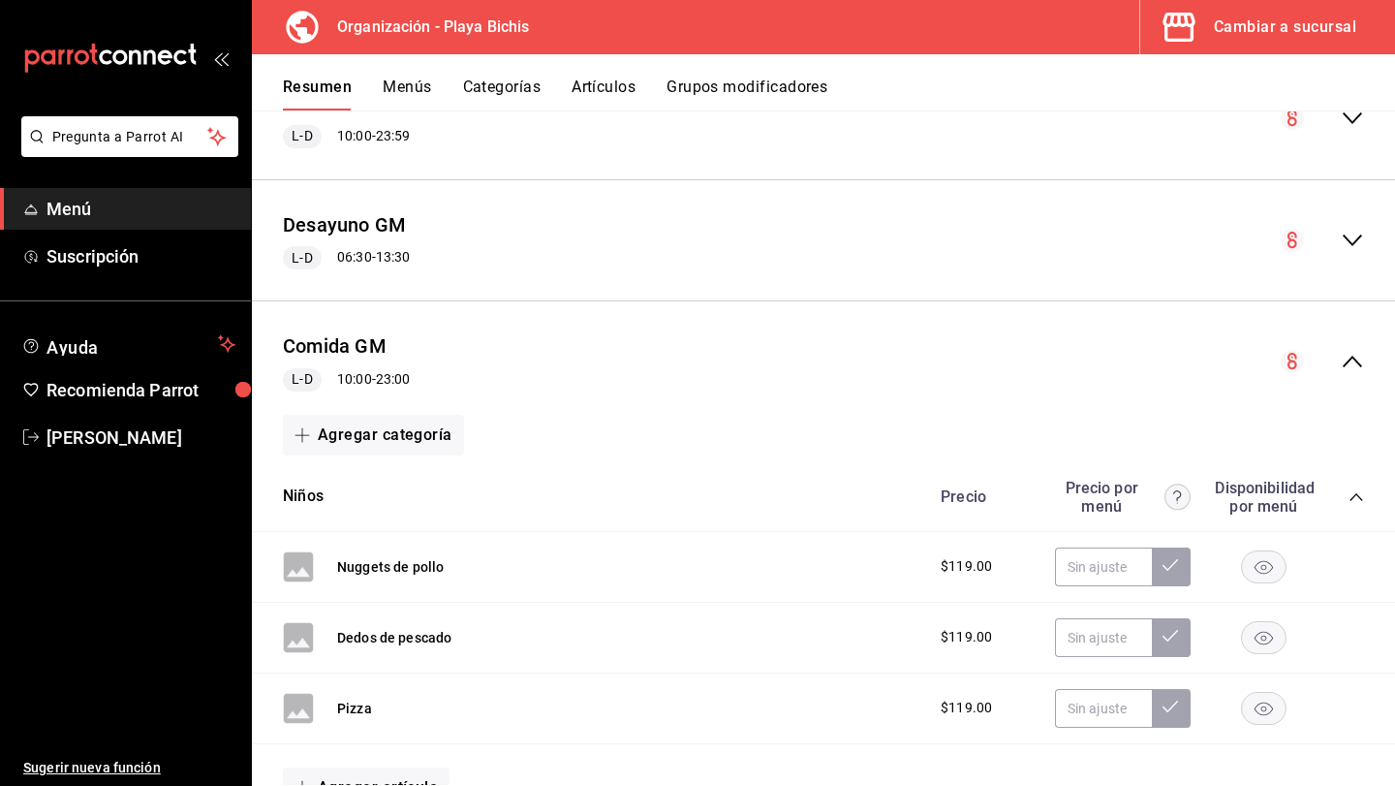
click at [1358, 494] on icon "collapse-category-row" at bounding box center [1355, 496] width 15 height 15
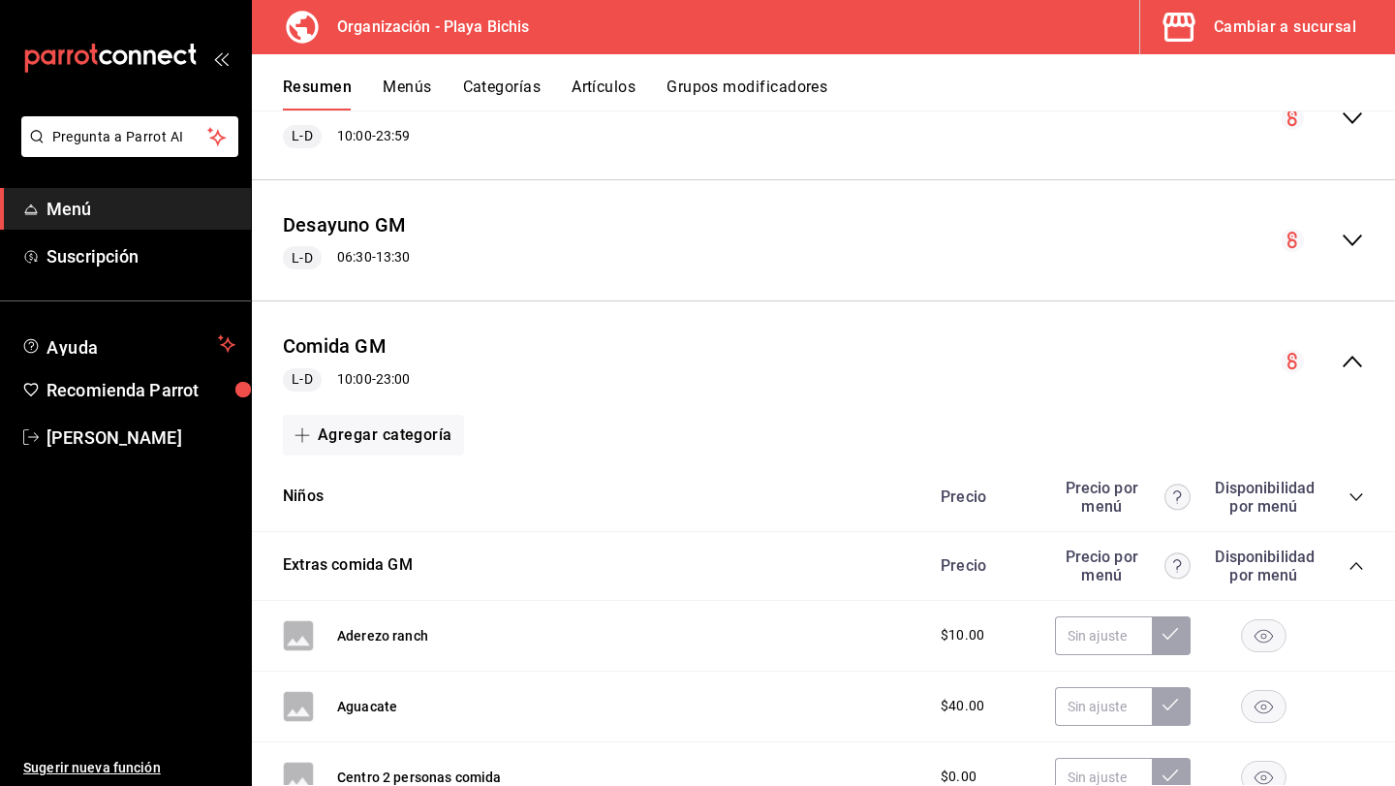
click at [1348, 549] on div "Precio Precio por menú Disponibilidad por menú" at bounding box center [1142, 565] width 443 height 37
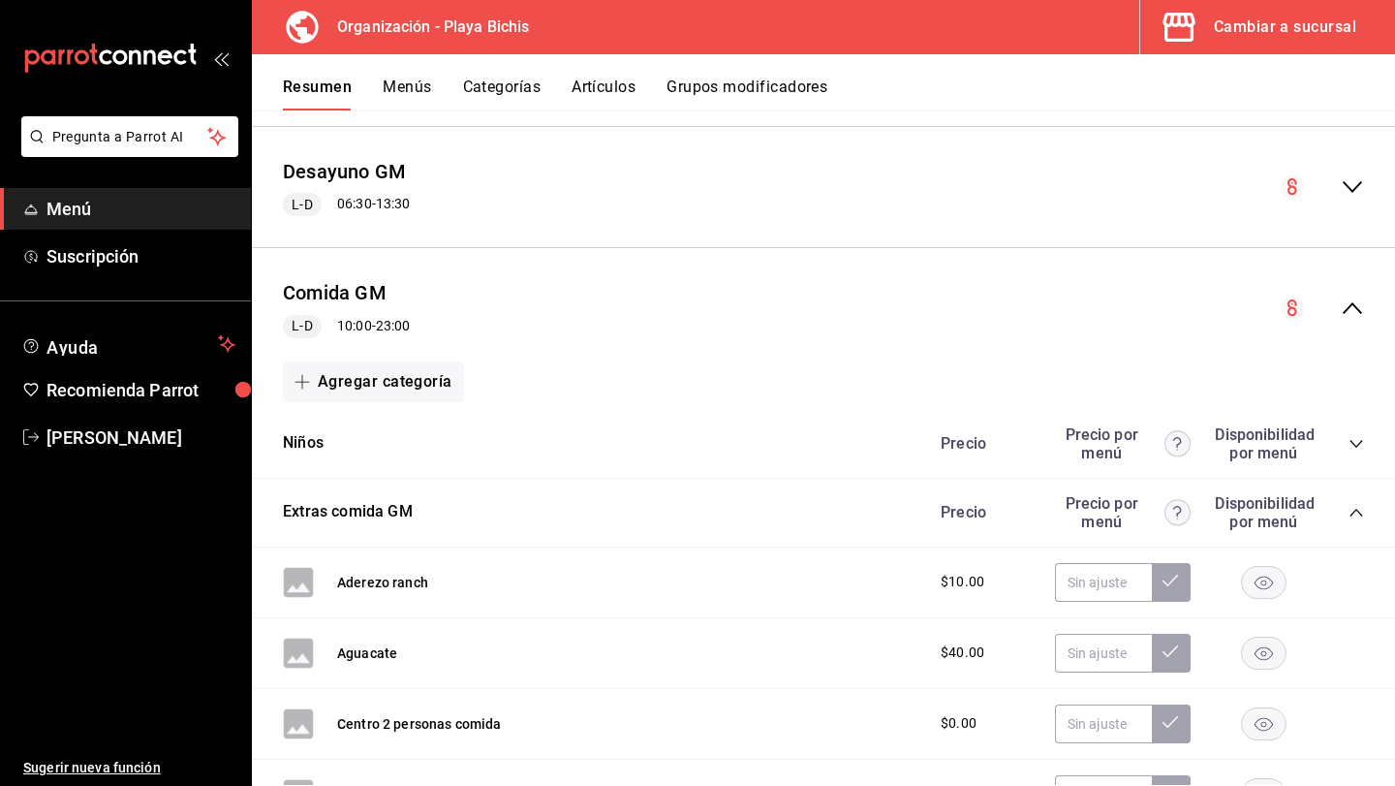
scroll to position [1025, 0]
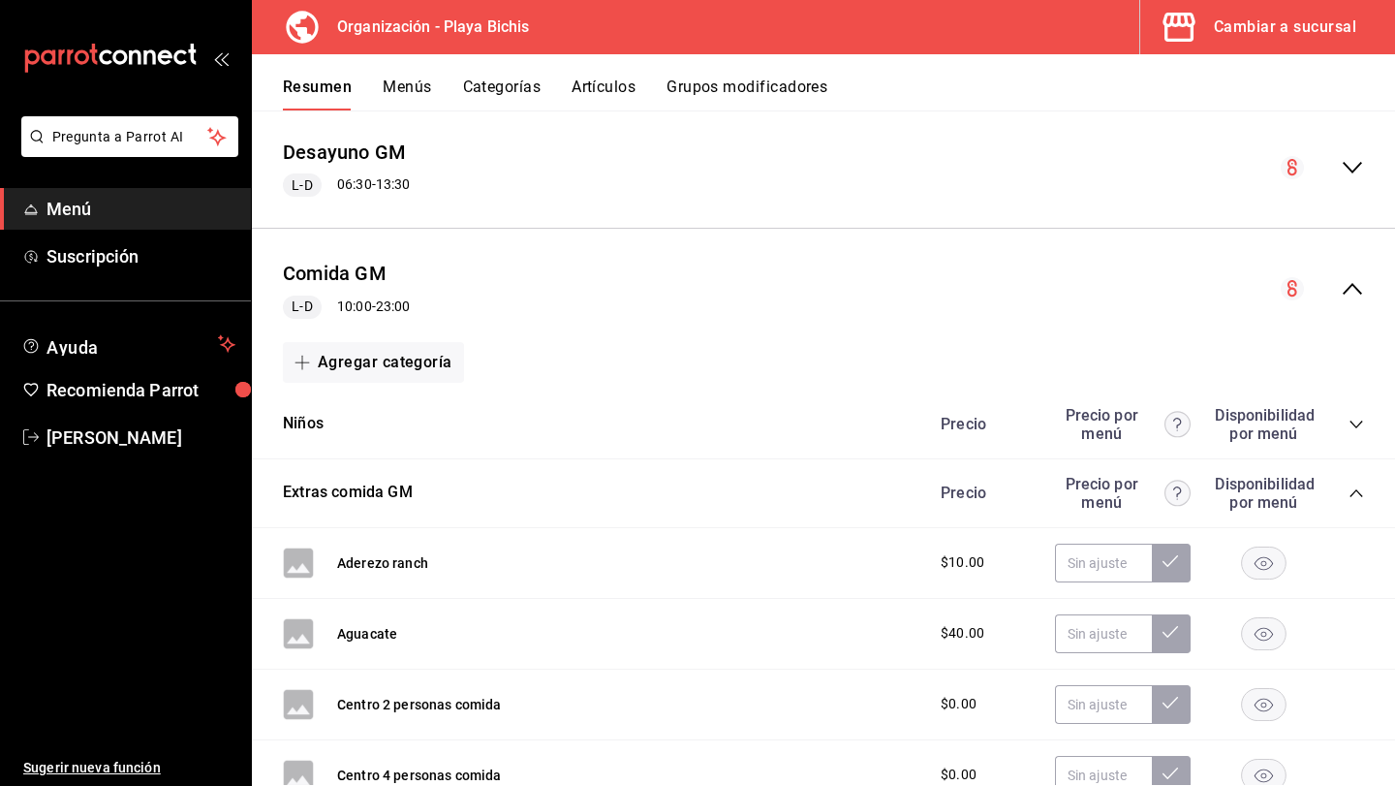
click at [396, 83] on button "Menús" at bounding box center [407, 93] width 48 height 33
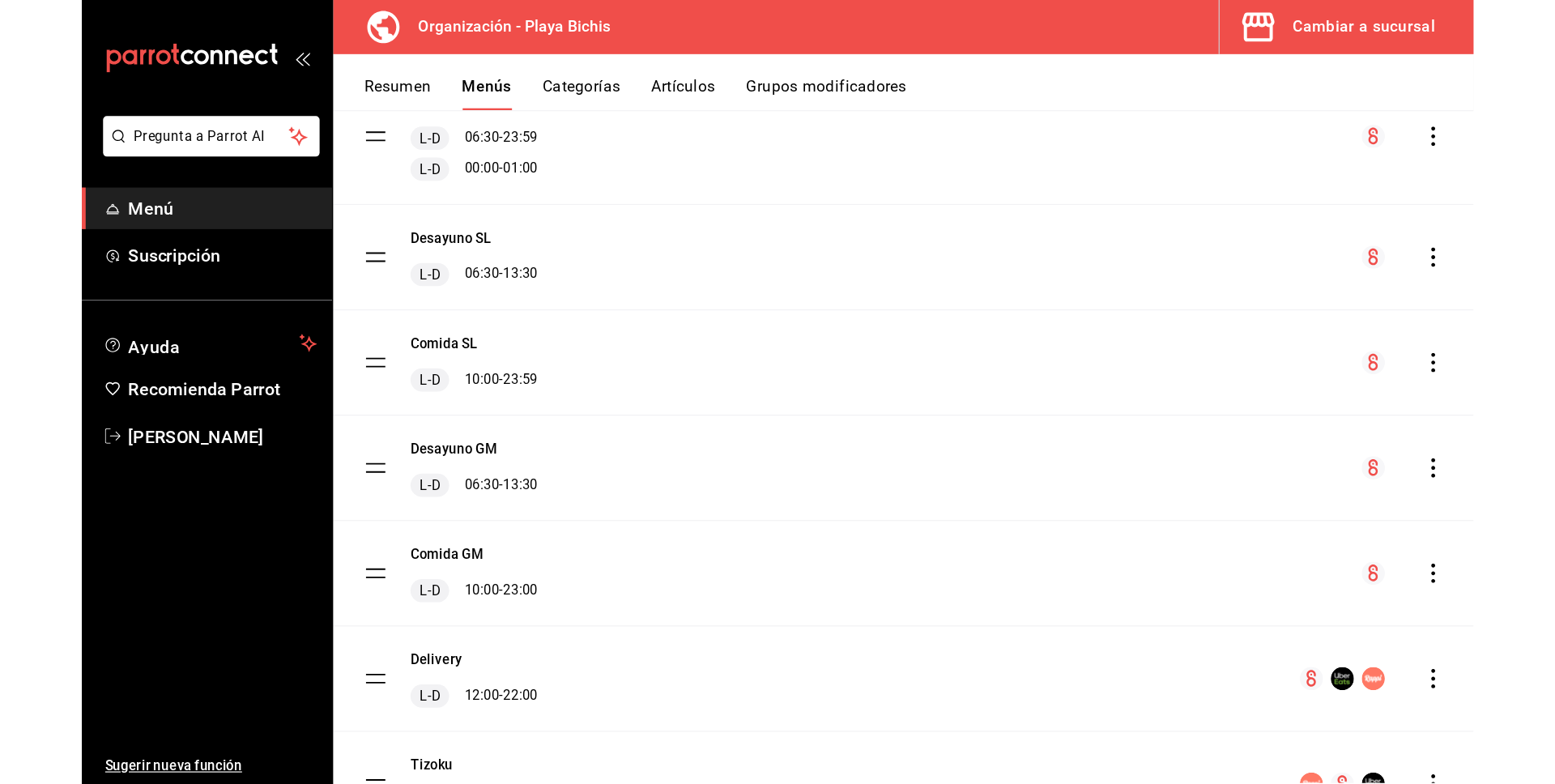
scroll to position [608, 0]
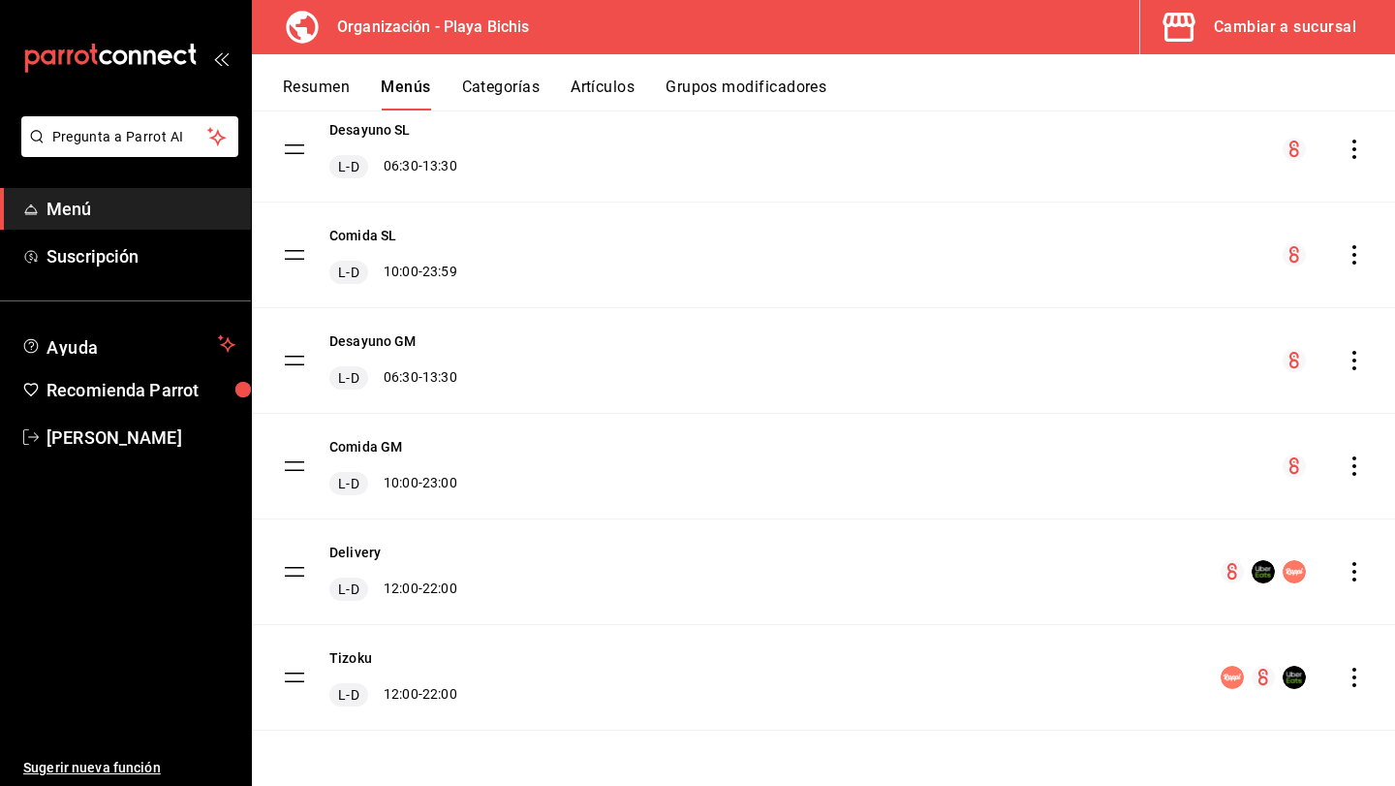
click at [1355, 467] on icon "actions" at bounding box center [1354, 465] width 4 height 19
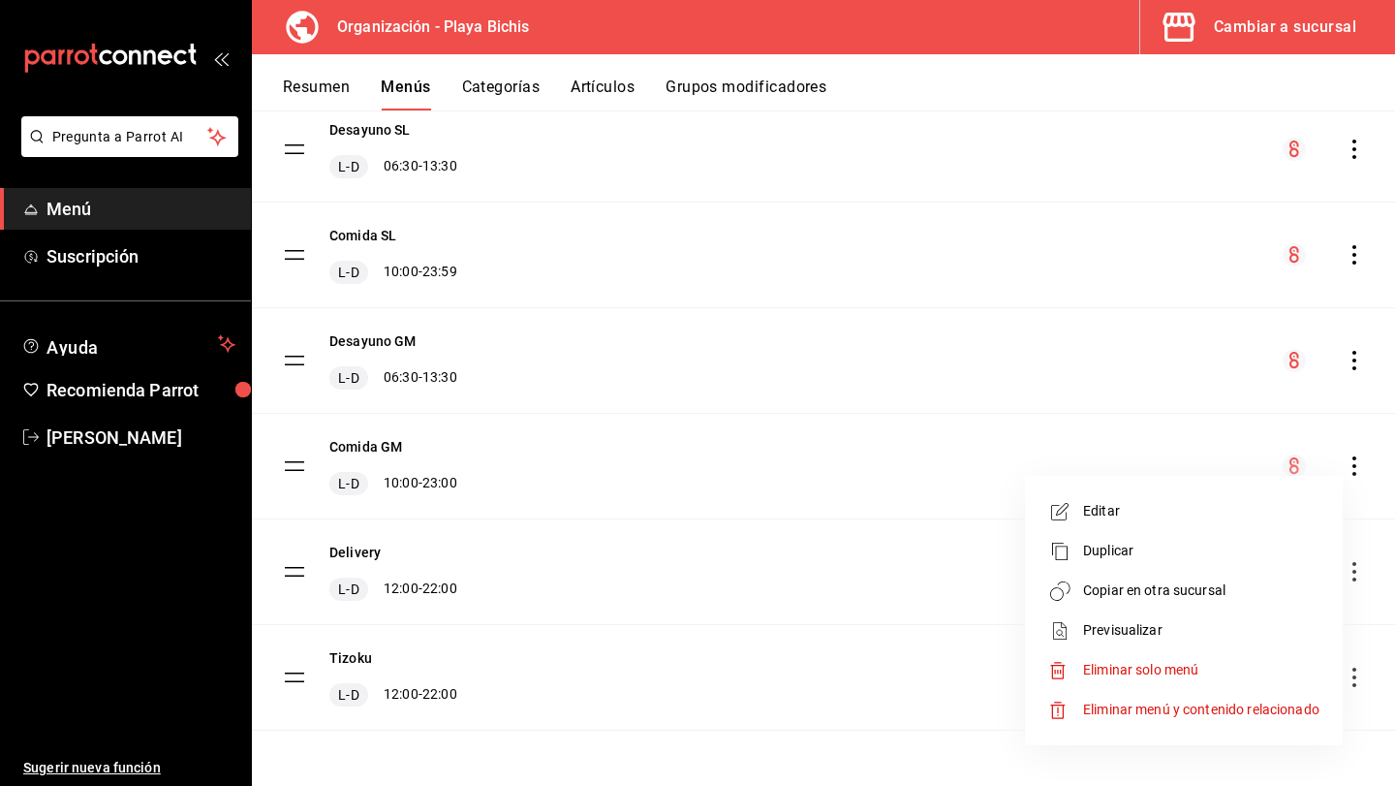
click at [1247, 582] on span "Copiar en otra sucursal" at bounding box center [1201, 590] width 236 height 20
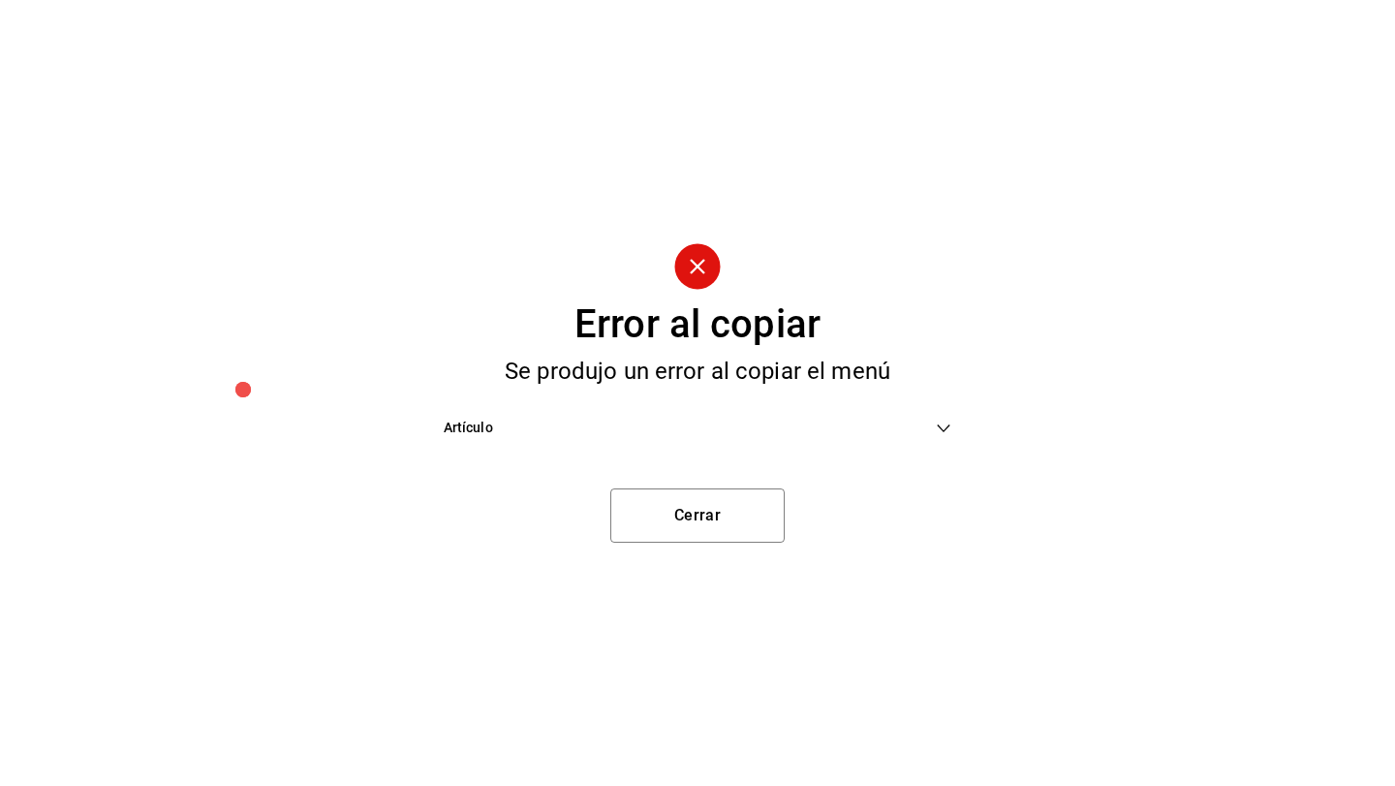
click at [919, 419] on span "Artículo" at bounding box center [690, 428] width 493 height 20
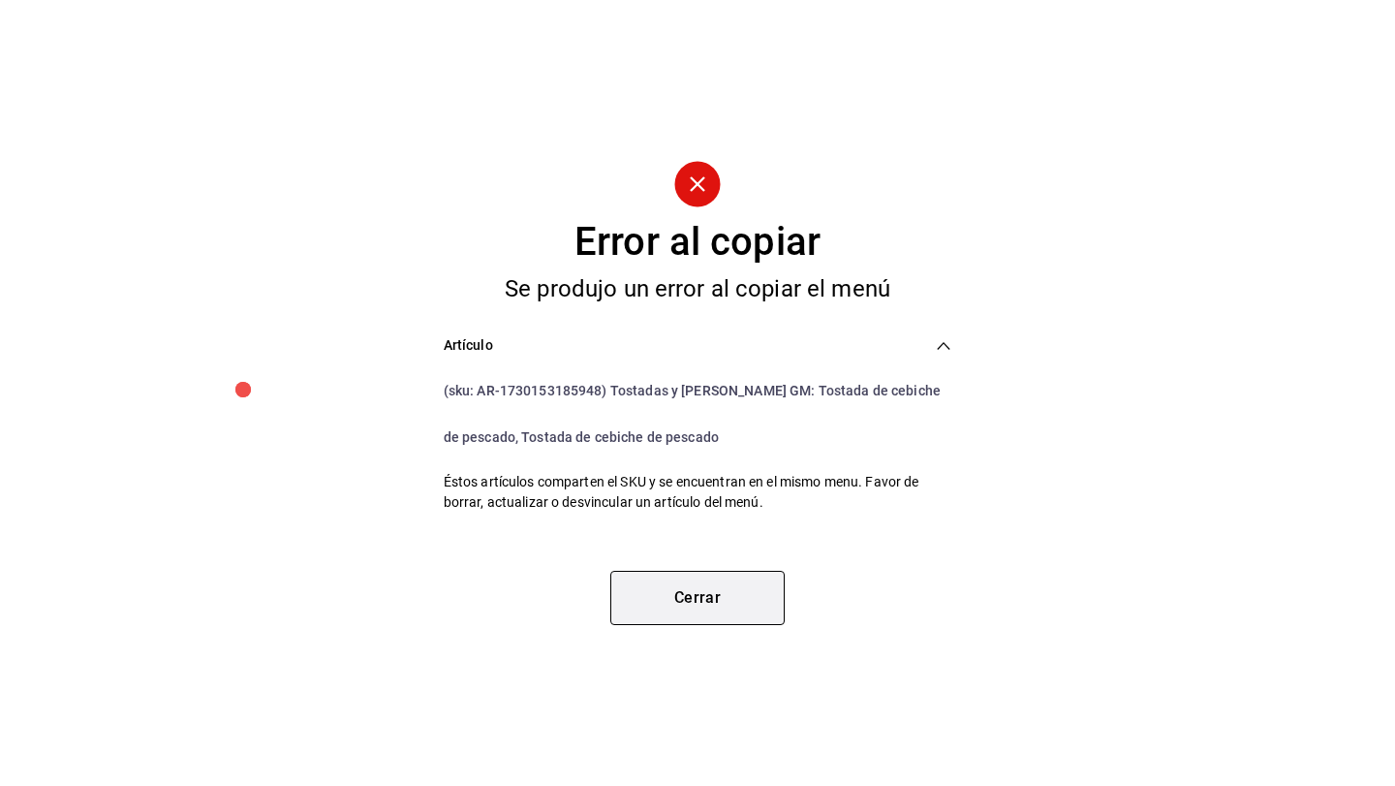
click at [696, 607] on button "Cerrar" at bounding box center [697, 598] width 174 height 54
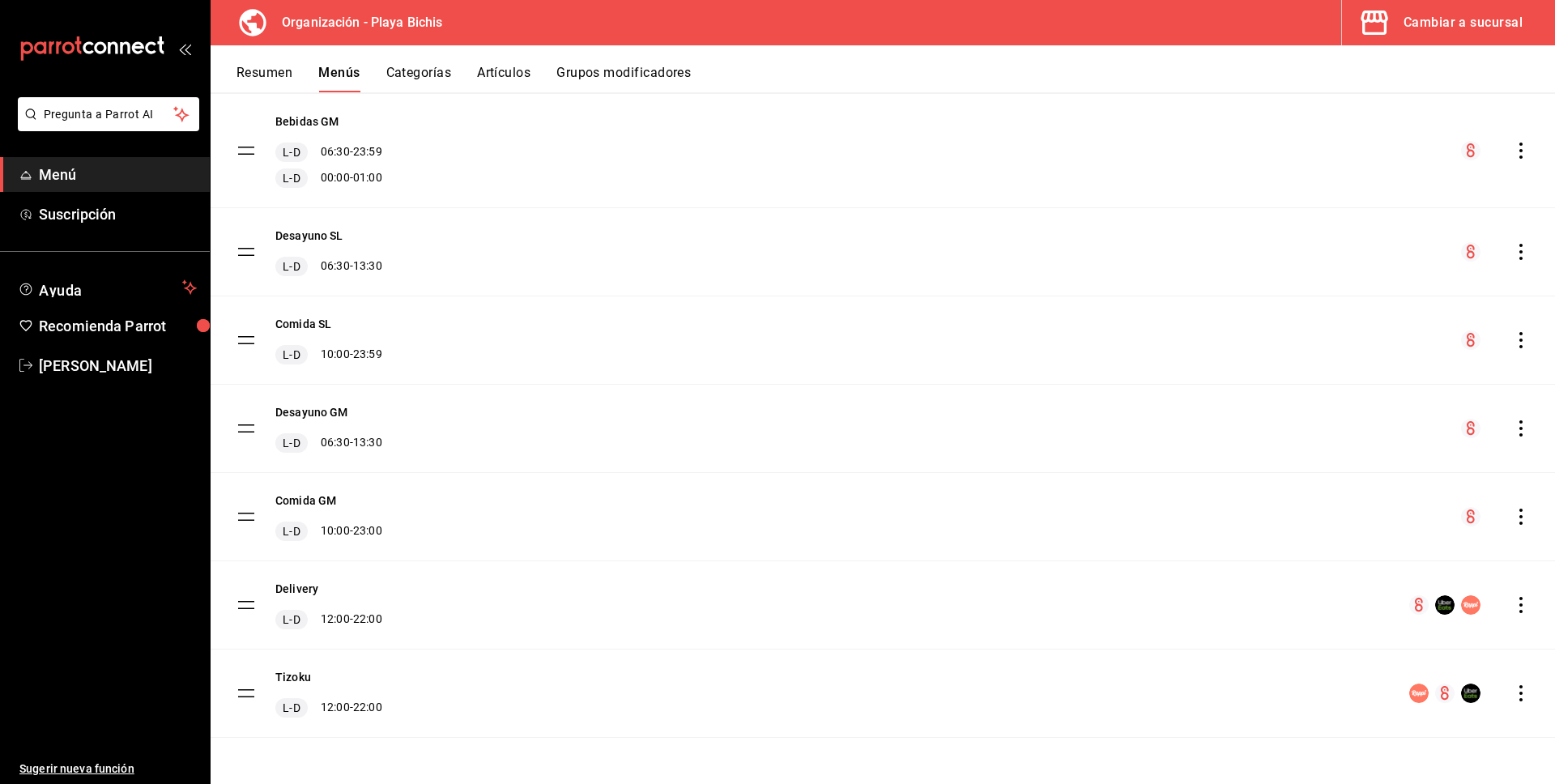
scroll to position [481, 0]
